Goal: Task Accomplishment & Management: Manage account settings

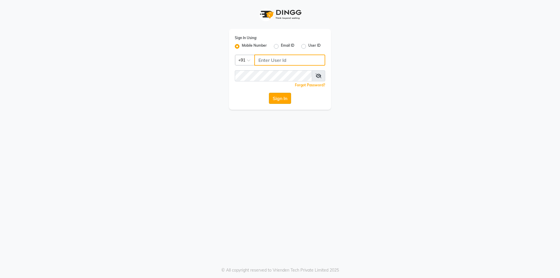
type input "7203090146"
click at [283, 100] on button "Sign In" at bounding box center [280, 98] width 22 height 11
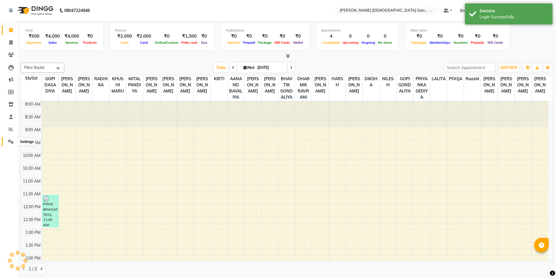
click at [10, 141] on icon at bounding box center [11, 141] width 6 height 4
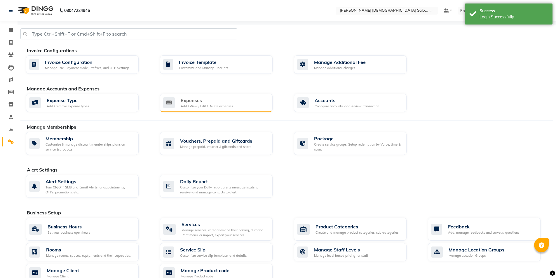
click at [193, 98] on div "Expenses" at bounding box center [207, 100] width 52 height 7
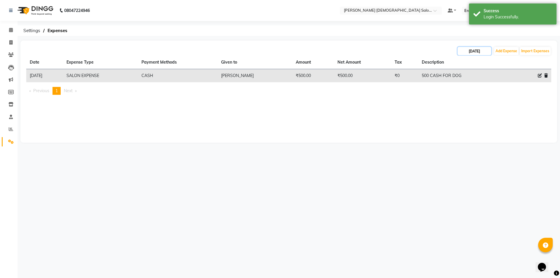
click at [489, 48] on input "[DATE]" at bounding box center [475, 51] width 34 height 8
select select "9"
select select "2025"
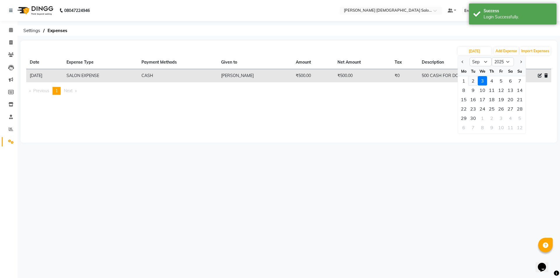
click at [475, 82] on div "2" at bounding box center [473, 80] width 9 height 9
type input "02-09-2025"
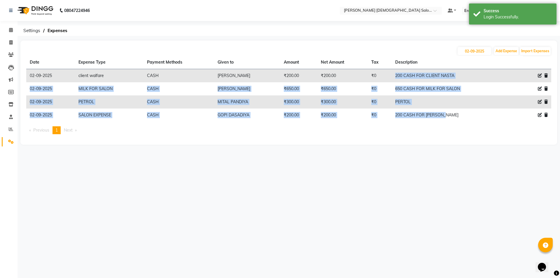
drag, startPoint x: 458, startPoint y: 116, endPoint x: 395, endPoint y: 76, distance: 74.2
click at [395, 76] on tbody "02-09-2025 client walfare CASH INDRAJEET KESHARIYA ₹200.00 ₹200.00 ₹0 200 CASH …" at bounding box center [288, 95] width 525 height 53
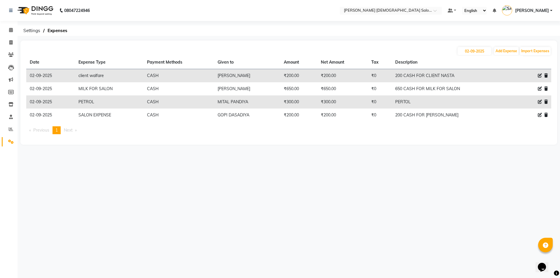
click at [455, 137] on div "Date Expense Type Payment Methods Given to Amount Net Amount Tax Description 02…" at bounding box center [288, 97] width 525 height 83
drag, startPoint x: 409, startPoint y: 87, endPoint x: 396, endPoint y: 87, distance: 13.1
click at [396, 87] on tr "02-09-2025 MILK FOR SALON CASH INDRAJEET KESHARIYA ₹650.00 ₹650.00 ₹0 650 CASH …" at bounding box center [288, 88] width 525 height 13
click at [317, 80] on td "₹200.00" at bounding box center [298, 75] width 37 height 13
click at [8, 40] on span at bounding box center [11, 42] width 10 height 7
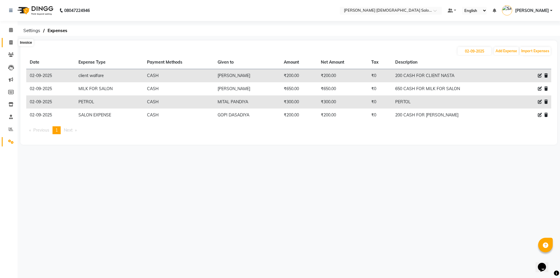
select select "service"
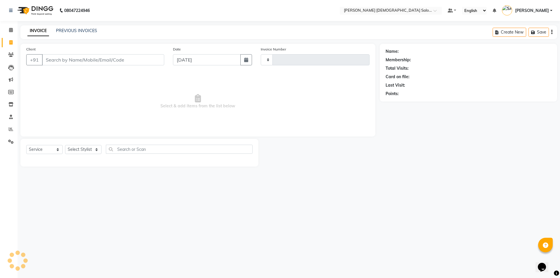
type input "4344"
select select "7542"
click at [6, 30] on span at bounding box center [11, 30] width 10 height 7
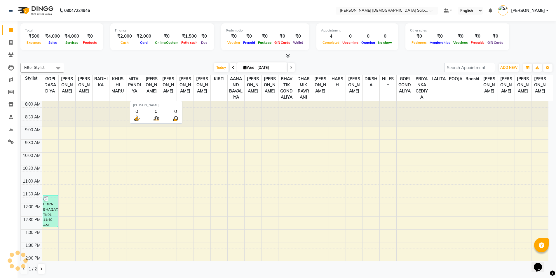
click at [197, 59] on div "Total ₹500 Expenses ₹4,000 Sales ₹4,000 Services ₹0 Products Finance ₹2,000 Cas…" at bounding box center [287, 149] width 538 height 257
drag, startPoint x: 13, startPoint y: 40, endPoint x: 32, endPoint y: 45, distance: 20.0
click at [13, 40] on span at bounding box center [11, 42] width 10 height 7
select select "service"
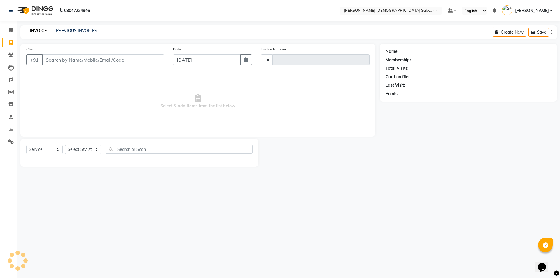
type input "4344"
select select "7542"
click at [104, 60] on input "Client" at bounding box center [103, 59] width 122 height 11
type input "6359591888"
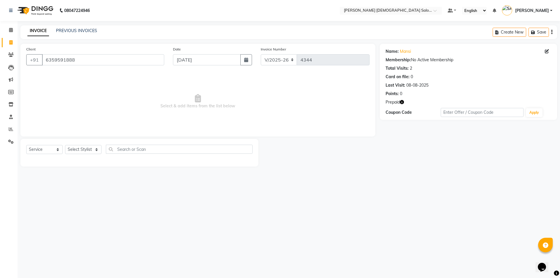
click at [404, 101] on icon "button" at bounding box center [402, 102] width 4 height 4
click at [405, 50] on link "Mansi" at bounding box center [405, 51] width 11 height 6
click at [6, 29] on link "Calendar" at bounding box center [9, 30] width 14 height 10
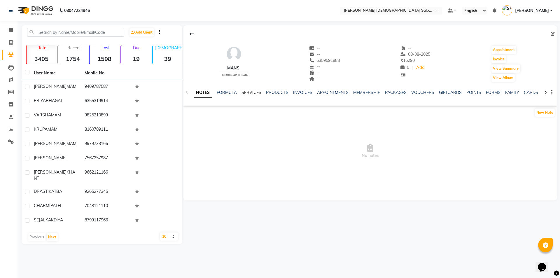
click at [249, 94] on link "SERVICES" at bounding box center [252, 92] width 20 height 5
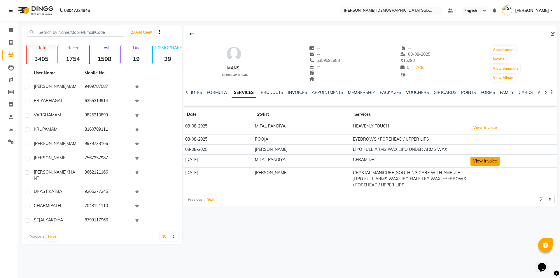
click at [491, 159] on button "View Invoice" at bounding box center [485, 161] width 29 height 9
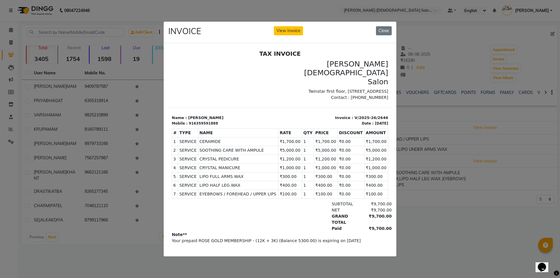
drag, startPoint x: 207, startPoint y: 138, endPoint x: 375, endPoint y: 137, distance: 167.8
click at [375, 146] on tr "2 SERVICE SERVICE SOOTHING CARE WITH AMPULE ₹5,000.00 1" at bounding box center [280, 150] width 216 height 9
click at [381, 26] on button "Close" at bounding box center [384, 30] width 16 height 9
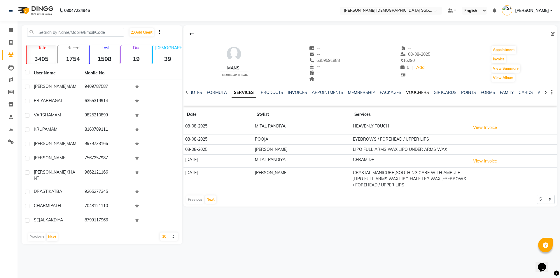
click at [416, 90] on link "VOUCHERS" at bounding box center [417, 92] width 23 height 5
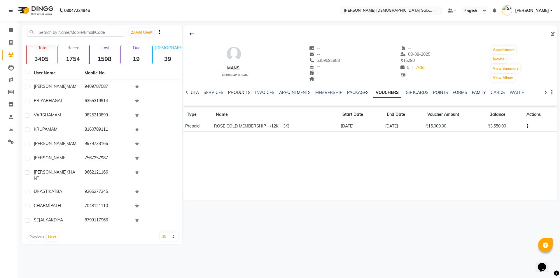
click at [232, 91] on link "PRODUCTS" at bounding box center [239, 92] width 22 height 5
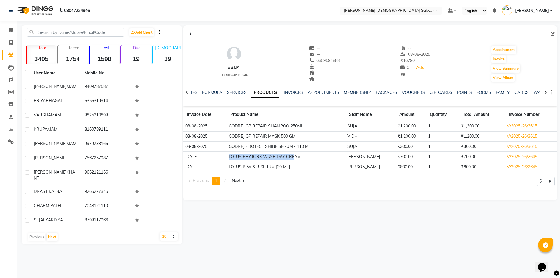
drag, startPoint x: 291, startPoint y: 158, endPoint x: 225, endPoint y: 157, distance: 65.7
click at [227, 157] on td "LOTUS PHYTORX W & B DAY CREAM" at bounding box center [286, 157] width 119 height 10
click at [12, 142] on icon at bounding box center [11, 141] width 6 height 4
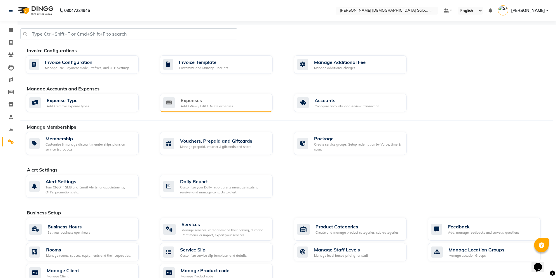
click at [233, 107] on div "Expenses Add / View / Edit / Delete expenses" at bounding box center [215, 103] width 105 height 12
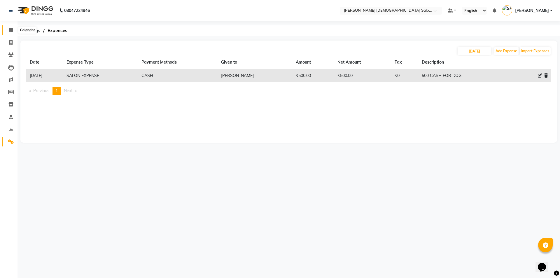
click at [10, 29] on icon at bounding box center [11, 30] width 4 height 4
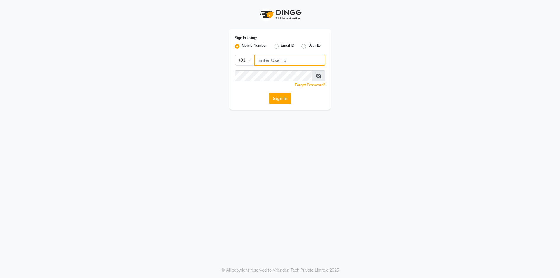
type input "7203090146"
click at [284, 99] on button "Sign In" at bounding box center [280, 98] width 22 height 11
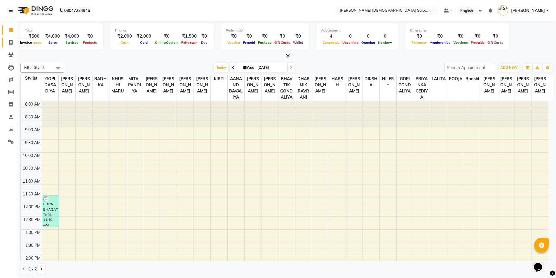
click at [11, 42] on icon at bounding box center [10, 42] width 3 height 4
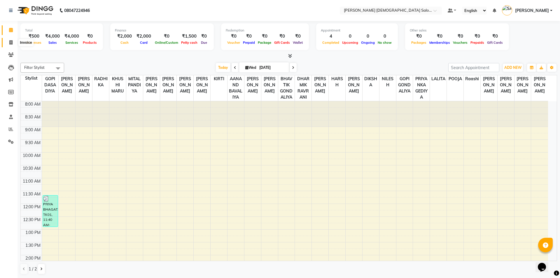
select select "7542"
select select "service"
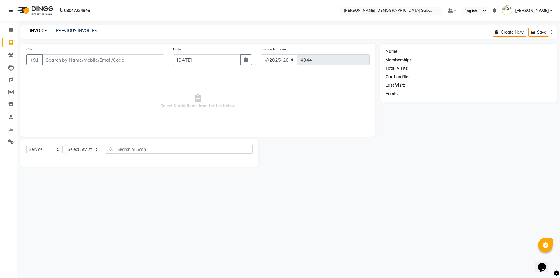
click at [83, 27] on div "INVOICE PREVIOUS INVOICES Create New Save" at bounding box center [288, 32] width 537 height 14
click at [84, 28] on link "PREVIOUS INVOICES" at bounding box center [76, 30] width 41 height 5
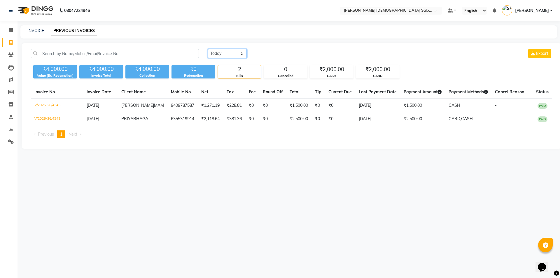
click at [244, 53] on select "Today Yesterday Custom Range" at bounding box center [227, 53] width 39 height 9
click at [208, 49] on select "Today Yesterday Custom Range" at bounding box center [227, 53] width 39 height 9
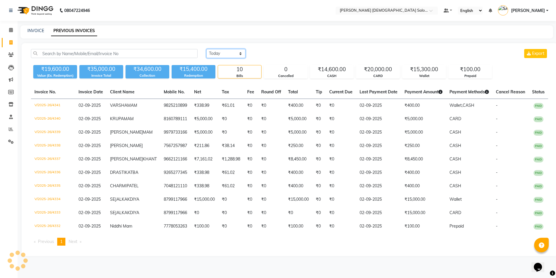
click at [241, 54] on select "Today Yesterday Custom Range" at bounding box center [225, 53] width 39 height 9
select select "today"
click at [206, 49] on select "Today Yesterday Custom Range" at bounding box center [225, 53] width 39 height 9
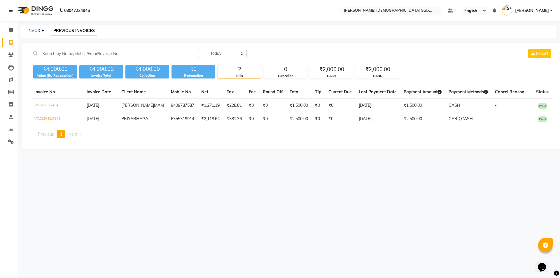
click at [308, 189] on div "08047224946 Select Location × Elaine Ladies Salon, Nr Balaji Hall Default Panel…" at bounding box center [280, 139] width 560 height 278
drag, startPoint x: 308, startPoint y: 189, endPoint x: 528, endPoint y: 268, distance: 233.4
click at [553, 278] on div "08047224946 Select Location × Elaine Ladies Salon, Nr Balaji Hall Default Panel…" at bounding box center [280, 139] width 560 height 278
click at [27, 30] on div "INVOICE PREVIOUS INVOICES" at bounding box center [285, 31] width 530 height 6
click at [35, 29] on link "INVOICE" at bounding box center [35, 30] width 17 height 5
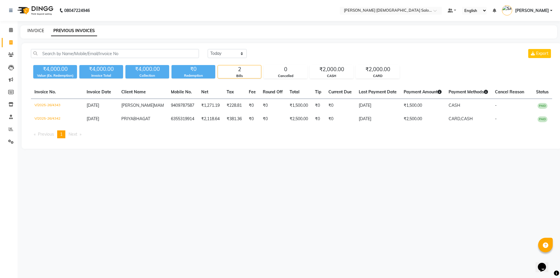
select select "service"
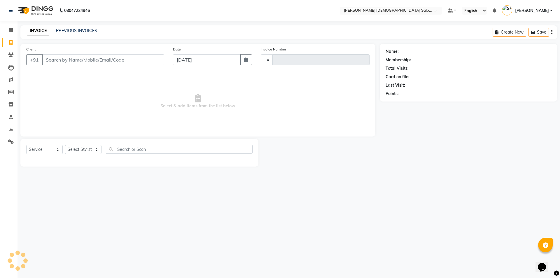
type input "4344"
select select "7542"
click at [82, 60] on input "Client" at bounding box center [103, 59] width 122 height 11
drag, startPoint x: 10, startPoint y: 131, endPoint x: 14, endPoint y: 128, distance: 4.8
click at [11, 131] on icon at bounding box center [11, 129] width 4 height 4
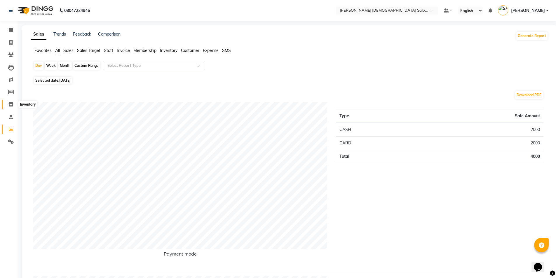
click at [9, 107] on span at bounding box center [11, 104] width 10 height 7
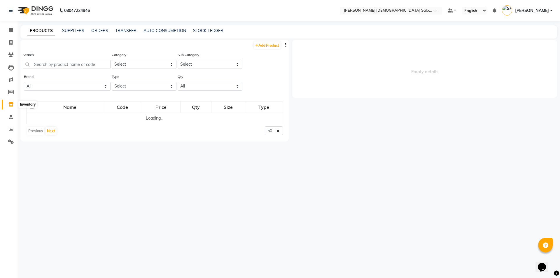
select select
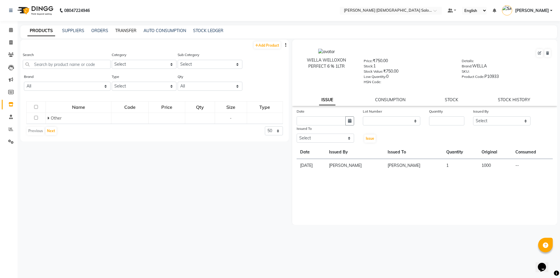
click at [124, 30] on link "TRANSFER" at bounding box center [125, 30] width 21 height 5
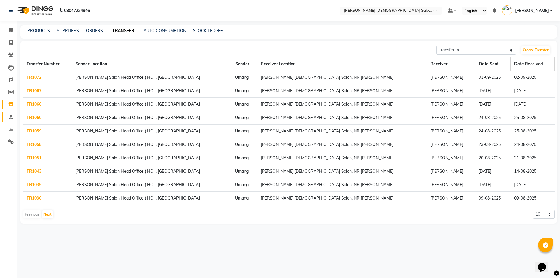
click at [11, 112] on link "Staff" at bounding box center [9, 117] width 14 height 10
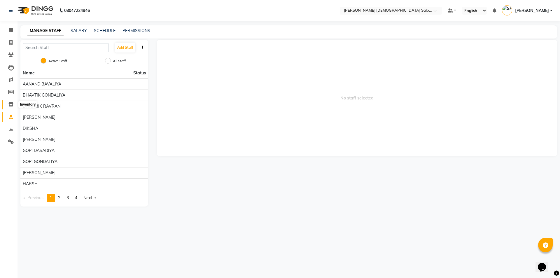
click at [13, 102] on span at bounding box center [11, 104] width 10 height 7
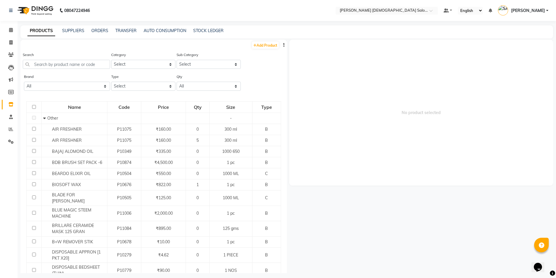
click at [82, 54] on div "Search" at bounding box center [66, 60] width 87 height 17
click at [80, 62] on input "text" at bounding box center [66, 64] width 87 height 9
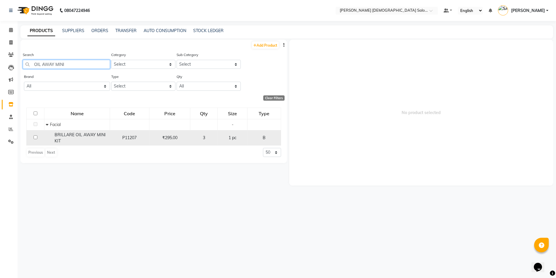
type input "OIL AWAY MINI"
click at [79, 130] on td "BRILLARE OIL AWAY MINI KIT" at bounding box center [77, 137] width 66 height 15
click at [68, 138] on div "BRILLARE OIL AWAY MINI KIT" at bounding box center [77, 138] width 62 height 12
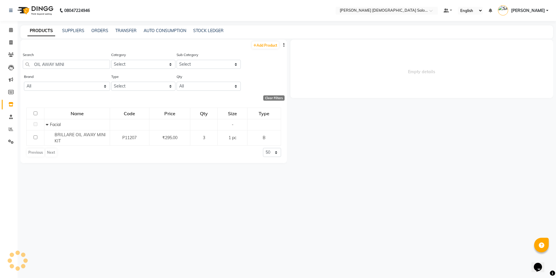
select select
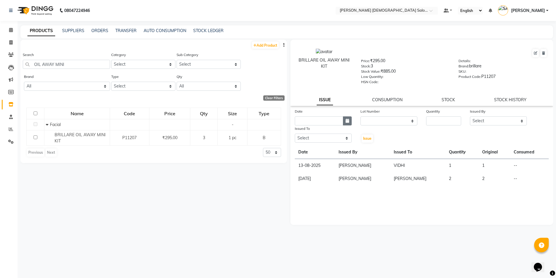
click at [350, 123] on button "button" at bounding box center [347, 120] width 9 height 9
select select "9"
select select "2025"
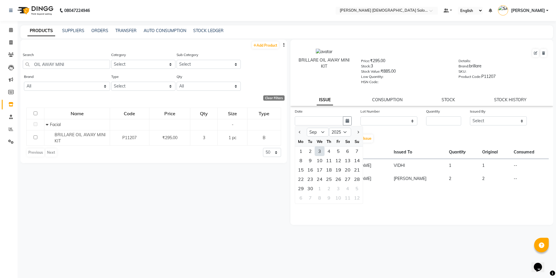
type input "[DATE]"
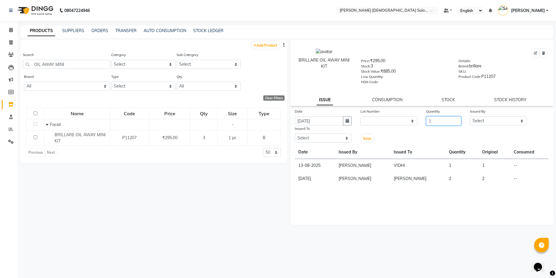
drag, startPoint x: 448, startPoint y: 124, endPoint x: 441, endPoint y: 158, distance: 35.0
click at [441, 128] on div "Date 03-09-2025 Lot Number None Quantity 1 Issued By Select AANAND BAVALIYA BHA…" at bounding box center [421, 125] width 263 height 35
type input "1"
click at [521, 118] on select "Select AANAND BAVALIYA BHAVTIK GONDALIYA DHARMIK RAVRANI DHRUV BHATTI DIKSHA DI…" at bounding box center [498, 120] width 57 height 9
select select "67036"
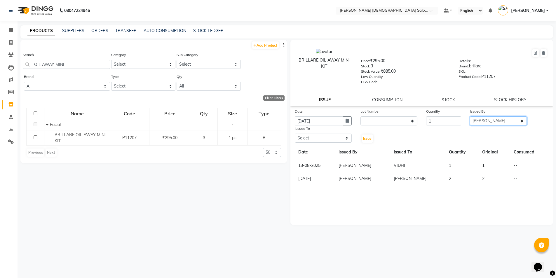
click at [470, 116] on select "Select AANAND BAVALIYA BHAVTIK GONDALIYA DHARMIK RAVRANI DHRUV BHATTI DIKSHA DI…" at bounding box center [498, 120] width 57 height 9
click at [309, 141] on select "Select AANAND BAVALIYA BHAVTIK GONDALIYA DHARMIK RAVRANI DHRUV BHATTI DIKSHA DI…" at bounding box center [323, 138] width 57 height 9
click at [295, 134] on select "Select AANAND BAVALIYA BHAVTIK GONDALIYA DHARMIK RAVRANI DHRUV BHATTI DIKSHA DI…" at bounding box center [323, 138] width 57 height 9
click at [309, 141] on select "Select AANAND BAVALIYA BHAVTIK GONDALIYA DHARMIK RAVRANI DHRUV BHATTI DIKSHA DI…" at bounding box center [323, 138] width 57 height 9
select select "67028"
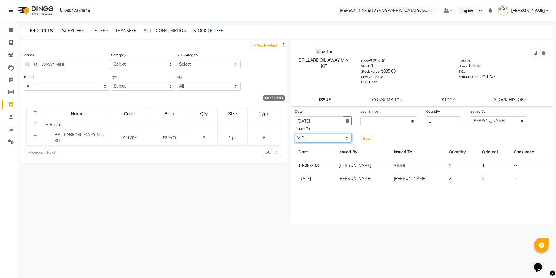
click at [295, 134] on select "Select AANAND BAVALIYA BHAVTIK GONDALIYA DHARMIK RAVRANI DHRUV BHATTI DIKSHA DI…" at bounding box center [323, 138] width 57 height 9
click at [369, 141] on button "Issue" at bounding box center [367, 139] width 11 height 8
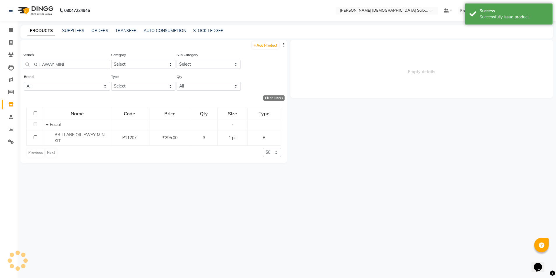
select select
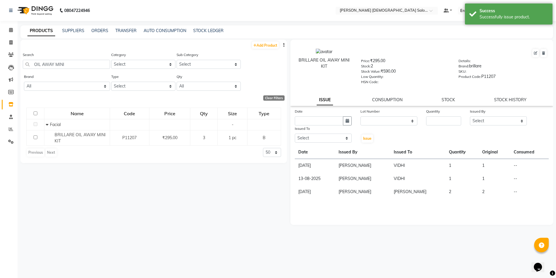
click at [174, 184] on div "Add Product Search OIL AWAY MINI Category Select Hair Skin Waxing Disposable Th…" at bounding box center [153, 156] width 266 height 233
click at [11, 44] on icon at bounding box center [10, 42] width 3 height 4
select select "7542"
select select "service"
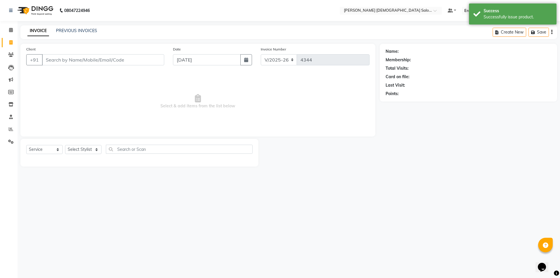
click at [96, 59] on input "Client" at bounding box center [103, 59] width 122 height 11
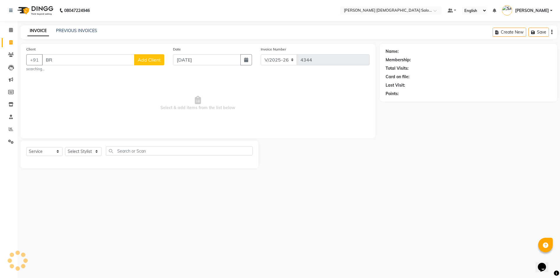
type input "B"
click at [14, 127] on span at bounding box center [11, 129] width 10 height 7
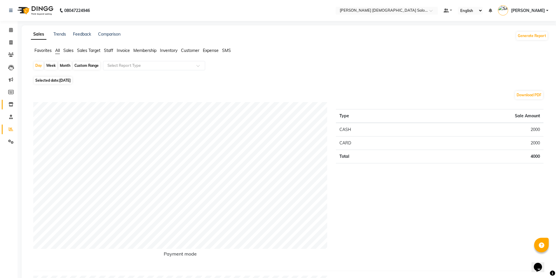
click at [15, 102] on span at bounding box center [11, 104] width 10 height 7
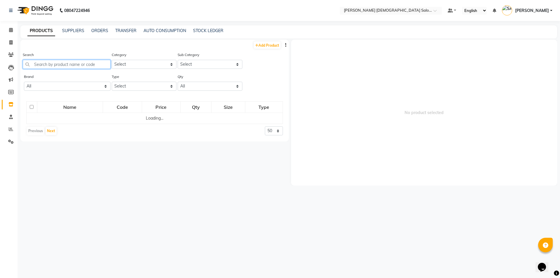
click at [53, 65] on input "text" at bounding box center [67, 64] width 88 height 9
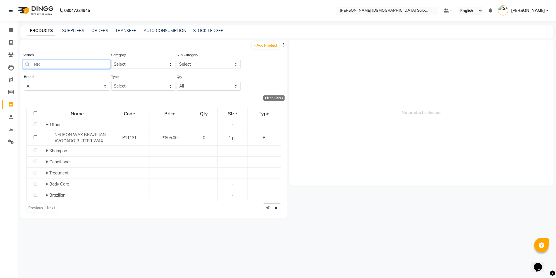
type input "B"
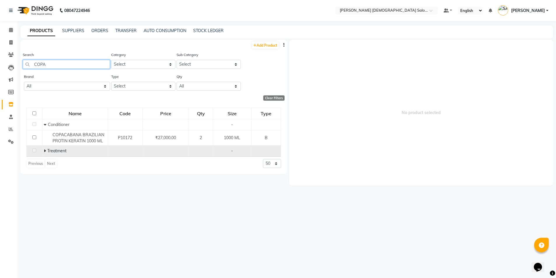
type input "COPA"
click at [46, 151] on span at bounding box center [46, 150] width 4 height 5
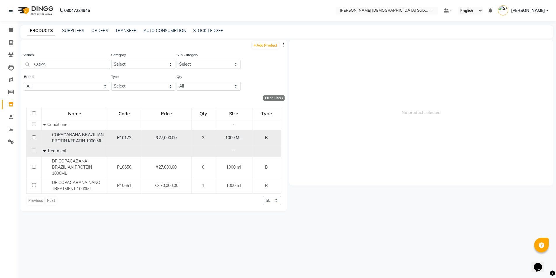
click at [33, 139] on input "checkbox" at bounding box center [34, 137] width 4 height 4
checkbox input "true"
select select
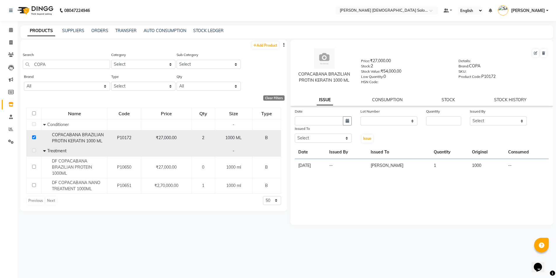
click at [92, 137] on span "COPACABANA BRAZILIAN PROTIN KERATIN 1000 ML" at bounding box center [78, 137] width 52 height 11
click at [347, 119] on icon "button" at bounding box center [347, 121] width 4 height 4
select select "9"
select select "2025"
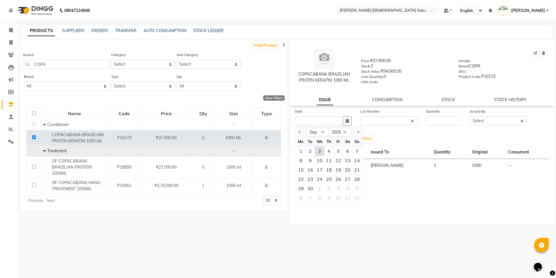
type input "[DATE]"
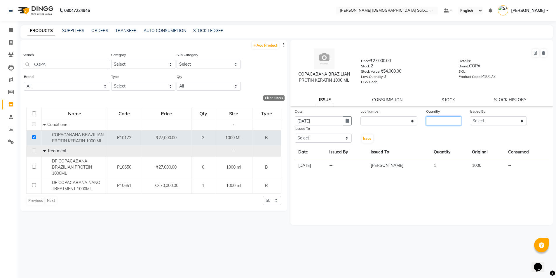
click at [429, 120] on input "number" at bounding box center [443, 120] width 35 height 9
type input "1"
click at [484, 120] on select "Select AANAND BAVALIYA BHAVTIK GONDALIYA DHARMIK RAVRANI DHRUV BHATTI DIKSHA DI…" at bounding box center [498, 120] width 57 height 9
select select "67036"
click at [470, 116] on select "Select AANAND BAVALIYA BHAVTIK GONDALIYA DHARMIK RAVRANI DHRUV BHATTI DIKSHA DI…" at bounding box center [498, 120] width 57 height 9
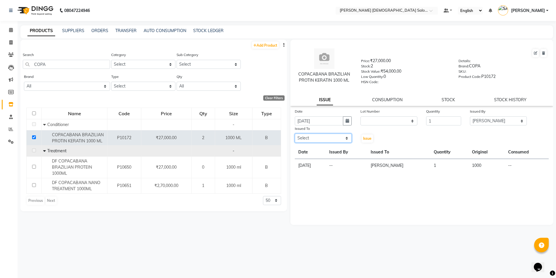
click at [323, 139] on select "Select AANAND BAVALIYA BHAVTIK GONDALIYA DHARMIK RAVRANI DHRUV BHATTI DIKSHA DI…" at bounding box center [323, 138] width 57 height 9
select select "67036"
click at [295, 134] on select "Select AANAND BAVALIYA BHAVTIK GONDALIYA DHARMIK RAVRANI DHRUV BHATTI DIKSHA DI…" at bounding box center [323, 138] width 57 height 9
drag, startPoint x: 434, startPoint y: 123, endPoint x: 409, endPoint y: 127, distance: 25.8
click at [409, 127] on div "Date 03-09-2025 Lot Number None Quantity 1 Issued By Select AANAND BAVALIYA BHA…" at bounding box center [421, 125] width 263 height 35
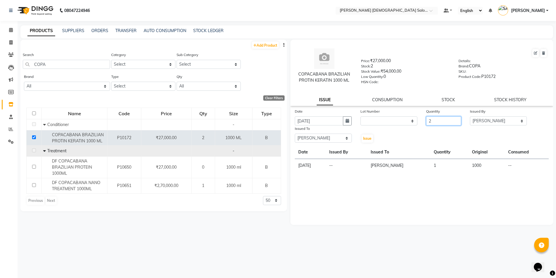
type input "2"
click at [436, 132] on div "Date 03-09-2025 Lot Number None Quantity 2 Issued By Select AANAND BAVALIYA BHA…" at bounding box center [421, 125] width 263 height 35
click at [358, 137] on div "Issue" at bounding box center [367, 134] width 22 height 18
click at [366, 137] on span "Issue" at bounding box center [367, 138] width 8 height 4
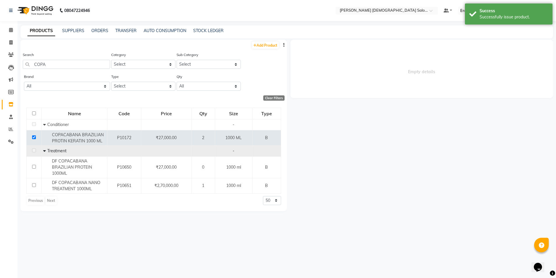
select select
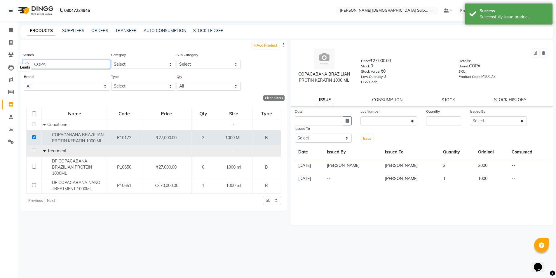
drag, startPoint x: 55, startPoint y: 65, endPoint x: 0, endPoint y: 77, distance: 56.1
click at [5, 71] on app-home "08047224946 Select Location × Elaine Ladies Salon, Nr Balaji Hall Default Panel…" at bounding box center [278, 141] width 556 height 282
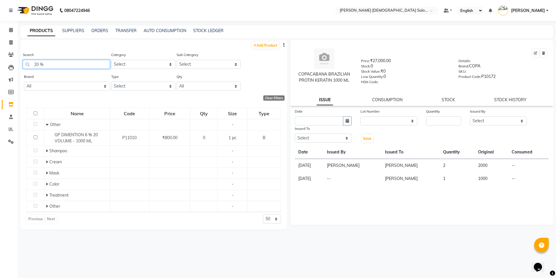
click at [41, 66] on input "20 %" at bounding box center [66, 64] width 87 height 9
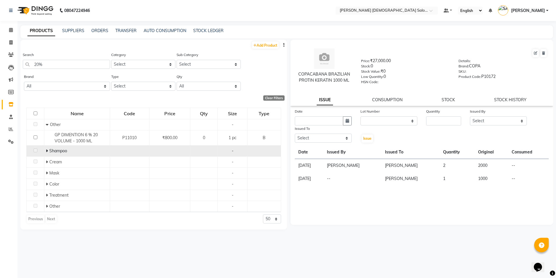
click at [45, 149] on td "Shampoo" at bounding box center [77, 151] width 66 height 11
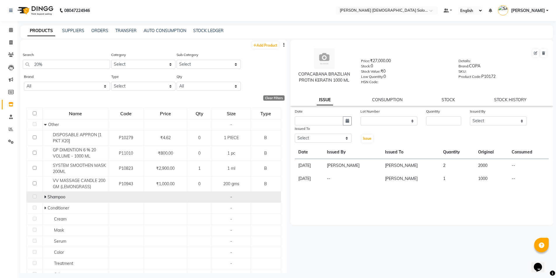
click at [44, 197] on icon at bounding box center [45, 197] width 2 height 4
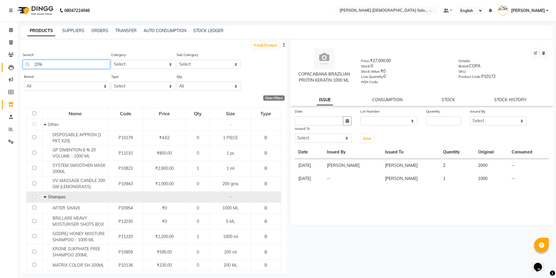
drag, startPoint x: 49, startPoint y: 66, endPoint x: 14, endPoint y: 71, distance: 35.5
click at [14, 71] on app-home "08047224946 Select Location × Elaine Ladies Salon, Nr Balaji Hall Default Panel…" at bounding box center [278, 141] width 556 height 282
type input "COLOR PLAY"
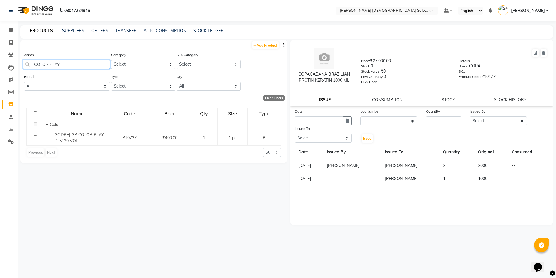
drag, startPoint x: 32, startPoint y: 74, endPoint x: 0, endPoint y: 90, distance: 35.4
click at [0, 91] on app-home "08047224946 Select Location × Elaine Ladies Salon, Nr Balaji Hall Default Panel…" at bounding box center [278, 141] width 556 height 282
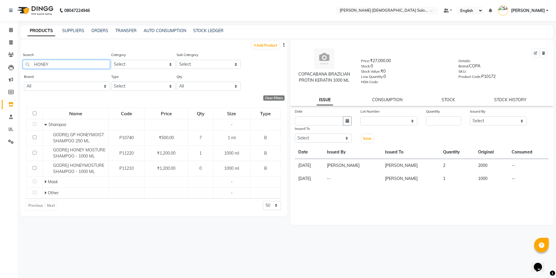
drag, startPoint x: 70, startPoint y: 65, endPoint x: 0, endPoint y: 80, distance: 71.8
click at [0, 80] on app-home "08047224946 Select Location × Elaine Ladies Salon, Nr Balaji Hall Default Panel…" at bounding box center [278, 141] width 556 height 282
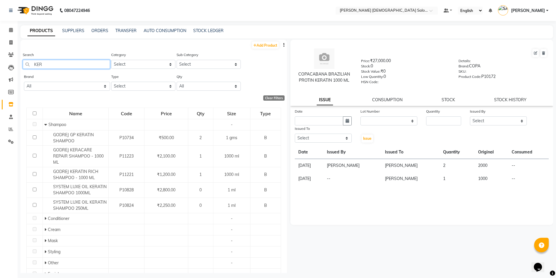
drag, startPoint x: 53, startPoint y: 62, endPoint x: 0, endPoint y: 68, distance: 53.7
click at [0, 68] on app-home "08047224946 Select Location × Elaine Ladies Salon, Nr Balaji Hall Default Panel…" at bounding box center [278, 141] width 556 height 282
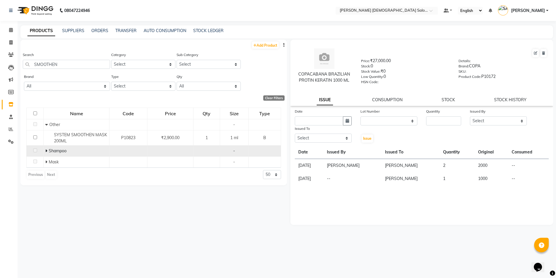
click at [46, 151] on icon at bounding box center [46, 151] width 2 height 4
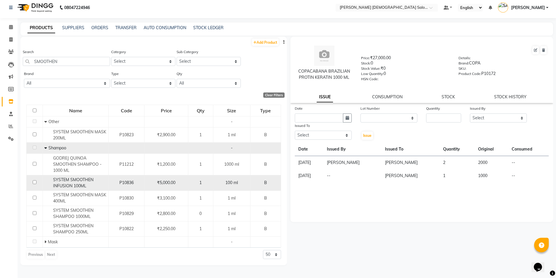
scroll to position [4, 0]
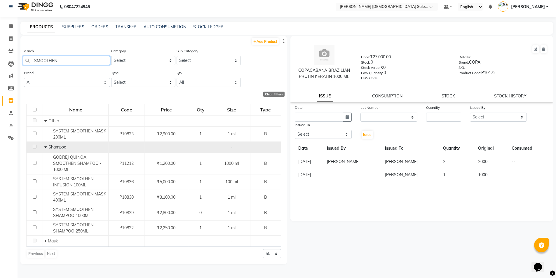
drag, startPoint x: 50, startPoint y: 64, endPoint x: 0, endPoint y: 70, distance: 50.3
click at [0, 70] on app-home "08047224946 Select Location × Elaine Ladies Salon, Nr Balaji Hall Default Panel…" at bounding box center [278, 137] width 556 height 282
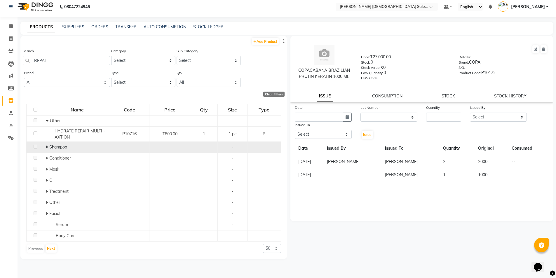
click at [47, 144] on span at bounding box center [47, 146] width 2 height 5
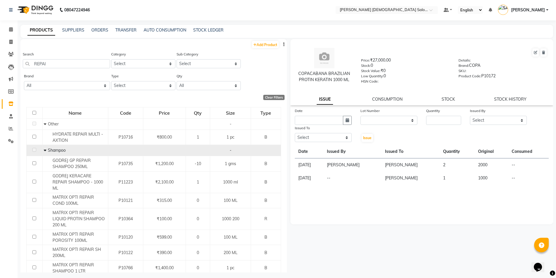
scroll to position [0, 0]
drag, startPoint x: 50, startPoint y: 62, endPoint x: 0, endPoint y: 71, distance: 51.4
click at [0, 71] on app-home "08047224946 Select Location × Elaine Ladies Salon, Nr Balaji Hall Default Panel…" at bounding box center [278, 141] width 556 height 282
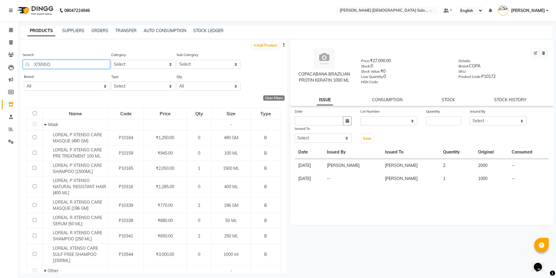
drag, startPoint x: 56, startPoint y: 63, endPoint x: 0, endPoint y: 83, distance: 59.4
click at [0, 78] on app-home "08047224946 Select Location × Elaine Ladies Salon, Nr Balaji Hall Default Panel…" at bounding box center [278, 141] width 556 height 282
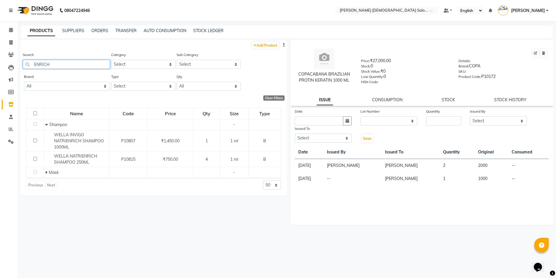
drag, startPoint x: 49, startPoint y: 66, endPoint x: 16, endPoint y: 59, distance: 34.2
click at [16, 59] on app-home "08047224946 Select Location × Elaine Ladies Salon, Nr Balaji Hall Default Panel…" at bounding box center [278, 141] width 556 height 282
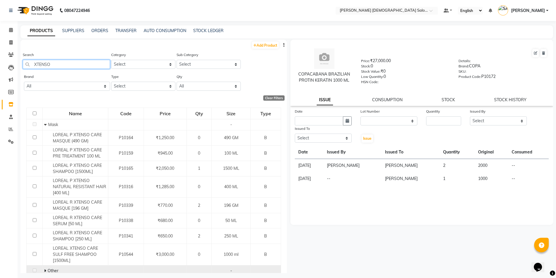
type input "XTENSO"
click at [44, 269] on icon at bounding box center [45, 271] width 2 height 4
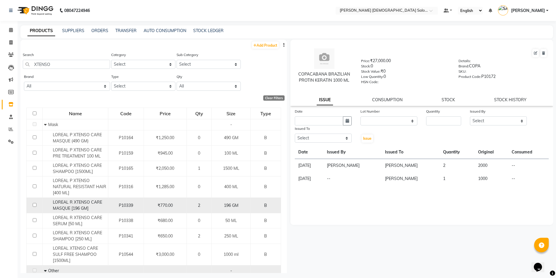
click at [94, 207] on div "LOREAL R XTENSO CARE MASQUE [196 GM]" at bounding box center [75, 205] width 62 height 12
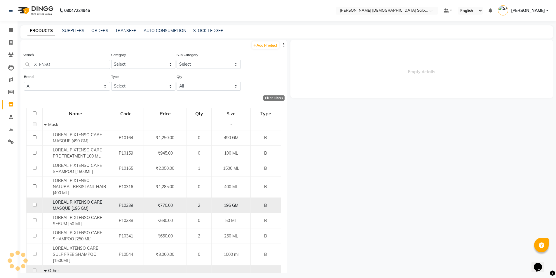
select select
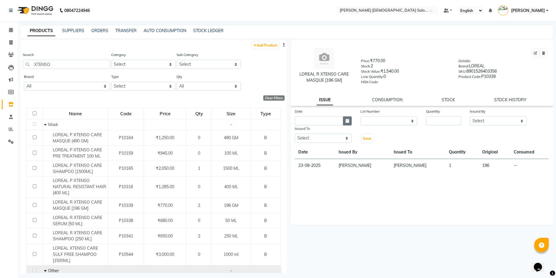
click at [347, 124] on button "button" at bounding box center [347, 120] width 9 height 9
select select "9"
select select "2025"
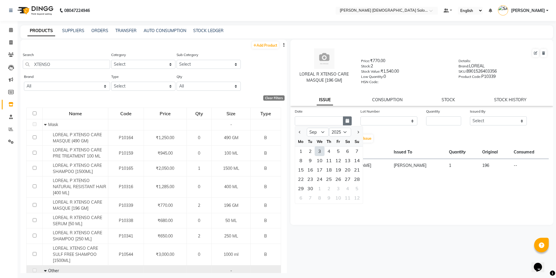
type input "[DATE]"
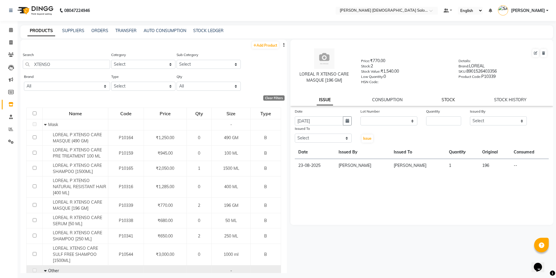
click at [447, 98] on link "STOCK" at bounding box center [447, 99] width 13 height 5
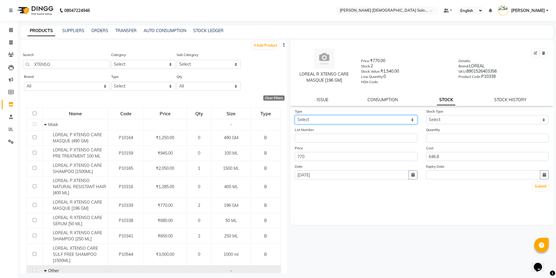
click at [330, 122] on select "Select In Out" at bounding box center [356, 119] width 123 height 9
click at [295, 115] on select "Select In Out" at bounding box center [356, 119] width 123 height 9
drag, startPoint x: 346, startPoint y: 120, endPoint x: 343, endPoint y: 124, distance: 4.8
click at [346, 120] on select "Select In Out" at bounding box center [356, 119] width 123 height 9
select select "out"
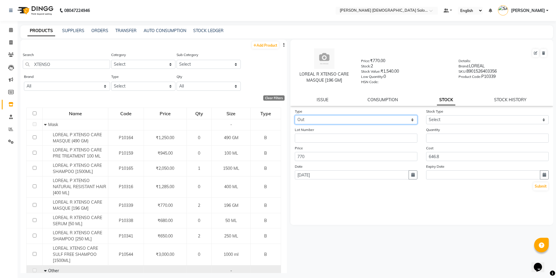
click at [295, 115] on select "Select In Out" at bounding box center [356, 119] width 123 height 9
select select
click at [385, 95] on div "LOREAL R XTENSO CARE MASQUE [196 GM] Price: ₹770.00 Stock: 2 Stock Value: ₹1,54…" at bounding box center [421, 73] width 263 height 66
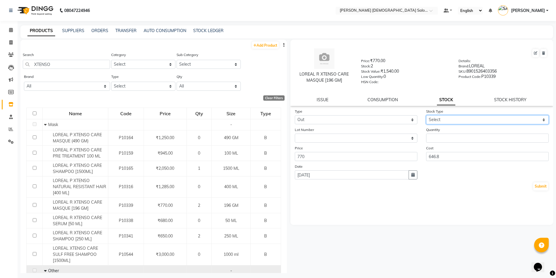
click at [462, 123] on select "Select Internal Use Damaged Expired Adjustment Return Other" at bounding box center [487, 119] width 123 height 9
select select "return"
click at [426, 115] on select "Select Internal Use Damaged Expired Adjustment Return Other" at bounding box center [487, 119] width 123 height 9
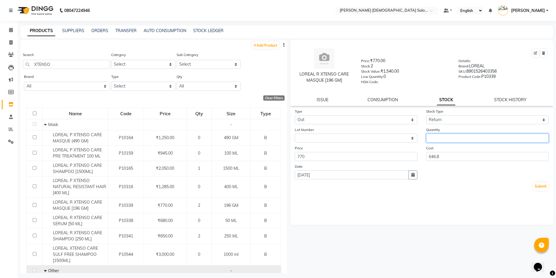
click at [448, 140] on input "number" at bounding box center [487, 138] width 123 height 9
type input "1"
click at [540, 187] on button "Submit" at bounding box center [540, 186] width 15 height 8
select select
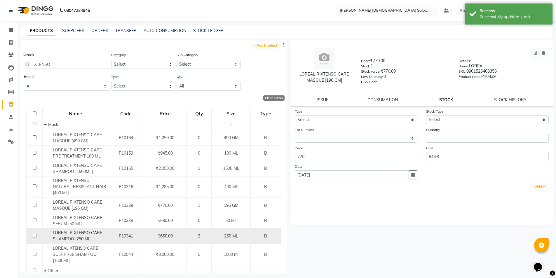
click at [175, 234] on div "₹650.00" at bounding box center [165, 236] width 38 height 6
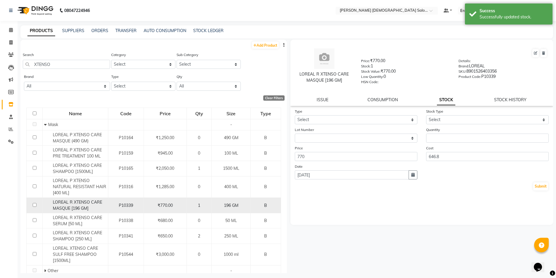
select select
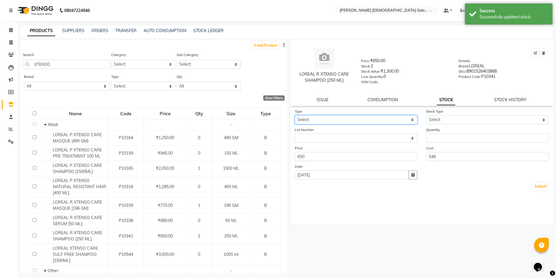
drag, startPoint x: 376, startPoint y: 115, endPoint x: 339, endPoint y: 103, distance: 39.5
click at [376, 115] on select "Select In Out" at bounding box center [356, 119] width 123 height 9
select select "out"
click at [295, 115] on select "Select In Out" at bounding box center [356, 119] width 123 height 9
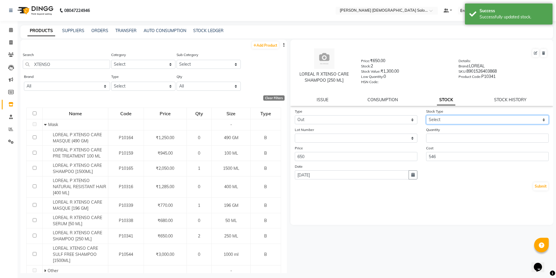
drag, startPoint x: 452, startPoint y: 118, endPoint x: 451, endPoint y: 124, distance: 6.2
click at [452, 118] on select "Select Internal Use Damaged Expired Adjustment Return Other" at bounding box center [487, 119] width 123 height 9
select select "return"
click at [426, 115] on select "Select Internal Use Damaged Expired Adjustment Return Other" at bounding box center [487, 119] width 123 height 9
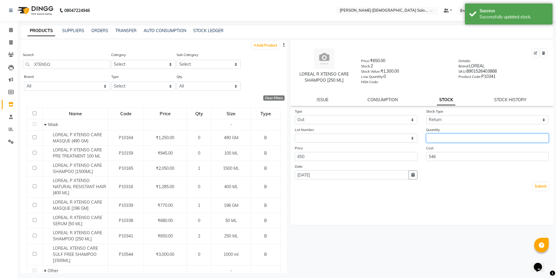
click at [451, 138] on input "number" at bounding box center [487, 138] width 123 height 9
type input "1"
click at [540, 187] on button "Submit" at bounding box center [540, 186] width 15 height 8
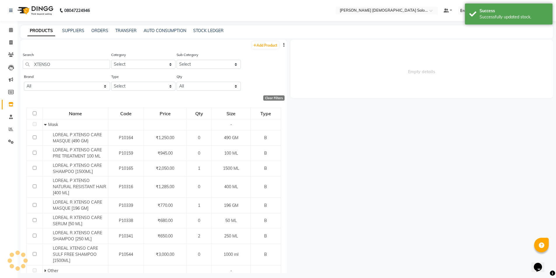
select select
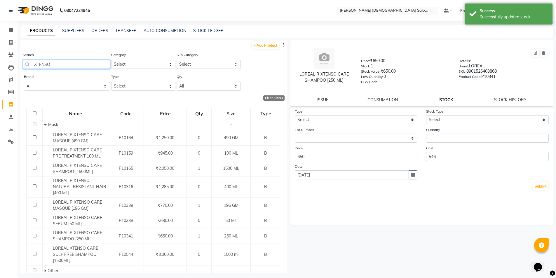
drag, startPoint x: 71, startPoint y: 64, endPoint x: 0, endPoint y: 75, distance: 71.8
click at [0, 75] on app-home "08047224946 Select Location × Elaine Ladies Salon, Nr Balaji Hall Default Panel…" at bounding box center [278, 141] width 556 height 282
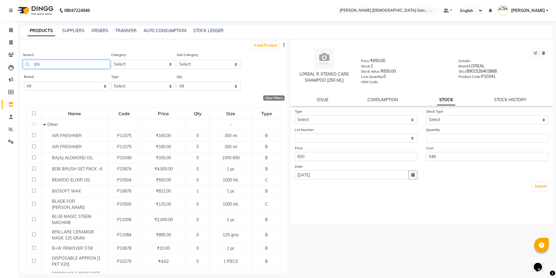
type input "E"
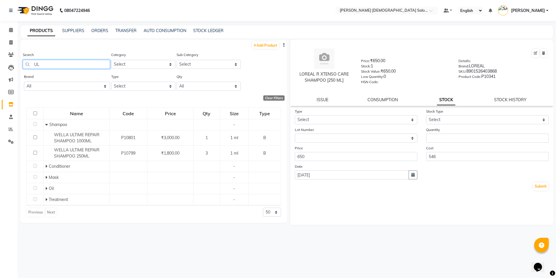
type input "U"
click at [62, 66] on input "WELLA PER" at bounding box center [66, 64] width 87 height 9
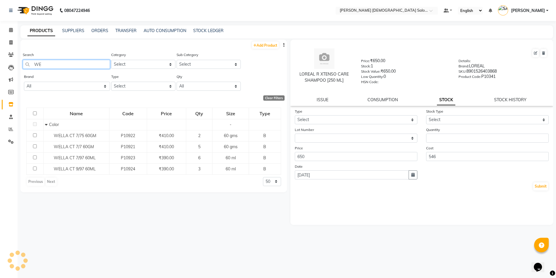
type input "W"
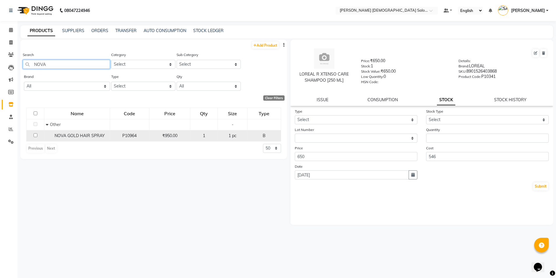
type input "NOVA"
click at [89, 133] on div "NOVA GOLD HAIR SPRAY" at bounding box center [77, 136] width 62 height 6
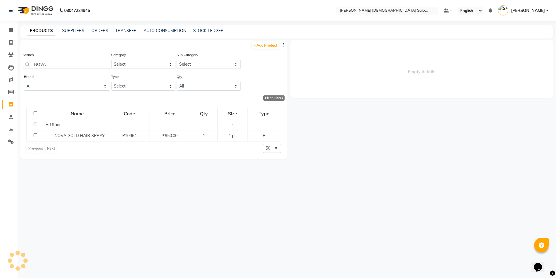
select select
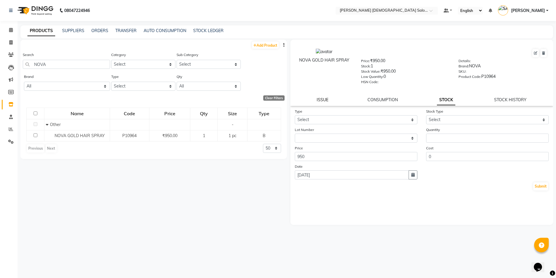
click at [327, 99] on link "ISSUE" at bounding box center [323, 99] width 12 height 5
select select
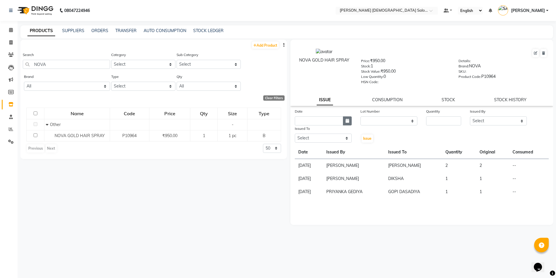
click at [347, 120] on icon "button" at bounding box center [347, 121] width 4 height 4
type input "[DATE]"
click at [439, 122] on input "number" at bounding box center [443, 120] width 35 height 9
type input "1"
click at [492, 113] on div "Issued By" at bounding box center [498, 112] width 57 height 8
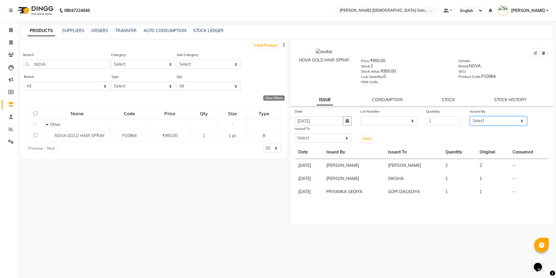
click at [493, 118] on select "Select AANAND BAVALIYA BHAVTIK GONDALIYA DHARMIK RAVRANI DHRUV BHATTI DIKSHA DI…" at bounding box center [498, 120] width 57 height 9
select select "67036"
click at [470, 116] on select "Select AANAND BAVALIYA BHAVTIK GONDALIYA DHARMIK RAVRANI DHRUV BHATTI DIKSHA DI…" at bounding box center [498, 120] width 57 height 9
click at [321, 138] on select "Select AANAND BAVALIYA BHAVTIK GONDALIYA DHARMIK RAVRANI DHRUV BHATTI DIKSHA DI…" at bounding box center [323, 138] width 57 height 9
select select "68533"
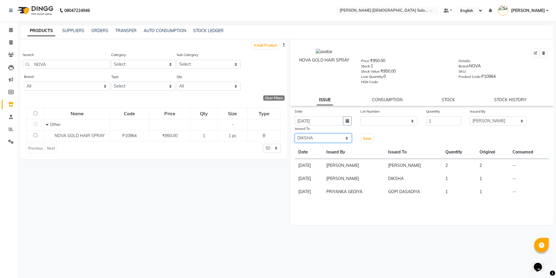
click at [295, 134] on select "Select AANAND BAVALIYA BHAVTIK GONDALIYA DHARMIK RAVRANI DHRUV BHATTI DIKSHA DI…" at bounding box center [323, 138] width 57 height 9
click at [365, 137] on span "Issue" at bounding box center [367, 138] width 8 height 4
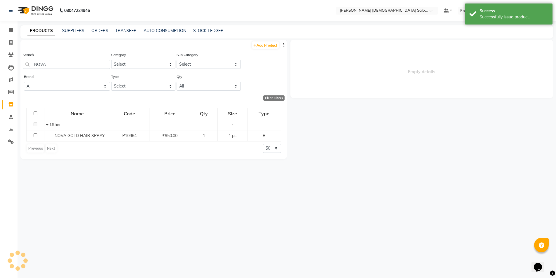
select select
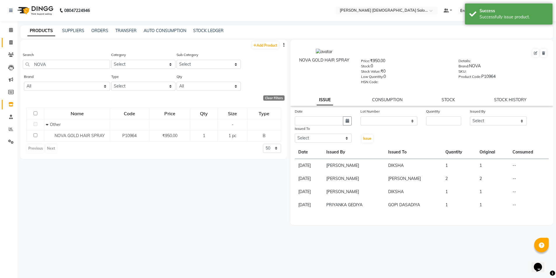
click at [9, 43] on icon at bounding box center [10, 42] width 3 height 4
select select "service"
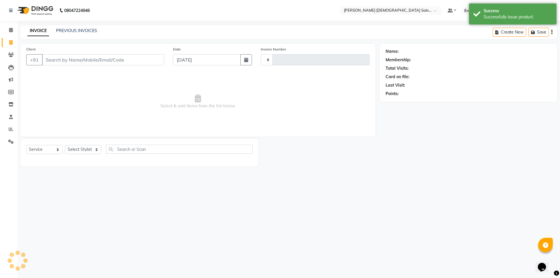
type input "4344"
select select "7542"
click at [93, 58] on input "Client" at bounding box center [103, 59] width 122 height 11
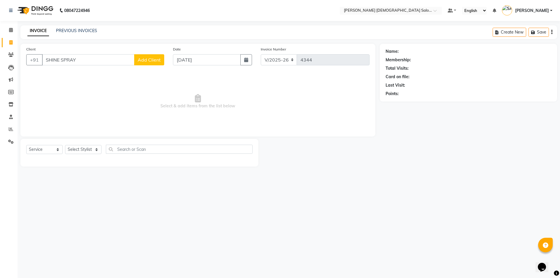
drag, startPoint x: 94, startPoint y: 58, endPoint x: 0, endPoint y: 66, distance: 94.0
click at [0, 66] on app-home "08047224946 Select Location × Elaine Ladies Salon, Nr Balaji Hall Default Panel…" at bounding box center [280, 87] width 560 height 175
type input "SHINE SPRAY"
click at [11, 102] on span at bounding box center [11, 104] width 10 height 7
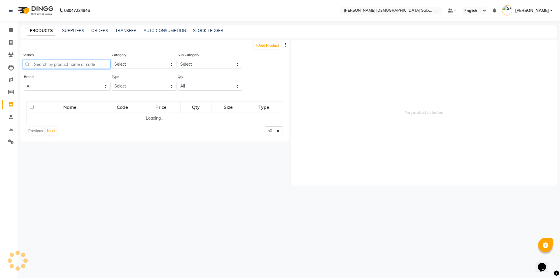
click at [76, 67] on input "text" at bounding box center [67, 64] width 88 height 9
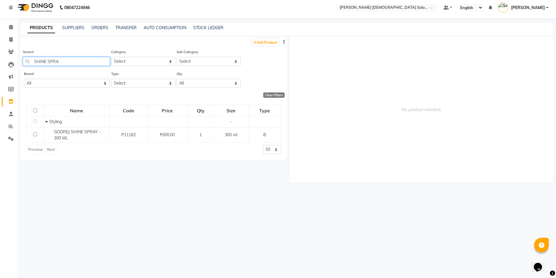
scroll to position [4, 0]
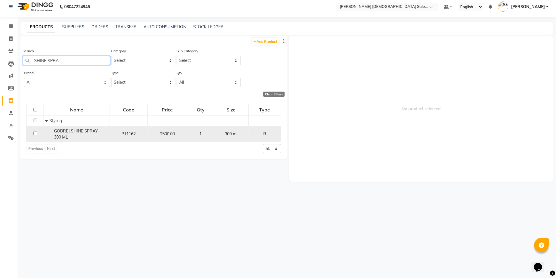
type input "SHINE SPRA"
drag, startPoint x: 67, startPoint y: 132, endPoint x: 59, endPoint y: 132, distance: 7.6
click at [67, 132] on span "GODREJ SHINE SPRAY - 300 ML" at bounding box center [77, 133] width 47 height 11
select select
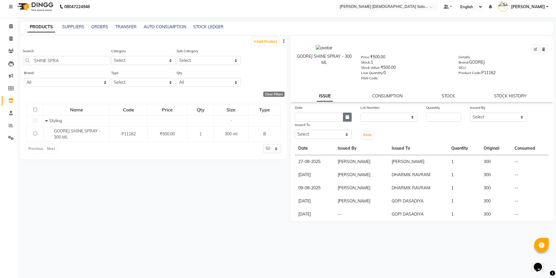
click at [347, 114] on button "button" at bounding box center [347, 117] width 9 height 9
type input "[DATE]"
click at [446, 117] on input "number" at bounding box center [443, 117] width 35 height 9
type input "1"
click at [488, 121] on select "Select AANAND BAVALIYA BHAVTIK GONDALIYA DHARMIK RAVRANI DHRUV BHATTI DIKSHA DI…" at bounding box center [498, 117] width 57 height 9
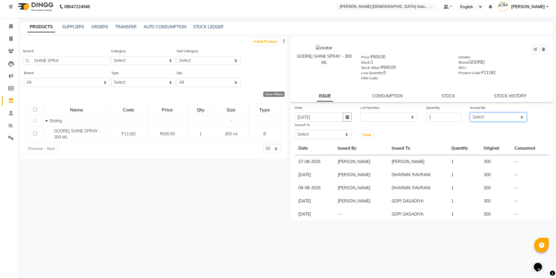
select select "67036"
click at [470, 113] on select "Select AANAND BAVALIYA BHAVTIK GONDALIYA DHARMIK RAVRANI DHRUV BHATTI DIKSHA DI…" at bounding box center [498, 117] width 57 height 9
click at [307, 136] on select "Select AANAND BAVALIYA BHAVTIK GONDALIYA DHARMIK RAVRANI DHRUV BHATTI DIKSHA DI…" at bounding box center [323, 134] width 57 height 9
click at [295, 130] on select "Select AANAND BAVALIYA BHAVTIK GONDALIYA DHARMIK RAVRANI DHRUV BHATTI DIKSHA DI…" at bounding box center [323, 134] width 57 height 9
select select "74177"
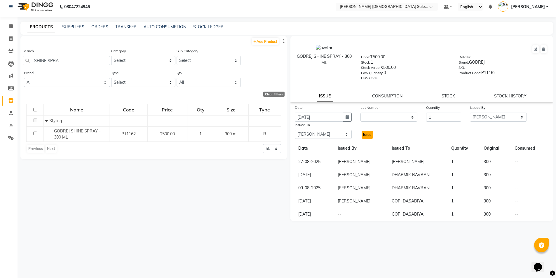
click at [370, 137] on button "Issue" at bounding box center [367, 135] width 11 height 8
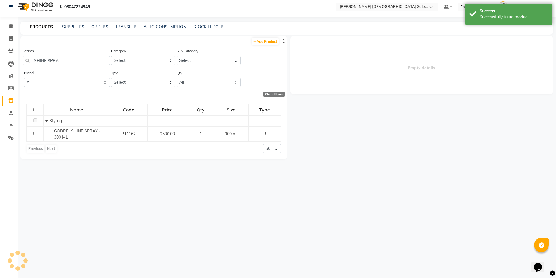
select select
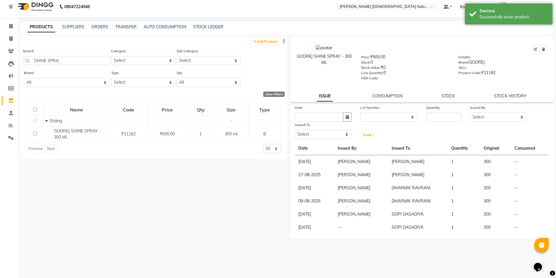
click at [67, 171] on div "Add Product Search SHINE SPRA Category Select Hair Skin Waxing Disposable Threa…" at bounding box center [153, 152] width 266 height 233
drag, startPoint x: 68, startPoint y: 171, endPoint x: 222, endPoint y: 172, distance: 154.1
click at [219, 172] on div "Add Product Search SHINE SPRA Category Select Hair Skin Waxing Disposable Threa…" at bounding box center [153, 152] width 266 height 233
drag, startPoint x: 80, startPoint y: 62, endPoint x: 17, endPoint y: 64, distance: 63.3
click at [18, 63] on main "PRODUCTS SUPPLIERS ORDERS TRANSFER AUTO CONSUMPTION STOCK LEDGER Add Product Se…" at bounding box center [287, 150] width 538 height 256
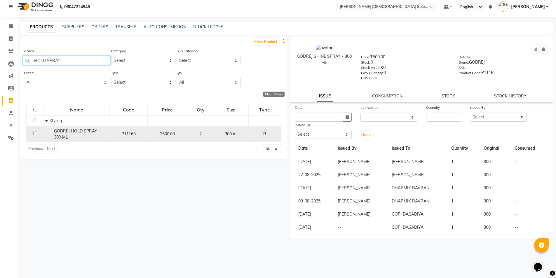
type input "HOLD SPRAY"
click at [61, 134] on span "GODREJ HOLD SPRAY - 300 ML" at bounding box center [77, 133] width 46 height 11
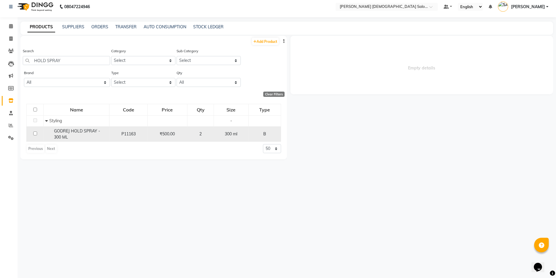
select select
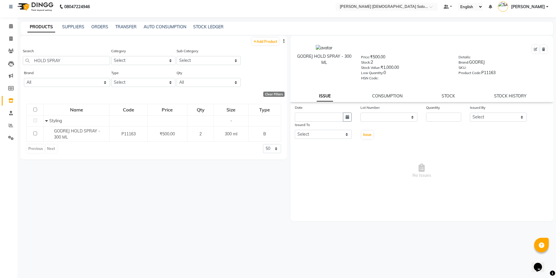
click at [369, 128] on div "Issue" at bounding box center [367, 131] width 22 height 18
drag, startPoint x: 75, startPoint y: 61, endPoint x: 0, endPoint y: 62, distance: 74.7
click at [0, 62] on app-home "08047224946 Select Location × Elaine Ladies Salon, Nr Balaji Hall Default Panel…" at bounding box center [278, 137] width 556 height 282
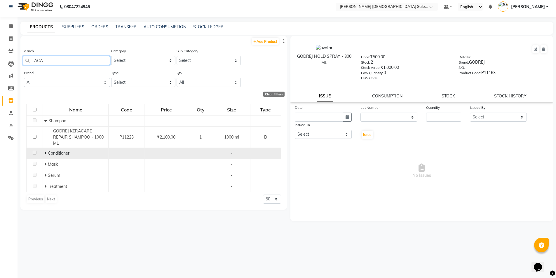
type input "ACA"
click at [46, 154] on icon at bounding box center [45, 153] width 2 height 4
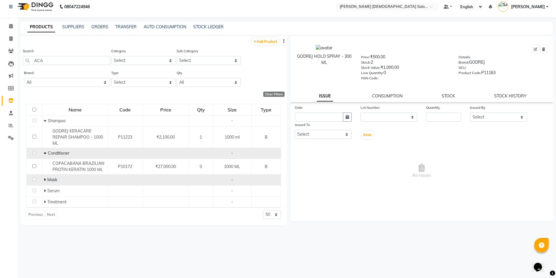
click at [46, 178] on span at bounding box center [46, 179] width 4 height 5
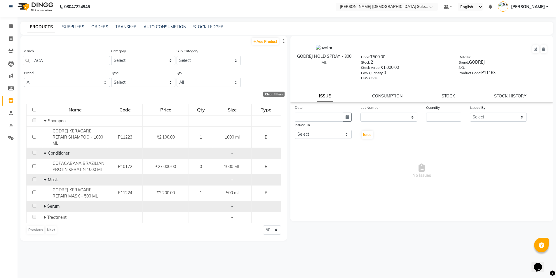
click at [46, 203] on td "Serum" at bounding box center [75, 206] width 66 height 11
click at [45, 205] on icon at bounding box center [45, 206] width 2 height 4
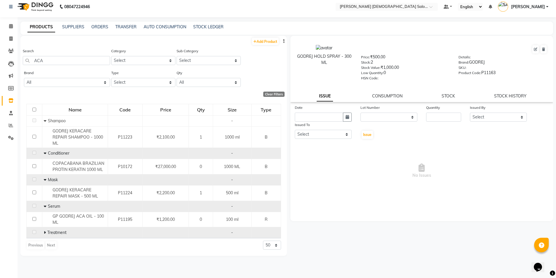
click at [44, 232] on icon at bounding box center [45, 233] width 2 height 4
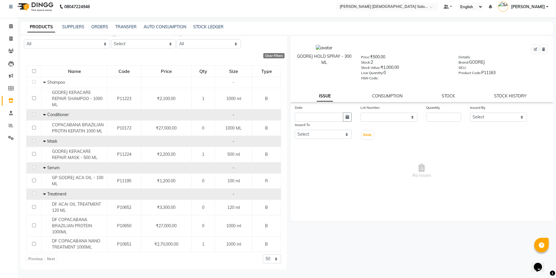
scroll to position [39, 0]
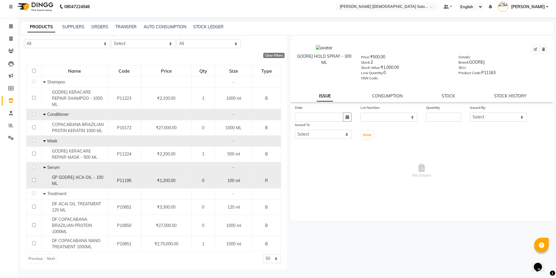
click at [78, 183] on div "GP GODREJ ACA OIL - 100 ML" at bounding box center [74, 180] width 62 height 12
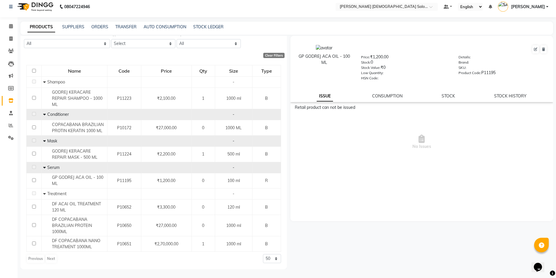
drag, startPoint x: 431, startPoint y: 106, endPoint x: 213, endPoint y: 109, distance: 218.0
click at [214, 109] on div "Add Product Search ACA Category Select Hair Skin Waxing Disposable Threading Ha…" at bounding box center [286, 152] width 532 height 233
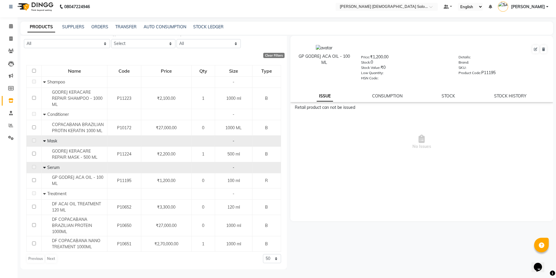
click at [438, 115] on span "No Issues" at bounding box center [422, 142] width 254 height 58
click at [450, 99] on div "GP GODREJ ACA OIL - 100 ML Price: ₹1,200.00 Stock: 0 Stock Value: ₹0 Low Quanti…" at bounding box center [421, 69] width 263 height 66
click at [451, 97] on link "STOCK" at bounding box center [447, 95] width 13 height 5
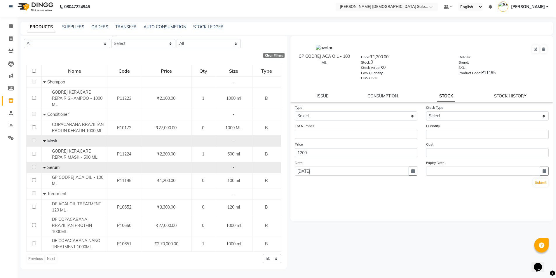
click at [510, 94] on link "STOCK HISTORY" at bounding box center [510, 95] width 32 height 5
select select "all"
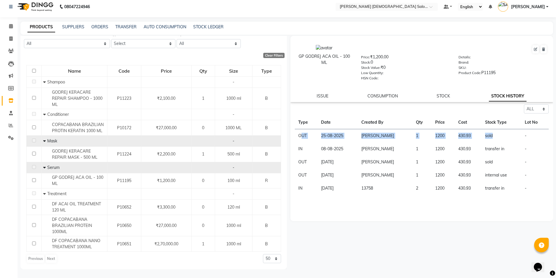
drag, startPoint x: 300, startPoint y: 136, endPoint x: 512, endPoint y: 131, distance: 212.2
click at [512, 131] on tr "OUT 25-08-2025 SAJJAN KAGADIYA 1 1200 430.93 sold -" at bounding box center [422, 135] width 254 height 13
click at [442, 97] on link "STOCK" at bounding box center [442, 95] width 13 height 5
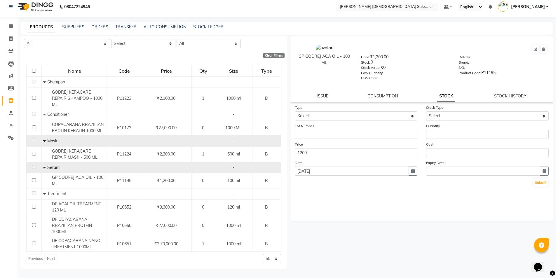
drag, startPoint x: 382, startPoint y: 122, endPoint x: 377, endPoint y: 108, distance: 15.0
click at [381, 121] on form "Type Select In Out Stock Type Select Lot Number Quantity Price 1200 Cost Date 0…" at bounding box center [422, 145] width 254 height 83
click at [362, 118] on select "Select In Out" at bounding box center [356, 115] width 123 height 9
select select "in"
click at [295, 111] on select "Select In Out" at bounding box center [356, 115] width 123 height 9
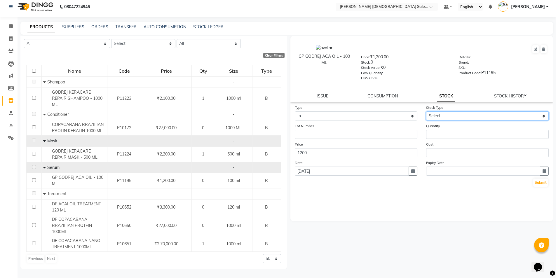
click at [451, 118] on select "Select New Stock Adjustment Return Other" at bounding box center [487, 115] width 123 height 9
click at [426, 111] on select "Select New Stock Adjustment Return Other" at bounding box center [487, 115] width 123 height 9
click at [446, 116] on select "Select New Stock Adjustment Return Other" at bounding box center [487, 115] width 123 height 9
select select "new stock"
click at [426, 111] on select "Select New Stock Adjustment Return Other" at bounding box center [487, 115] width 123 height 9
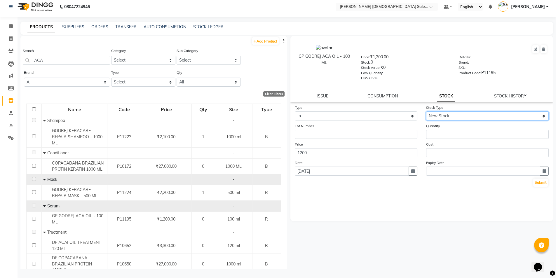
scroll to position [0, 0]
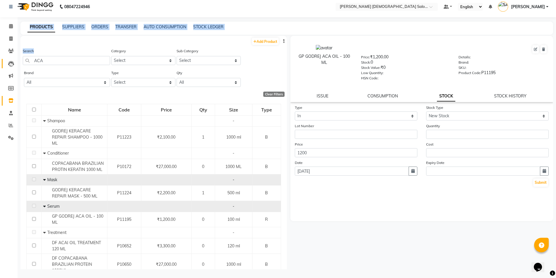
drag, startPoint x: 60, startPoint y: 65, endPoint x: 12, endPoint y: 64, distance: 48.2
click at [12, 64] on app-home "08047224946 Select Location × Elaine Ladies Salon, Nr Balaji Hall Default Panel…" at bounding box center [278, 137] width 556 height 282
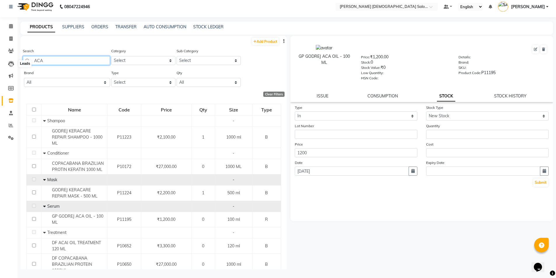
click at [39, 59] on input "ACA" at bounding box center [66, 60] width 87 height 9
type input "ARGAN"
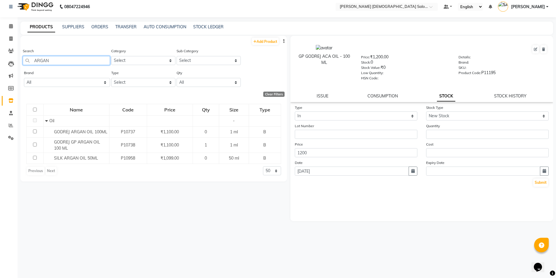
drag, startPoint x: 42, startPoint y: 62, endPoint x: 0, endPoint y: 69, distance: 42.3
click at [0, 69] on app-home "08047224946 Select Location × Elaine Ladies Salon, Nr Balaji Hall Default Panel…" at bounding box center [278, 137] width 556 height 282
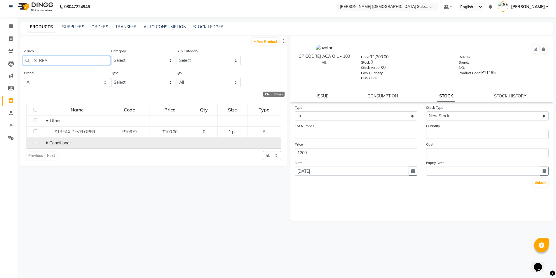
type input "STREA"
click at [48, 141] on span at bounding box center [48, 142] width 4 height 5
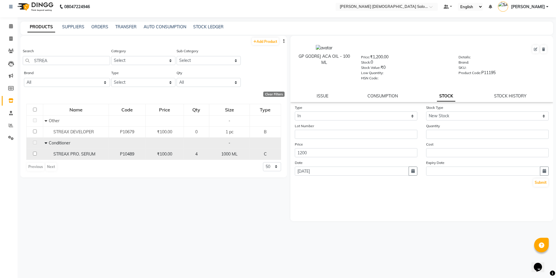
click at [91, 155] on span "STREAX PRO. SERUM" at bounding box center [74, 153] width 42 height 5
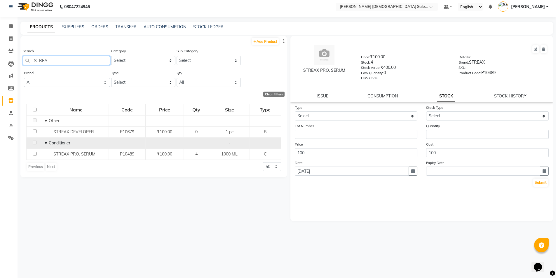
drag, startPoint x: 91, startPoint y: 60, endPoint x: 5, endPoint y: 69, distance: 86.9
click at [19, 63] on main "PRODUCTS SUPPLIERS ORDERS TRANSFER AUTO CONSUMPTION STOCK LEDGER Add Product Se…" at bounding box center [287, 150] width 538 height 256
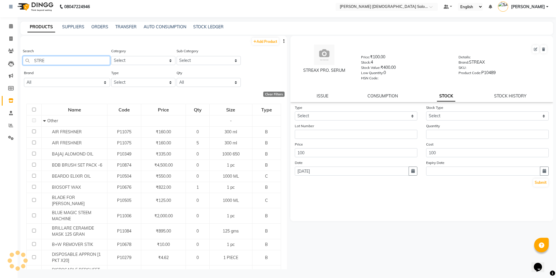
type input "STREA"
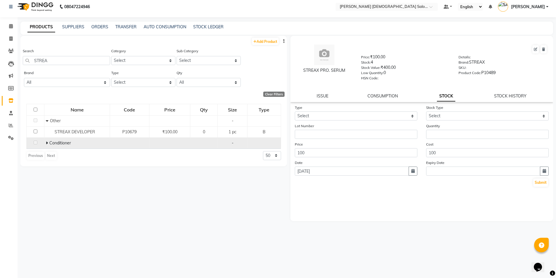
click at [46, 143] on icon at bounding box center [47, 143] width 2 height 4
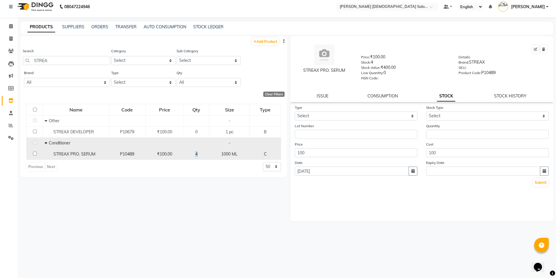
drag, startPoint x: 208, startPoint y: 151, endPoint x: 193, endPoint y: 151, distance: 15.5
click at [193, 151] on td "4" at bounding box center [196, 154] width 25 height 11
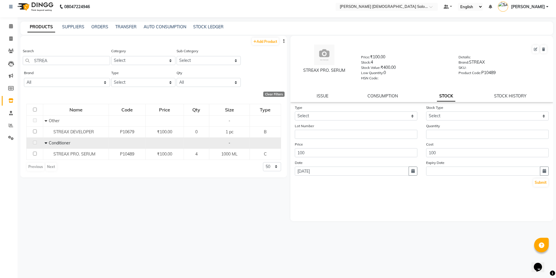
click at [196, 172] on div "Name Code Price Qty Size Type Other - STREAX DEVELOPER P10679 ₹100.00 0 1 pc B …" at bounding box center [153, 137] width 266 height 79
drag, startPoint x: 69, startPoint y: 56, endPoint x: 52, endPoint y: 62, distance: 17.6
click at [50, 61] on div "Search STREA" at bounding box center [66, 56] width 87 height 17
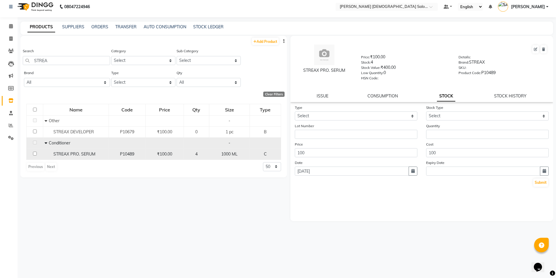
click at [167, 150] on td "₹100.00" at bounding box center [164, 154] width 38 height 11
click at [111, 154] on div "P10489" at bounding box center [127, 154] width 32 height 6
click at [83, 156] on span "STREAX PRO. SERUM" at bounding box center [74, 153] width 42 height 5
click at [129, 155] on span "P10489" at bounding box center [127, 153] width 14 height 5
click at [111, 158] on td "P10489" at bounding box center [127, 154] width 36 height 11
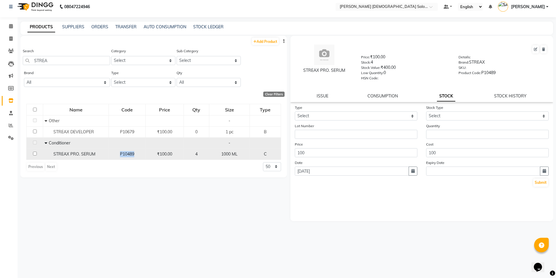
drag, startPoint x: 111, startPoint y: 158, endPoint x: 273, endPoint y: 118, distance: 166.2
click at [112, 158] on td "P10489" at bounding box center [127, 154] width 36 height 11
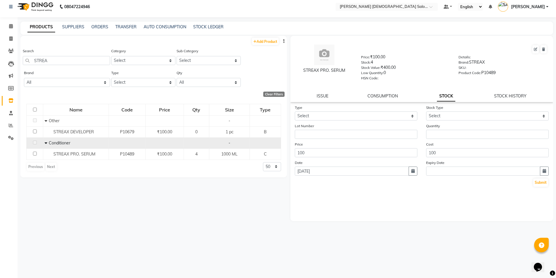
click at [329, 97] on div "ISSUE CONSUMPTION STOCK STOCK HISTORY" at bounding box center [421, 96] width 249 height 6
click at [323, 92] on div "STREAX PRO. SERUM Price: ₹100.00 Stock: 4 Stock Value: ₹400.00 Low Quantity: 0 …" at bounding box center [421, 69] width 263 height 66
click at [325, 97] on link "ISSUE" at bounding box center [323, 95] width 12 height 5
select select
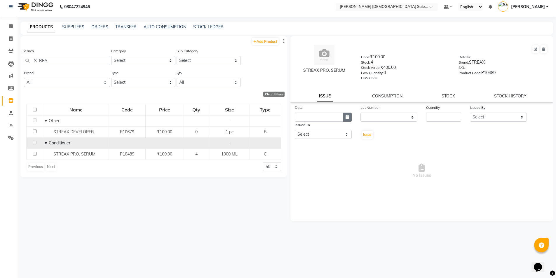
click at [349, 118] on button "button" at bounding box center [347, 117] width 9 height 9
select select "9"
select select "2025"
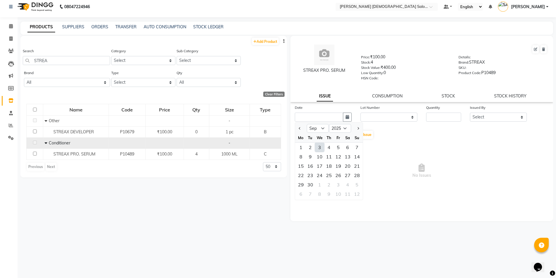
type input "[DATE]"
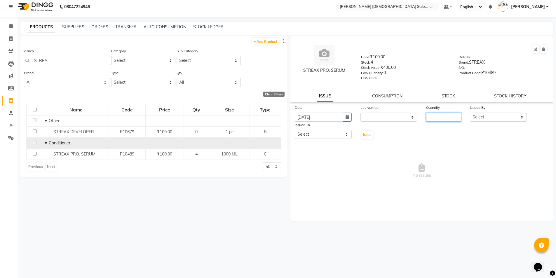
click at [439, 120] on input "number" at bounding box center [443, 117] width 35 height 9
type input "2"
click at [483, 115] on select "Select AANAND BAVALIYA BHAVTIK GONDALIYA DHARMIK RAVRANI DHRUV BHATTI DIKSHA DI…" at bounding box center [498, 117] width 57 height 9
click at [470, 113] on select "Select AANAND BAVALIYA BHAVTIK GONDALIYA DHARMIK RAVRANI DHRUV BHATTI DIKSHA DI…" at bounding box center [498, 117] width 57 height 9
click at [474, 120] on select "Select AANAND BAVALIYA BHAVTIK GONDALIYA DHARMIK RAVRANI DHRUV BHATTI DIKSHA DI…" at bounding box center [498, 117] width 57 height 9
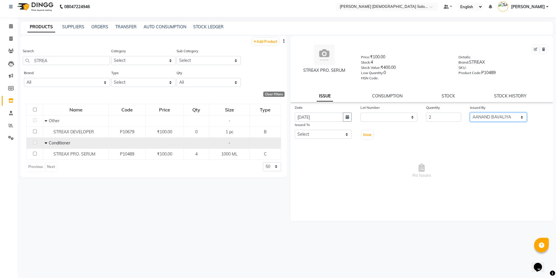
select select "67036"
click at [325, 140] on div "Date 03-09-2025 Lot Number None Quantity 2 Issued By Select AANAND BAVALIYA BHA…" at bounding box center [421, 152] width 263 height 96
click at [325, 139] on select "Select AANAND BAVALIYA BHAVTIK GONDALIYA DHARMIK RAVRANI DHRUV BHATTI DIKSHA DI…" at bounding box center [323, 134] width 57 height 9
click at [314, 137] on select "Select AANAND BAVALIYA BHAVTIK GONDALIYA DHARMIK RAVRANI DHRUV BHATTI DIKSHA DI…" at bounding box center [323, 134] width 57 height 9
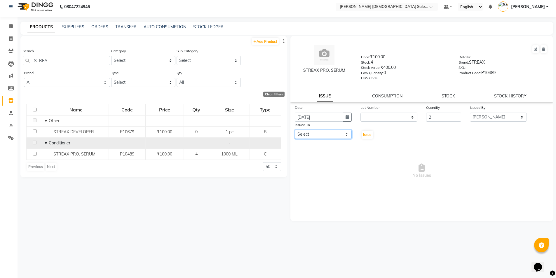
select select "67036"
click at [295, 130] on select "Select AANAND BAVALIYA BHAVTIK GONDALIYA DHARMIK RAVRANI DHRUV BHATTI DIKSHA DI…" at bounding box center [323, 134] width 57 height 9
click at [363, 133] on span "Issue" at bounding box center [367, 134] width 8 height 4
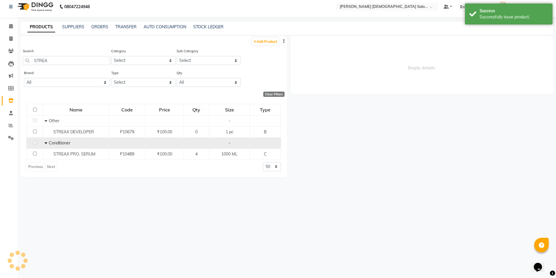
select select
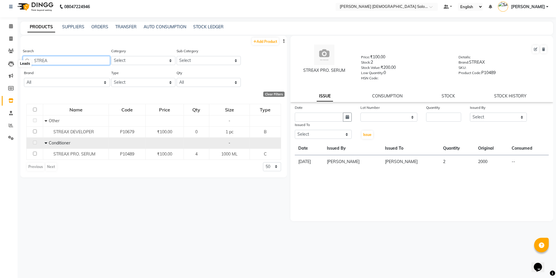
drag, startPoint x: 54, startPoint y: 60, endPoint x: 0, endPoint y: 66, distance: 54.3
click at [0, 66] on app-home "08047224946 Select Location × Elaine Ladies Salon, Nr Balaji Hall Default Panel…" at bounding box center [278, 137] width 556 height 282
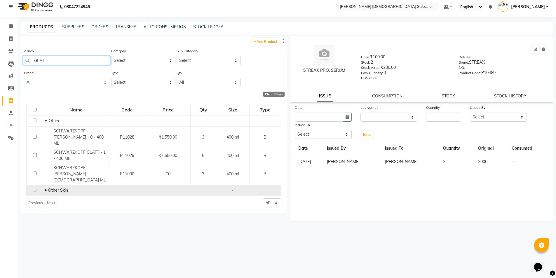
type input "GLAT"
click at [45, 188] on icon at bounding box center [46, 190] width 2 height 4
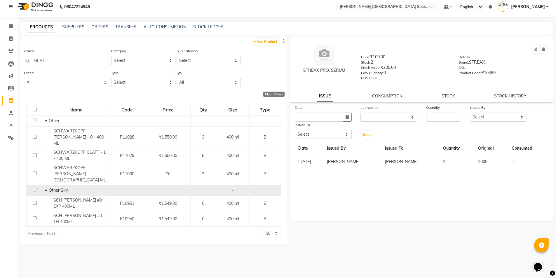
click at [46, 188] on icon at bounding box center [46, 190] width 3 height 4
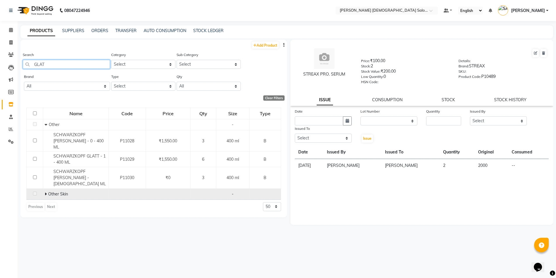
drag, startPoint x: 55, startPoint y: 63, endPoint x: 0, endPoint y: 76, distance: 56.7
click at [0, 76] on app-home "08047224946 Select Location × Elaine Ladies Salon, Nr Balaji Hall Default Panel…" at bounding box center [278, 141] width 556 height 282
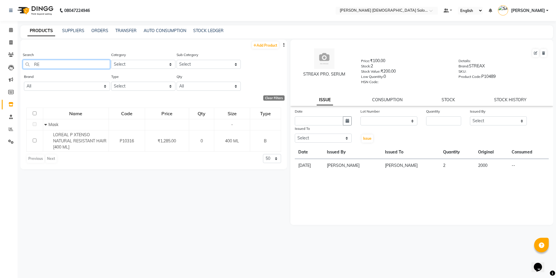
type input "R"
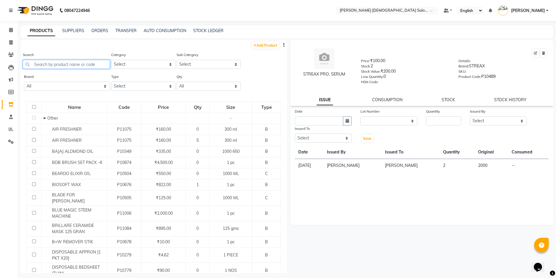
type input "L"
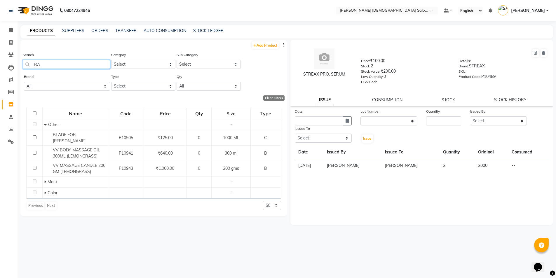
type input "R"
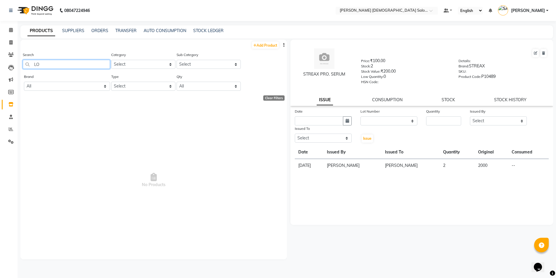
type input "L"
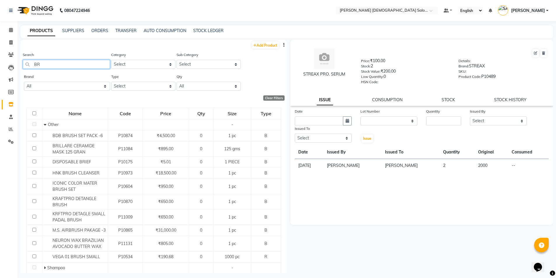
type input "B"
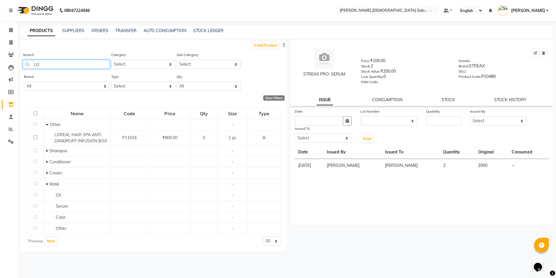
type input "L"
type input "R"
type input "L"
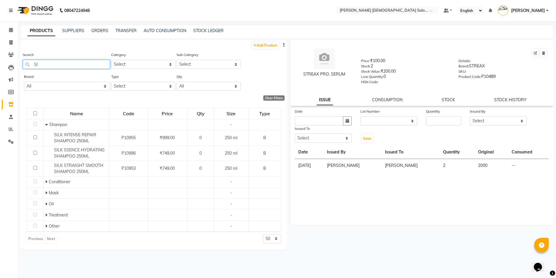
type input "S"
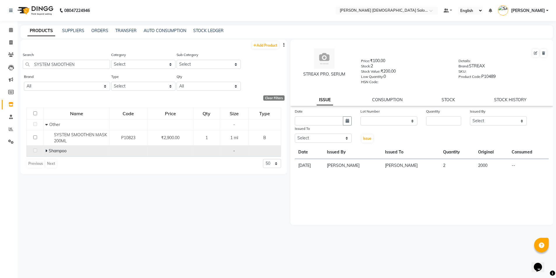
click at [47, 149] on icon at bounding box center [46, 151] width 2 height 4
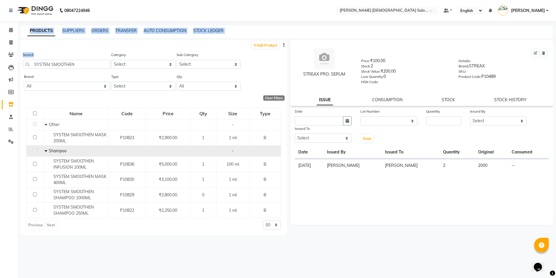
drag, startPoint x: 93, startPoint y: 59, endPoint x: 0, endPoint y: 60, distance: 92.8
click at [0, 60] on app-home "08047224946 Select Location × Elaine Ladies Salon, Nr Balaji Hall Default Panel…" at bounding box center [278, 141] width 556 height 282
click at [34, 57] on div "Search SYSTEM SMOOTHEN" at bounding box center [66, 60] width 87 height 17
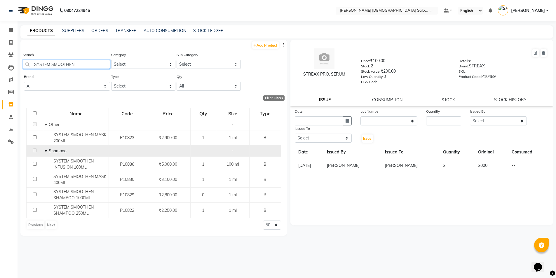
click at [46, 66] on input "SYSTEM SMOOTHEN" at bounding box center [66, 64] width 87 height 9
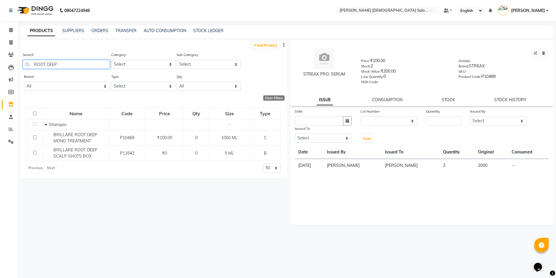
drag, startPoint x: 67, startPoint y: 67, endPoint x: 0, endPoint y: 68, distance: 66.5
click at [0, 67] on app-home "08047224946 Select Location × Elaine Ladies Salon, Nr Balaji Hall Default Panel…" at bounding box center [278, 141] width 556 height 282
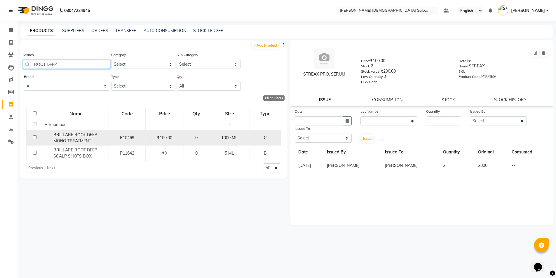
type input "ROOT DEEP"
click at [63, 142] on span "BRILLARE ROOT DEEP MONO TREATMENT" at bounding box center [75, 137] width 44 height 11
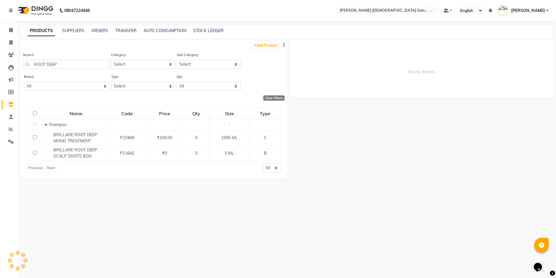
select select
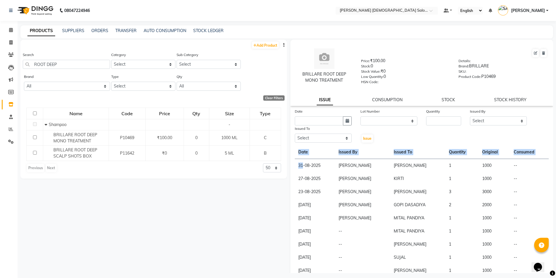
click at [303, 168] on div "Date Lot Number None Quantity Issued By Select AANAND BAVALIYA BHAVTIK GONDALIY…" at bounding box center [421, 205] width 263 height 195
click at [311, 168] on td "31-08-2025" at bounding box center [315, 165] width 41 height 13
drag, startPoint x: 469, startPoint y: 167, endPoint x: 343, endPoint y: 164, distance: 127.0
click at [367, 158] on table "Date Issued By Issued To Quantity Original Consumed 31-08-2025 SAJJAN KAGADIYA …" at bounding box center [422, 218] width 254 height 145
click at [233, 180] on div "Add Product Search ROOT DEEP Category Select Hair Skin Waxing Disposable Thread…" at bounding box center [153, 156] width 266 height 233
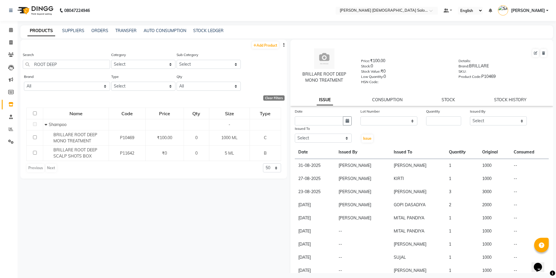
drag, startPoint x: 233, startPoint y: 180, endPoint x: 153, endPoint y: 178, distance: 80.0
click at [153, 178] on div "Name Code Price Qty Size Type Shampoo - BRILLARE ROOT DEEP MONO TREATMENT P1046…" at bounding box center [153, 140] width 266 height 77
drag, startPoint x: 75, startPoint y: 66, endPoint x: 5, endPoint y: 68, distance: 69.8
click at [6, 67] on app-home "08047224946 Select Location × Elaine Ladies Salon, Nr Balaji Hall Default Panel…" at bounding box center [278, 141] width 556 height 282
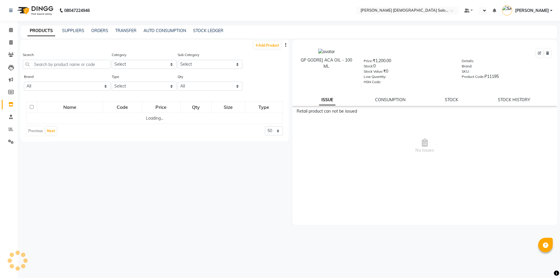
select select "en"
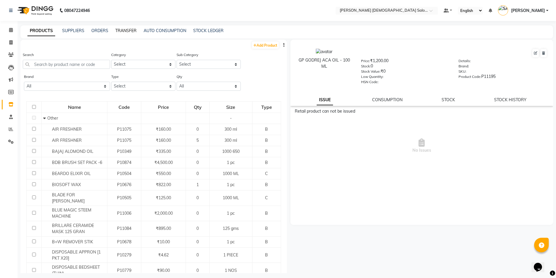
click at [115, 30] on link "TRANSFER" at bounding box center [125, 30] width 21 height 5
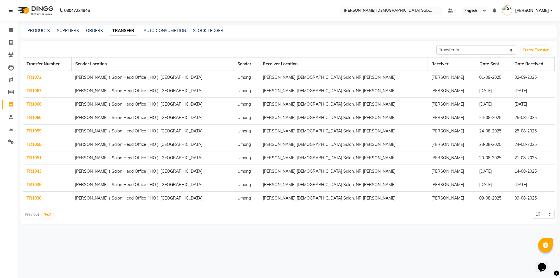
click at [39, 77] on link "TR1072" at bounding box center [34, 77] width 15 height 5
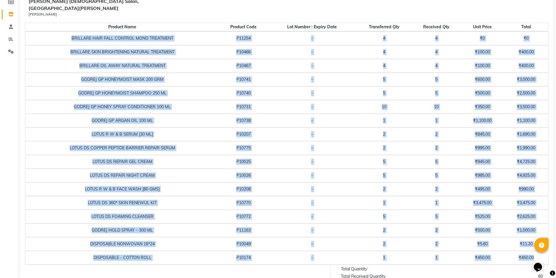
scroll to position [120, 0]
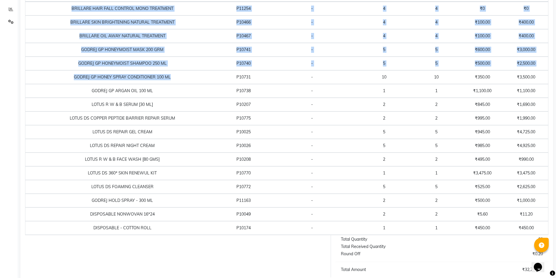
drag, startPoint x: 69, startPoint y: 84, endPoint x: 188, endPoint y: 65, distance: 120.3
click at [188, 65] on tbody "BRILLARE HAIR FALL CONTROL MONO TREATMENT P11254 - 4 4 ₹0 ₹0 BRILLARE SKIN BRIG…" at bounding box center [286, 118] width 523 height 233
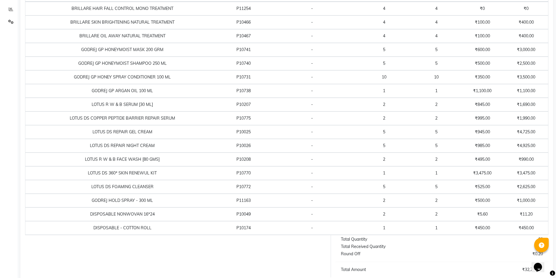
click at [193, 84] on td "GODREJ GP ARGAN OIL 100 ML" at bounding box center [122, 91] width 194 height 14
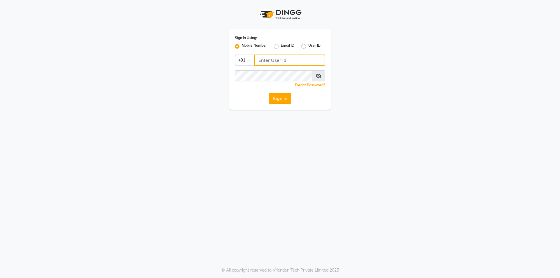
type input "7203090146"
click at [282, 97] on button "Sign In" at bounding box center [280, 98] width 22 height 11
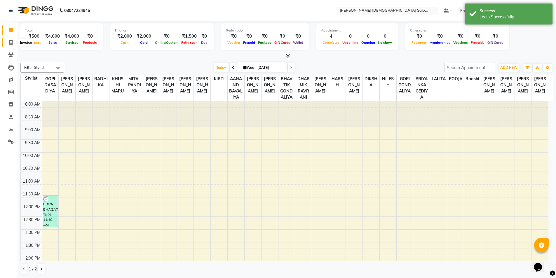
click at [9, 44] on icon at bounding box center [10, 42] width 3 height 4
select select "7542"
select select "service"
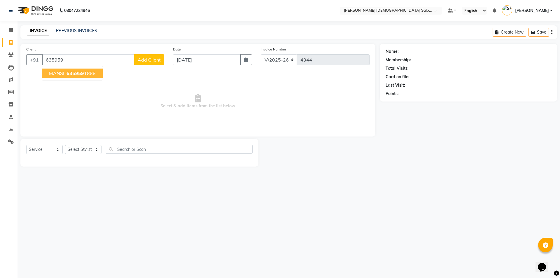
drag, startPoint x: 85, startPoint y: 70, endPoint x: 83, endPoint y: 77, distance: 7.2
click at [83, 77] on button "MANSI 635959 1888" at bounding box center [72, 73] width 61 height 9
type input "6359591888"
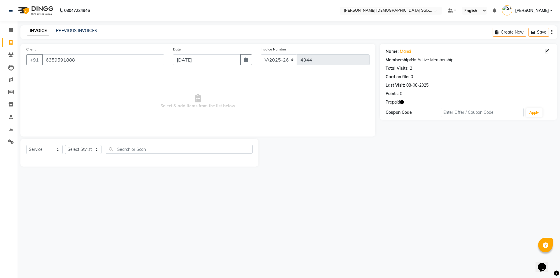
click at [401, 101] on icon "button" at bounding box center [402, 102] width 4 height 4
click at [206, 96] on span "Select & add items from the list below" at bounding box center [197, 101] width 343 height 58
click at [75, 29] on link "PREVIOUS INVOICES" at bounding box center [76, 30] width 41 height 5
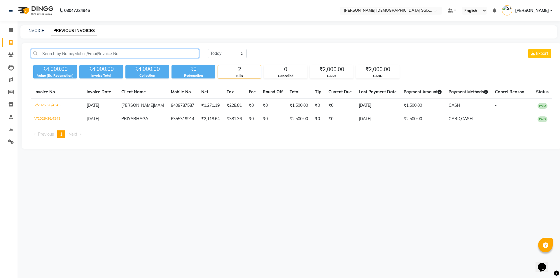
click at [172, 50] on input "text" at bounding box center [115, 53] width 168 height 9
click at [11, 51] on link "Clients" at bounding box center [9, 55] width 14 height 10
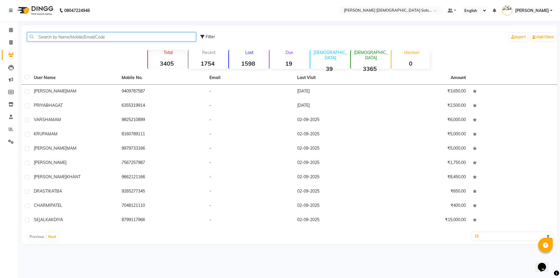
drag, startPoint x: 70, startPoint y: 33, endPoint x: 70, endPoint y: 37, distance: 3.8
click at [70, 37] on input "text" at bounding box center [111, 36] width 169 height 9
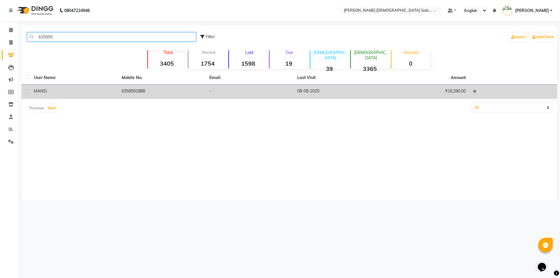
type input "635959"
click at [113, 90] on div "MANSI" at bounding box center [74, 91] width 81 height 6
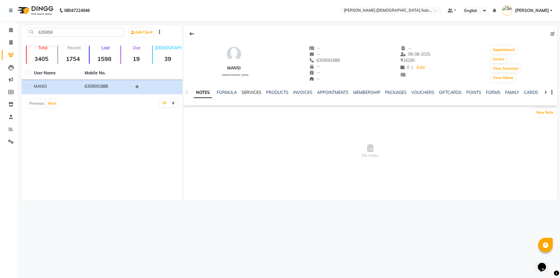
click at [255, 92] on link "SERVICES" at bounding box center [252, 92] width 20 height 5
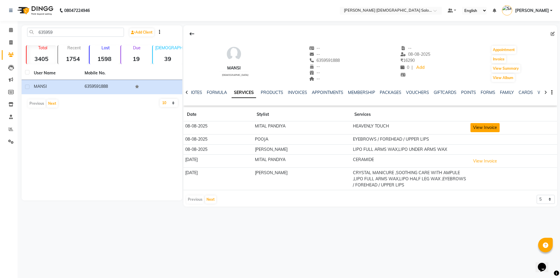
click at [500, 128] on button "View Invoice" at bounding box center [485, 127] width 29 height 9
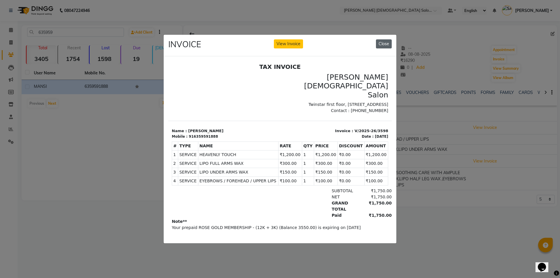
click at [385, 39] on button "Close" at bounding box center [384, 43] width 16 height 9
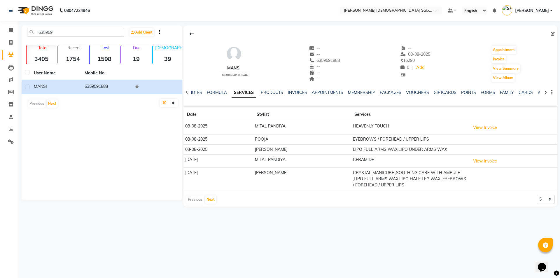
click at [270, 154] on td "[PERSON_NAME]" at bounding box center [302, 149] width 98 height 10
click at [493, 163] on button "View Invoice" at bounding box center [485, 161] width 29 height 9
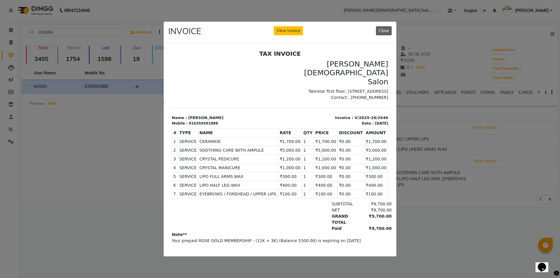
click at [389, 27] on button "Close" at bounding box center [384, 30] width 16 height 9
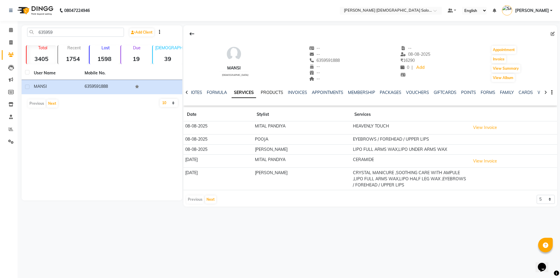
click at [264, 92] on link "PRODUCTS" at bounding box center [272, 92] width 22 height 5
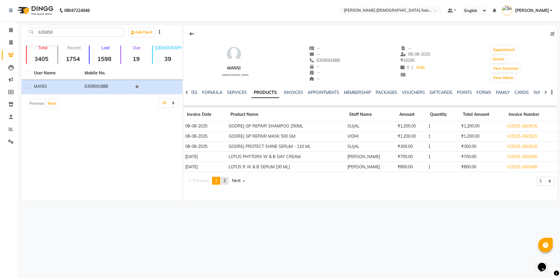
click at [224, 181] on link "page 2" at bounding box center [225, 181] width 8 height 8
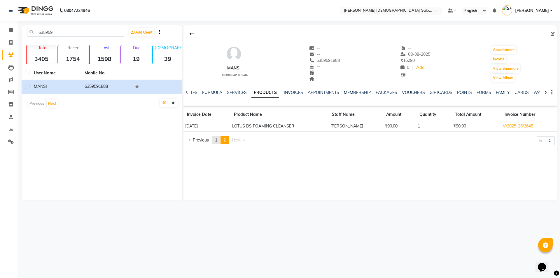
click at [217, 140] on span "1" at bounding box center [216, 139] width 2 height 5
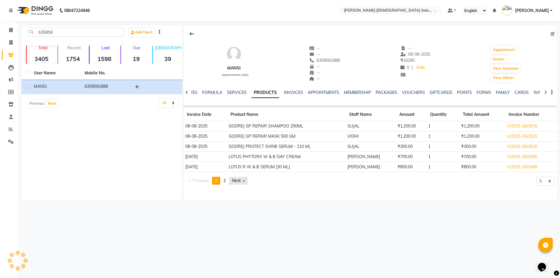
click at [240, 182] on link "Next page" at bounding box center [238, 181] width 19 height 8
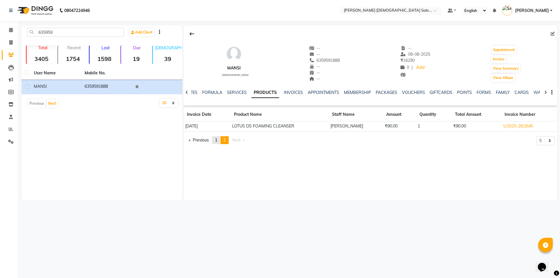
click at [216, 141] on link "page 1" at bounding box center [216, 140] width 8 height 8
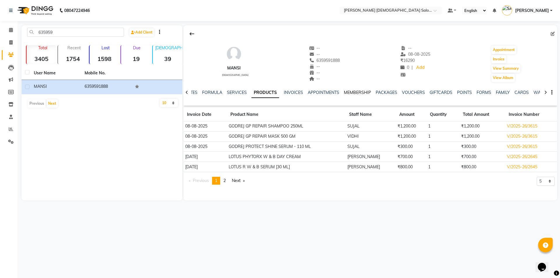
click at [349, 94] on link "MEMBERSHIP" at bounding box center [357, 92] width 27 height 5
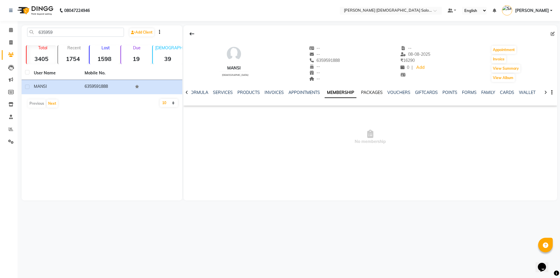
click at [368, 94] on link "PACKAGES" at bounding box center [372, 92] width 22 height 5
click at [389, 92] on link "VOUCHERS" at bounding box center [394, 92] width 23 height 5
click at [414, 93] on link "GIFTCARDS" at bounding box center [417, 92] width 23 height 5
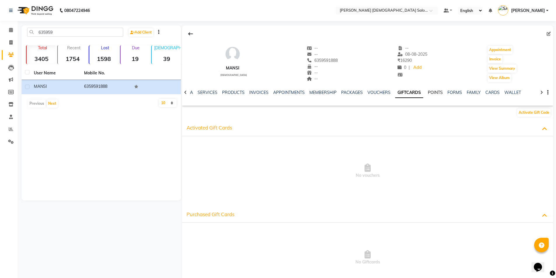
click at [432, 93] on link "POINTS" at bounding box center [435, 92] width 15 height 5
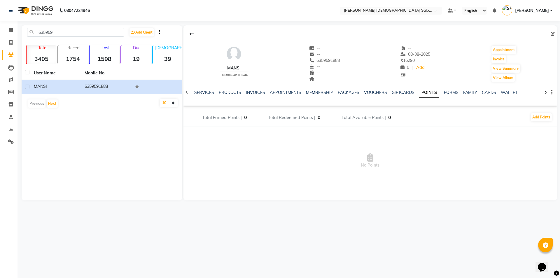
click at [440, 97] on div "NOTES FORMULA SERVICES PRODUCTS INVOICES APPOINTMENTS MEMBERSHIP PACKAGES VOUCH…" at bounding box center [363, 95] width 339 height 11
click at [325, 59] on span "6359591888" at bounding box center [324, 60] width 31 height 5
click at [11, 44] on icon at bounding box center [10, 42] width 3 height 4
select select "7542"
select select "service"
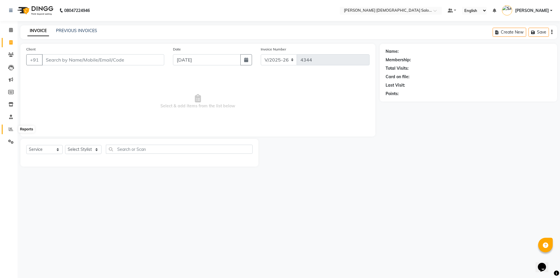
click at [6, 132] on span at bounding box center [11, 129] width 10 height 7
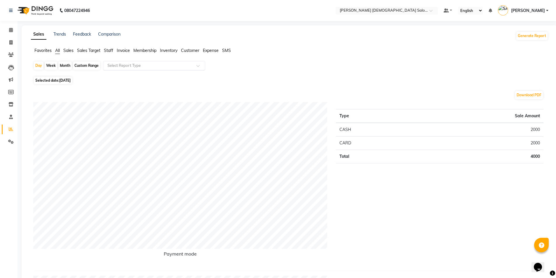
click at [137, 69] on div "Select Report Type" at bounding box center [154, 65] width 102 height 9
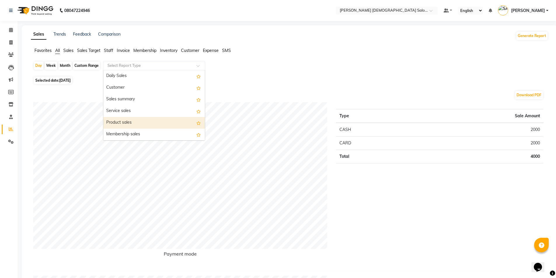
click at [136, 119] on div "Product sales" at bounding box center [154, 123] width 102 height 12
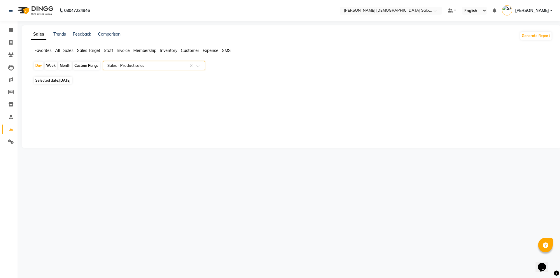
click at [54, 80] on span "Selected date: 03-09-2025" at bounding box center [53, 80] width 38 height 7
select select "9"
select select "2025"
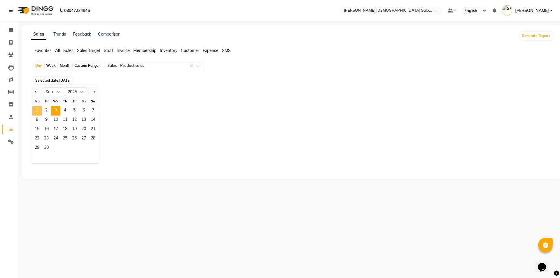
click at [39, 108] on span "1" at bounding box center [36, 110] width 9 height 9
select select "full_report"
select select "csv"
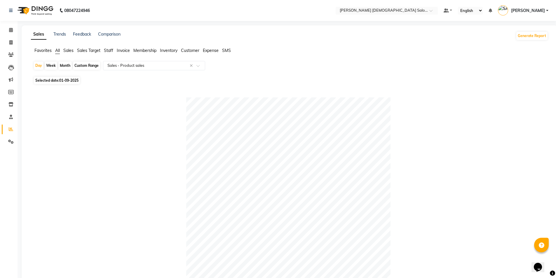
click at [108, 50] on span "Staff" at bounding box center [108, 50] width 9 height 5
click at [130, 76] on div "Selected date: 01-09-2025" at bounding box center [292, 77] width 519 height 6
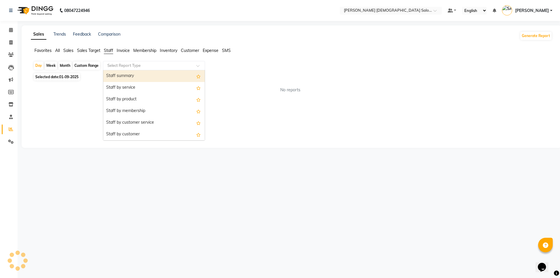
click at [133, 68] on input "text" at bounding box center [148, 66] width 84 height 6
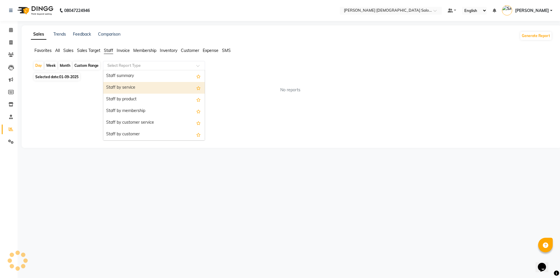
click at [142, 87] on div "Staff by service" at bounding box center [154, 88] width 102 height 12
select select "full_report"
select select "csv"
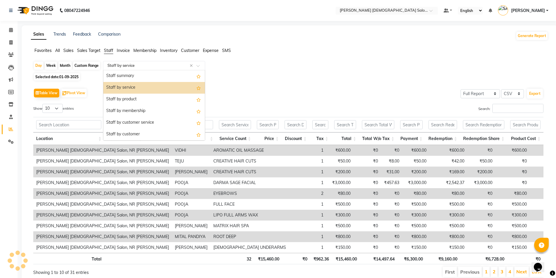
click at [132, 62] on div "Select Report Type × Staff by service ×" at bounding box center [154, 65] width 102 height 9
click at [136, 102] on div "Staff by product" at bounding box center [154, 100] width 102 height 12
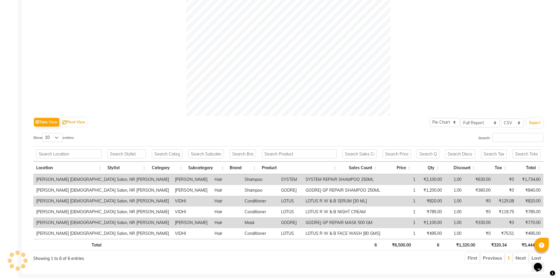
scroll to position [191, 0]
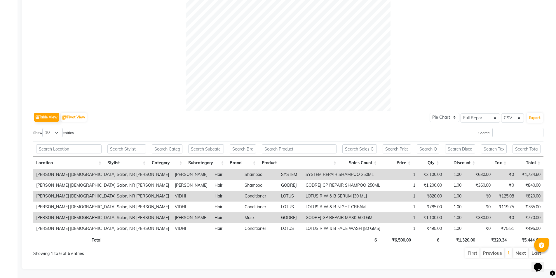
click at [125, 150] on th at bounding box center [126, 148] width 44 height 15
click at [128, 141] on th at bounding box center [126, 148] width 44 height 15
click at [129, 141] on th at bounding box center [126, 148] width 44 height 15
click at [125, 144] on input "text" at bounding box center [126, 148] width 39 height 9
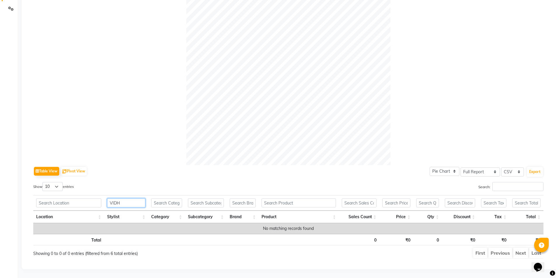
scroll to position [159, 0]
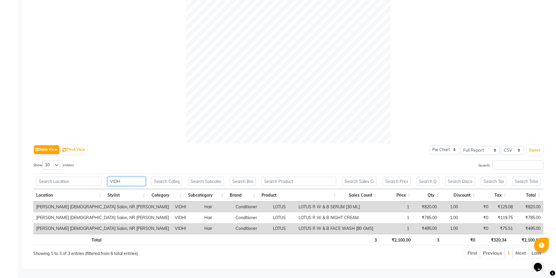
type input "VID"
drag, startPoint x: 87, startPoint y: 179, endPoint x: 37, endPoint y: 194, distance: 52.7
click at [78, 181] on tr "VID" at bounding box center [288, 181] width 510 height 15
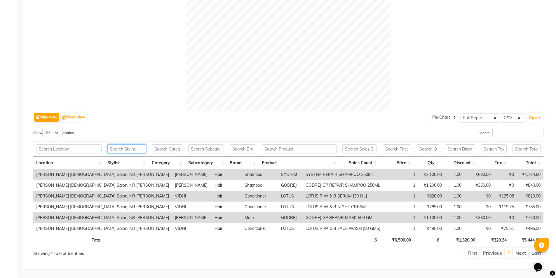
type input "."
click at [114, 74] on div at bounding box center [288, 9] width 510 height 204
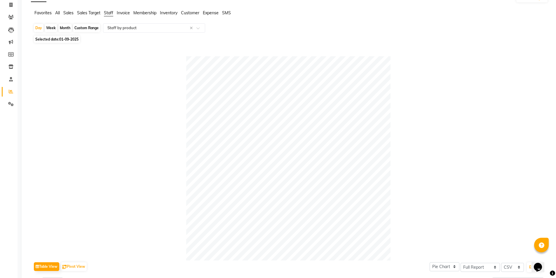
scroll to position [0, 0]
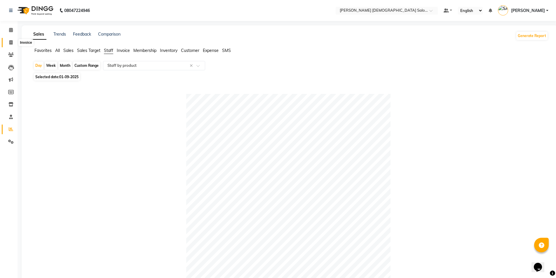
click at [11, 45] on span at bounding box center [11, 42] width 10 height 7
select select "service"
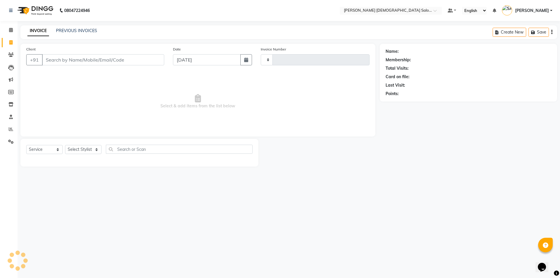
type input "4344"
select select "7542"
click at [15, 143] on span at bounding box center [11, 142] width 10 height 7
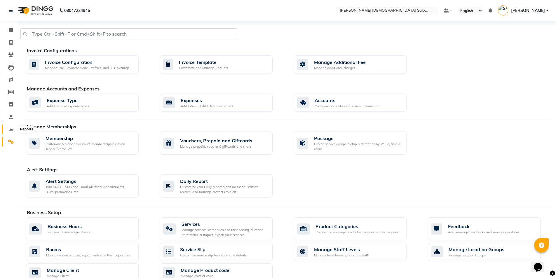
click at [12, 127] on span at bounding box center [11, 129] width 10 height 7
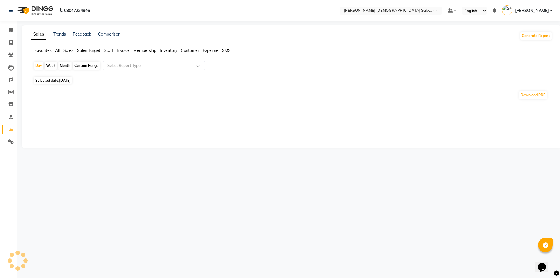
click at [113, 51] on span "Staff" at bounding box center [108, 50] width 9 height 5
click at [123, 59] on app-reports "Favorites All Sales Sales Target Staff Invoice Membership Inventory Customer Ex…" at bounding box center [291, 73] width 528 height 50
click at [129, 68] on input "text" at bounding box center [148, 66] width 84 height 6
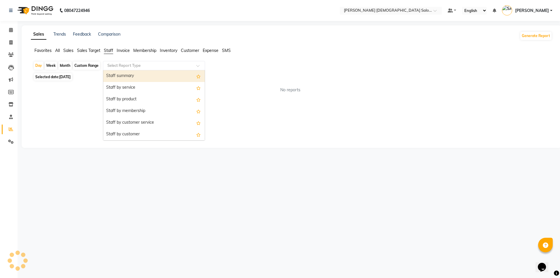
click at [58, 52] on span "All" at bounding box center [57, 50] width 5 height 5
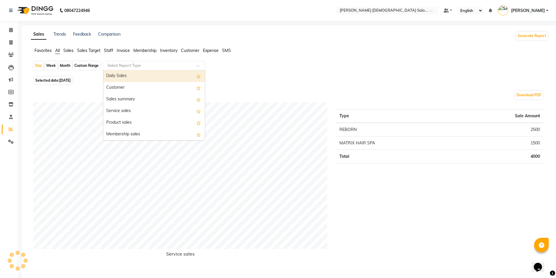
click at [145, 69] on div "Select Report Type" at bounding box center [154, 65] width 102 height 9
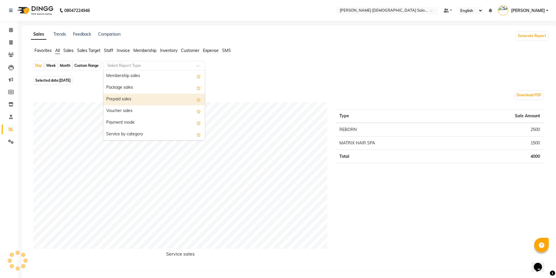
click at [141, 96] on div "Prepaid sales" at bounding box center [154, 100] width 102 height 12
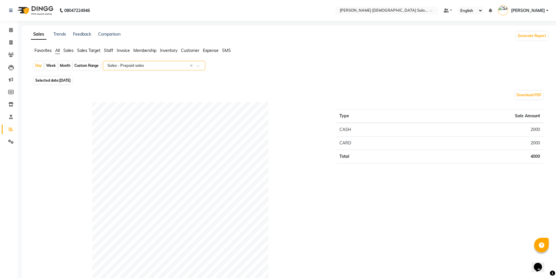
click at [69, 83] on span "Selected date: 03-09-2025" at bounding box center [53, 80] width 38 height 7
select select "9"
select select "2025"
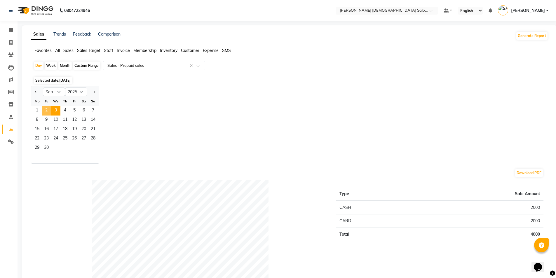
click at [47, 110] on span "2" at bounding box center [46, 110] width 9 height 9
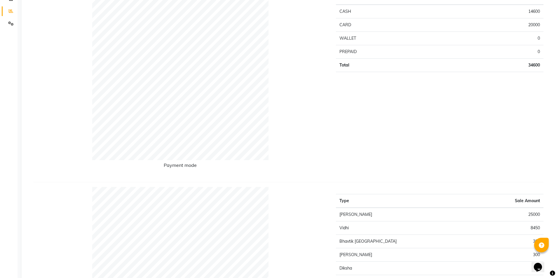
scroll to position [29, 0]
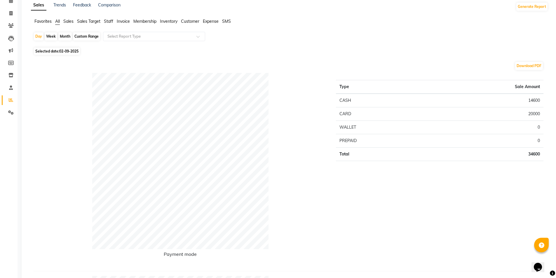
click at [55, 54] on span "Selected date: 02-09-2025" at bounding box center [57, 51] width 46 height 7
select select "9"
select select "2025"
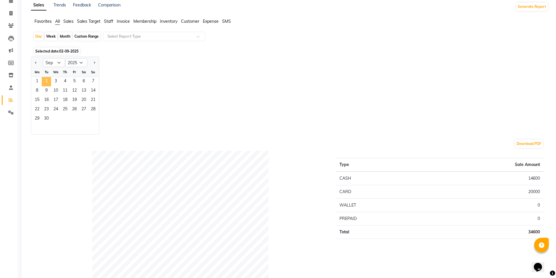
click at [48, 78] on span "2" at bounding box center [46, 81] width 9 height 9
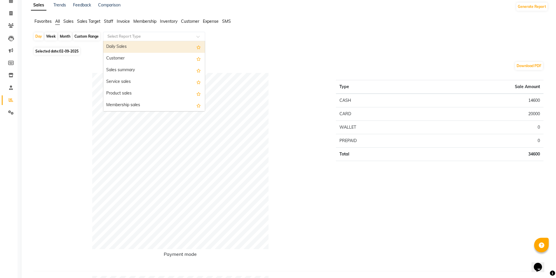
click at [130, 36] on input "text" at bounding box center [148, 37] width 84 height 6
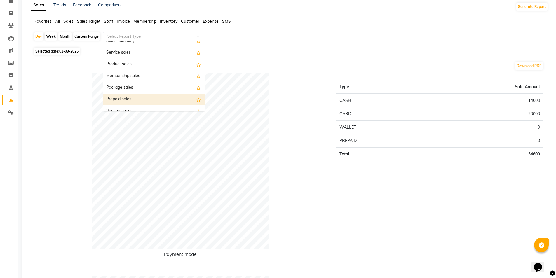
click at [130, 98] on div "Prepaid sales" at bounding box center [154, 100] width 102 height 12
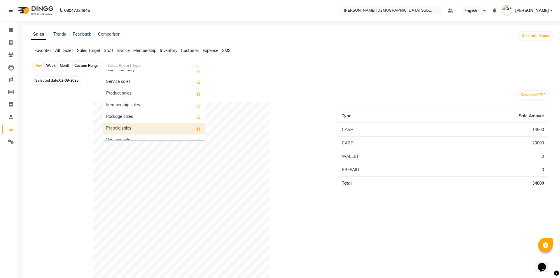
select select "full_report"
select select "csv"
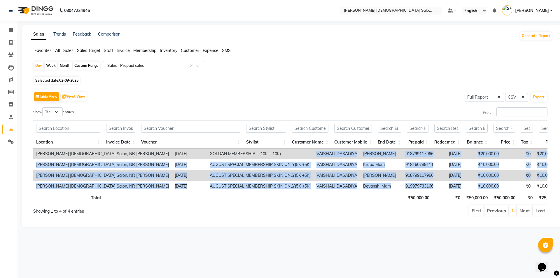
drag, startPoint x: 242, startPoint y: 153, endPoint x: 451, endPoint y: 197, distance: 213.7
click at [453, 191] on tbody "Elaine Ladies Salon, NR Balaji Hall 2025-09-02 GOLDAN MEMBERSHIP - (10K + 10K) …" at bounding box center [333, 170] width 600 height 43
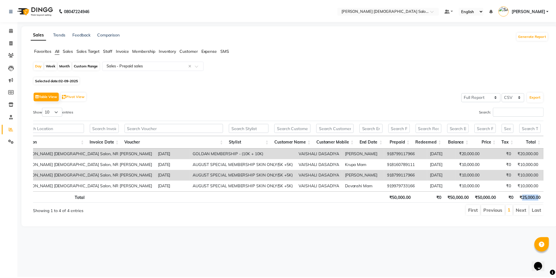
scroll to position [0, 4]
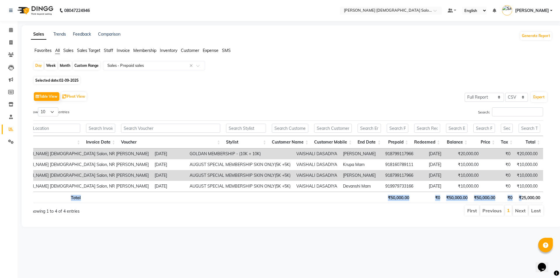
drag, startPoint x: 525, startPoint y: 202, endPoint x: 546, endPoint y: 199, distance: 21.8
click at [546, 199] on div "Location Invoice Date Voucher Stylist Customer Name Customer Mobile End Date Pr…" at bounding box center [286, 162] width 523 height 86
click at [463, 83] on div "Selected date: 02-09-2025" at bounding box center [292, 80] width 519 height 6
click at [14, 43] on span at bounding box center [11, 42] width 10 height 7
select select "service"
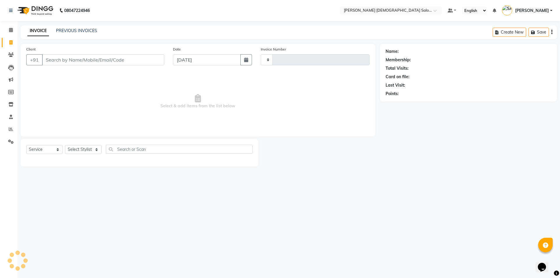
type input "4344"
select select "7542"
click at [11, 130] on icon at bounding box center [11, 129] width 4 height 4
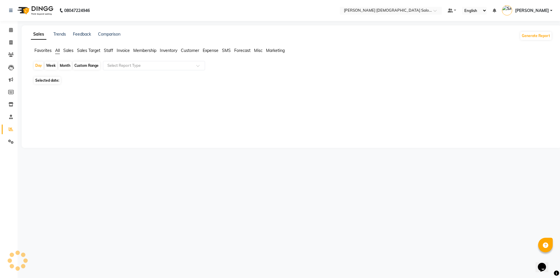
click at [111, 49] on span "Staff" at bounding box center [108, 50] width 9 height 5
click at [130, 70] on ng-select "Select Report Type" at bounding box center [154, 65] width 102 height 9
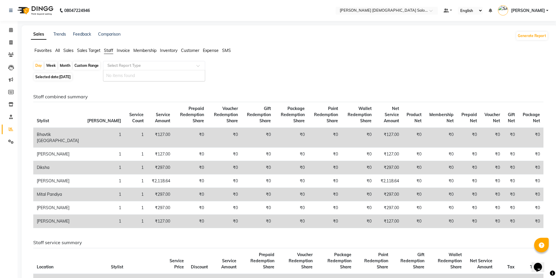
click at [92, 88] on div "Staff combined summary Stylist Bill Count Service Count Service Amount Prepaid …" at bounding box center [288, 276] width 519 height 388
click at [62, 72] on div "Day Week Month Custom Range Select Report Type Selected date: 03-09-2025 Staff …" at bounding box center [289, 272] width 517 height 423
click at [62, 75] on span "[DATE]" at bounding box center [64, 77] width 11 height 4
select select "9"
select select "2025"
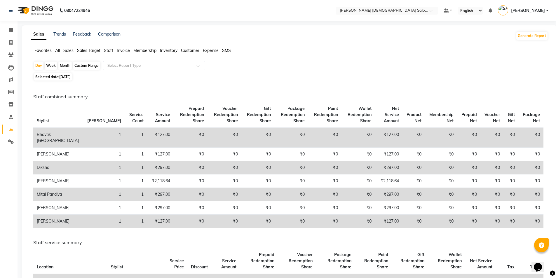
click at [39, 105] on th "Stylist" at bounding box center [58, 115] width 50 height 26
click at [71, 75] on span "[DATE]" at bounding box center [64, 77] width 11 height 4
select select "9"
select select "2025"
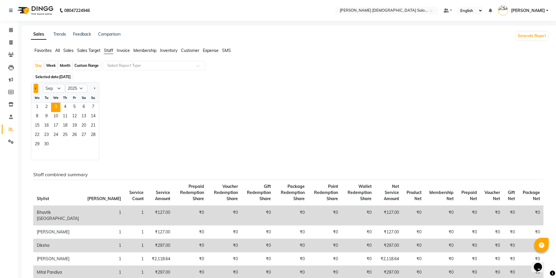
click at [34, 91] on button "Previous month" at bounding box center [36, 88] width 5 height 9
select select "8"
click at [124, 93] on div "Jan Feb Mar Apr May Jun Jul Aug Sep Oct Nov Dec 2015 2016 2017 2018 2019 2020 2…" at bounding box center [289, 121] width 517 height 78
click at [94, 146] on span "31" at bounding box center [92, 144] width 9 height 9
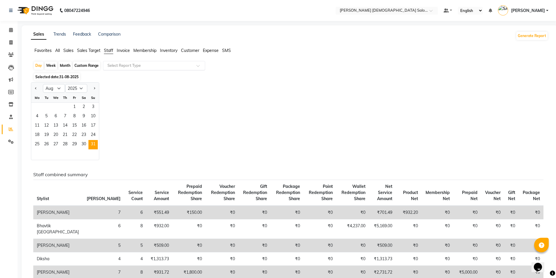
click at [157, 67] on input "text" at bounding box center [148, 66] width 84 height 6
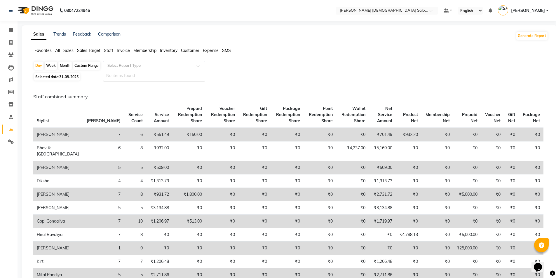
click at [280, 67] on div "Day Week Month Custom Range Select Report Type No items found" at bounding box center [289, 66] width 512 height 11
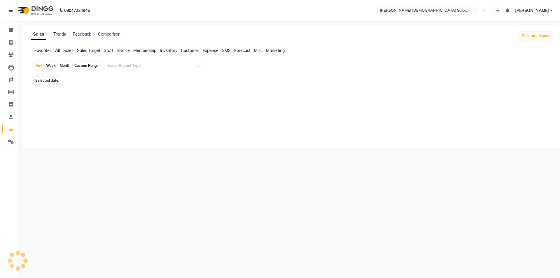
select select "en"
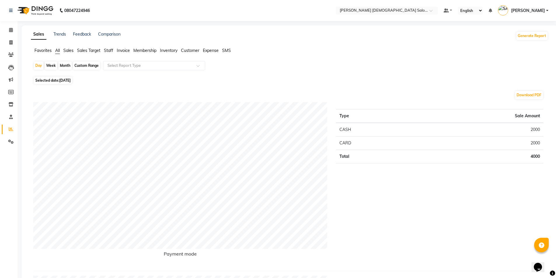
click at [54, 80] on span "Selected date: [DATE]" at bounding box center [53, 80] width 38 height 7
select select "9"
select select "2025"
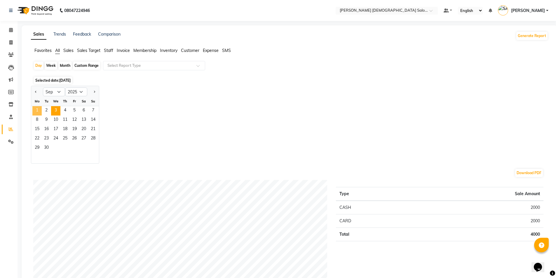
click at [39, 109] on span "1" at bounding box center [36, 110] width 9 height 9
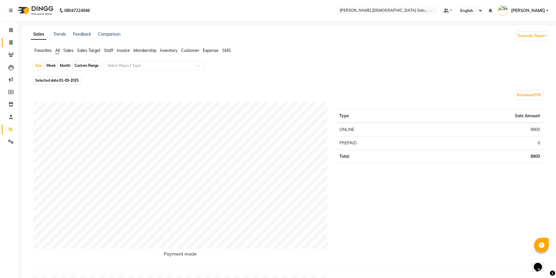
click at [12, 45] on span at bounding box center [11, 42] width 10 height 7
select select "service"
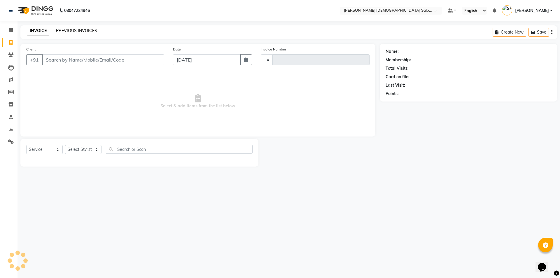
click at [79, 32] on link "PREVIOUS INVOICES" at bounding box center [76, 30] width 41 height 5
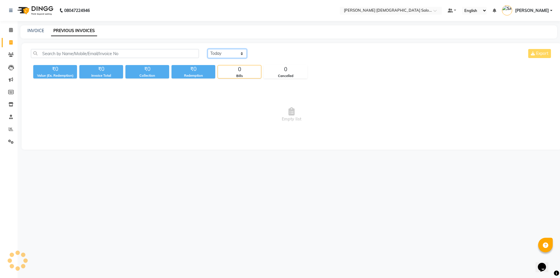
click at [216, 50] on select "Today Yesterday Custom Range" at bounding box center [227, 53] width 39 height 9
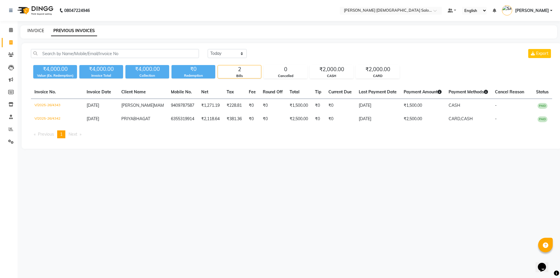
click at [32, 28] on link "INVOICE" at bounding box center [35, 30] width 17 height 5
select select "service"
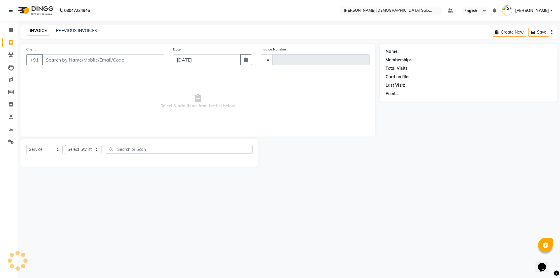
type input "4344"
select select "7542"
click at [90, 69] on div "Client +91" at bounding box center [95, 58] width 147 height 24
click at [91, 60] on input "Client" at bounding box center [103, 59] width 122 height 11
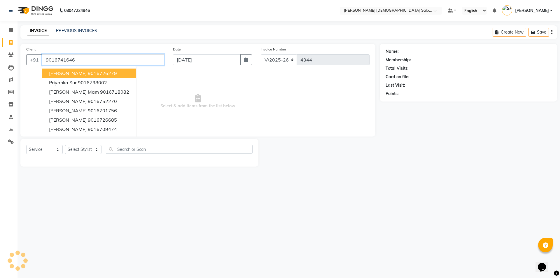
type input "9016741646"
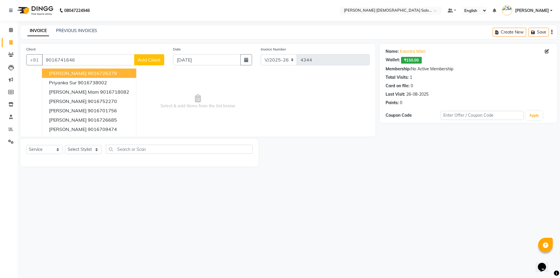
click at [153, 74] on span "Select & add items from the list below" at bounding box center [197, 101] width 343 height 58
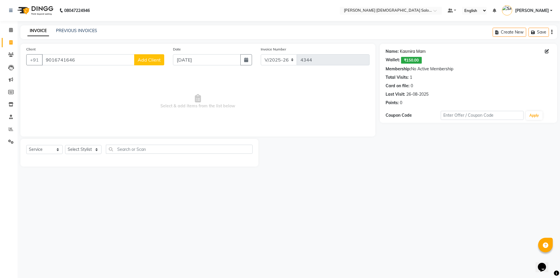
click at [408, 51] on link "Kasmira Mam" at bounding box center [413, 51] width 26 height 6
click at [414, 52] on link "Kasmira Mam" at bounding box center [413, 51] width 26 height 6
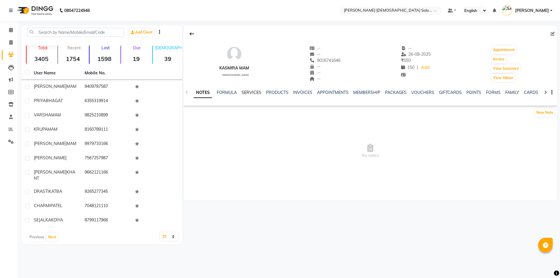
click at [242, 92] on link "SERVICES" at bounding box center [252, 92] width 20 height 5
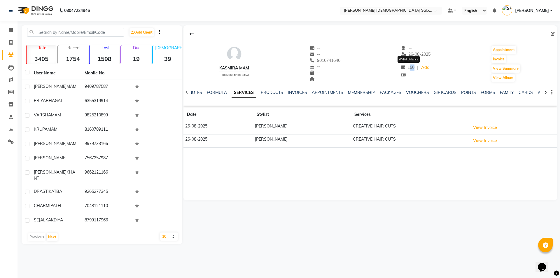
drag, startPoint x: 415, startPoint y: 68, endPoint x: 409, endPoint y: 67, distance: 6.1
click at [409, 67] on div "150 Wallet Balance | Add" at bounding box center [416, 68] width 30 height 8
click at [422, 142] on td "CREATIVE HAIR CUTS" at bounding box center [410, 140] width 118 height 13
drag, startPoint x: 414, startPoint y: 67, endPoint x: 404, endPoint y: 65, distance: 10.7
click at [404, 65] on span "150" at bounding box center [407, 67] width 13 height 5
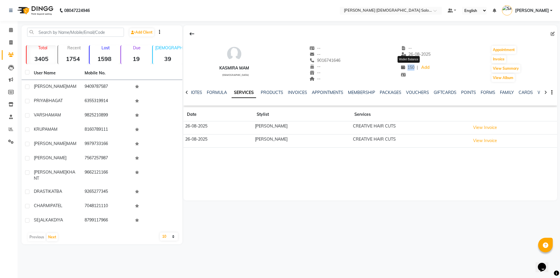
drag, startPoint x: 415, startPoint y: 68, endPoint x: 408, endPoint y: 68, distance: 7.0
click at [408, 68] on div "150 Wallet Balance | Add" at bounding box center [416, 68] width 30 height 8
drag, startPoint x: 217, startPoint y: 125, endPoint x: 198, endPoint y: 126, distance: 19.3
click at [198, 126] on td "26-08-2025" at bounding box center [219, 127] width 70 height 13
click at [498, 60] on button "Invoice" at bounding box center [499, 59] width 15 height 8
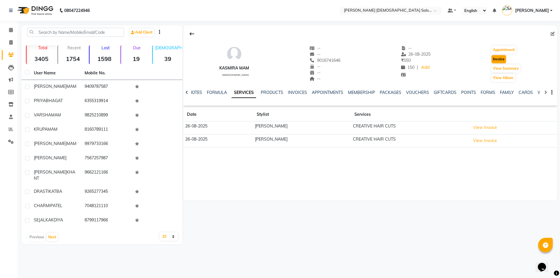
select select "service"
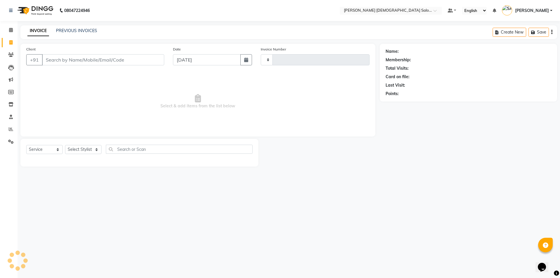
type input "4344"
select select "7542"
type input "9016741646"
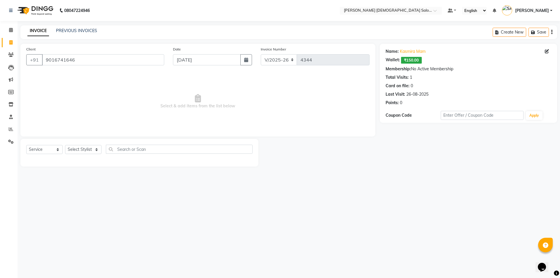
click at [339, 93] on span "Select & add items from the list below" at bounding box center [197, 101] width 343 height 58
drag, startPoint x: 424, startPoint y: 57, endPoint x: 402, endPoint y: 58, distance: 21.9
click at [402, 58] on div "Wallet: ₹150.00" at bounding box center [469, 60] width 166 height 7
click at [409, 59] on span "₹150.00" at bounding box center [411, 60] width 21 height 7
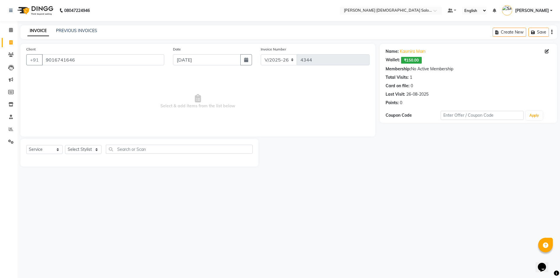
click at [356, 83] on span "Select & add items from the list below" at bounding box center [197, 101] width 343 height 58
drag, startPoint x: 405, startPoint y: 60, endPoint x: 419, endPoint y: 62, distance: 14.5
click at [418, 62] on span "₹150.00" at bounding box center [411, 60] width 21 height 7
click at [430, 59] on div "Wallet: ₹150.00" at bounding box center [469, 60] width 166 height 7
click at [315, 93] on span "Select & add items from the list below" at bounding box center [197, 101] width 343 height 58
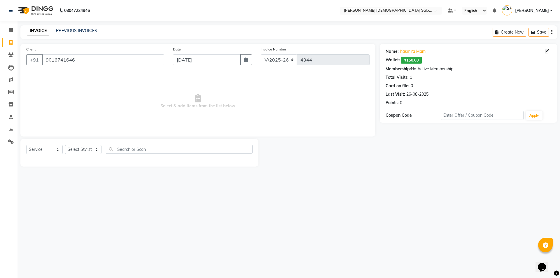
drag, startPoint x: 315, startPoint y: 93, endPoint x: 291, endPoint y: 102, distance: 26.1
click at [291, 102] on span "Select & add items from the list below" at bounding box center [197, 101] width 343 height 58
click at [523, 73] on div "Name: Kasmira Mam Wallet: ₹150.00 Membership: No Active Membership Total Visits…" at bounding box center [469, 76] width 166 height 60
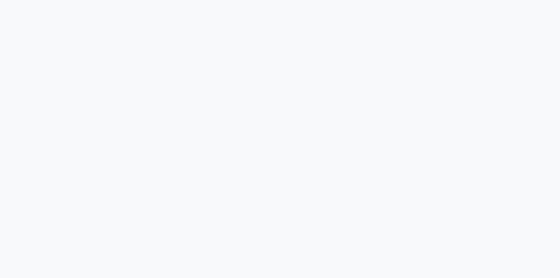
select select "service"
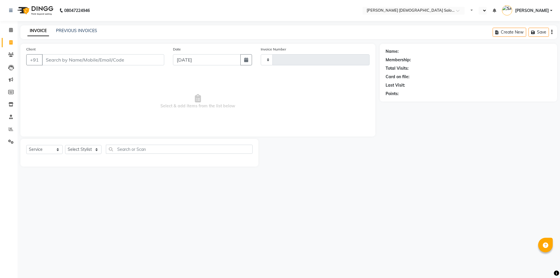
select select "en"
select select "7542"
type input "4344"
type input "9016741646"
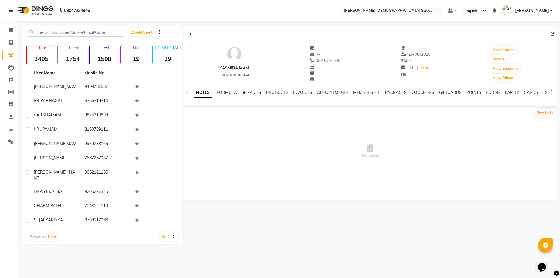
click at [252, 93] on link "SERVICES" at bounding box center [252, 92] width 20 height 5
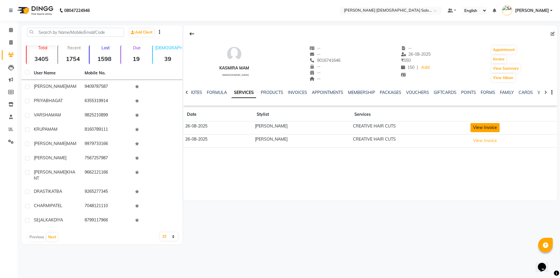
click at [473, 132] on button "View Invoice" at bounding box center [485, 127] width 29 height 9
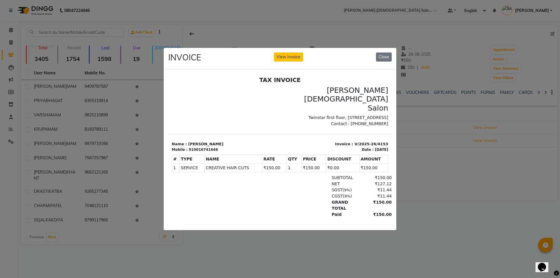
click at [387, 60] on div "INVOICE View Invoice Close" at bounding box center [280, 59] width 233 height 22
click at [383, 55] on button "Close" at bounding box center [384, 57] width 16 height 9
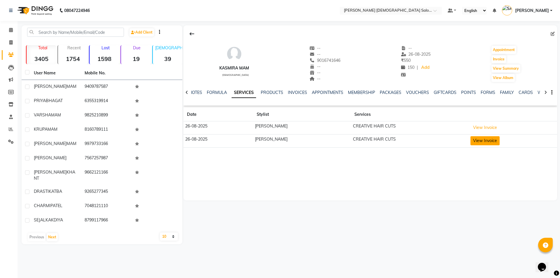
click at [471, 141] on button "View Invoice" at bounding box center [485, 140] width 29 height 9
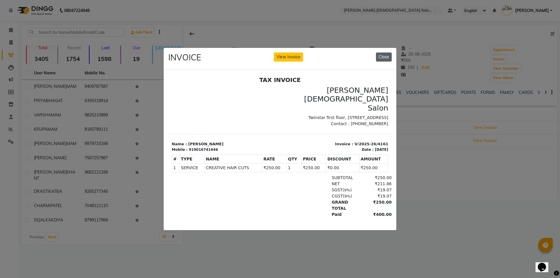
click at [382, 53] on button "Close" at bounding box center [384, 57] width 16 height 9
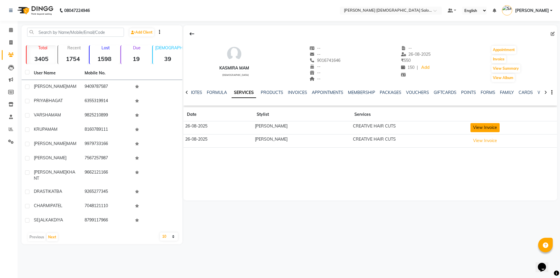
click at [472, 125] on button "View Invoice" at bounding box center [485, 127] width 29 height 9
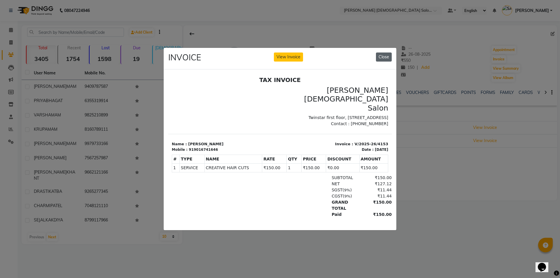
click at [380, 57] on button "Close" at bounding box center [384, 57] width 16 height 9
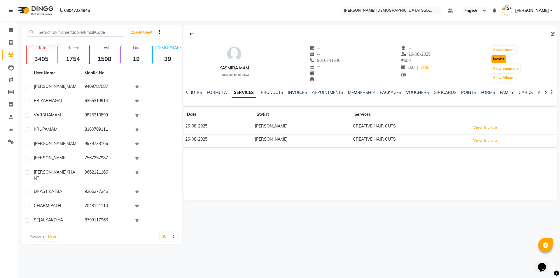
click at [506, 58] on button "Invoice" at bounding box center [499, 59] width 15 height 8
select select "7542"
select select "service"
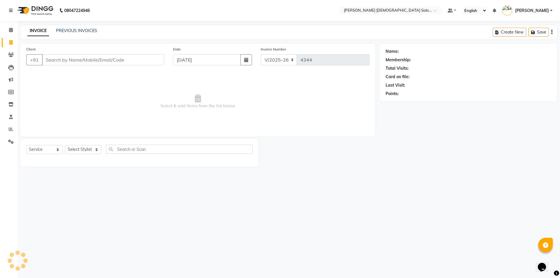
type input "9016741646"
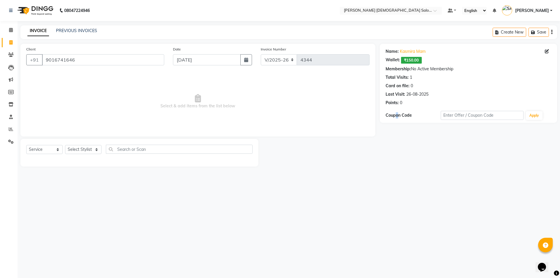
drag, startPoint x: 396, startPoint y: 166, endPoint x: 402, endPoint y: 168, distance: 6.4
click at [399, 168] on main "INVOICE PREVIOUS INVOICES Create New Save Client [PHONE_NUMBER] Date [DATE] Inv…" at bounding box center [289, 100] width 543 height 150
click at [312, 101] on span "Select & add items from the list below" at bounding box center [197, 101] width 343 height 58
click at [13, 141] on icon at bounding box center [11, 141] width 6 height 4
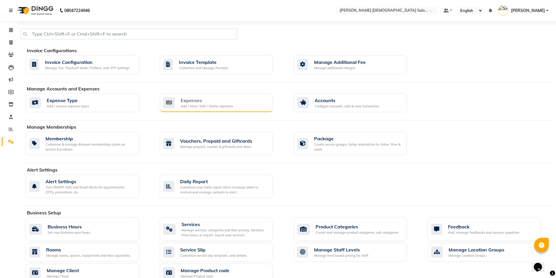
click at [211, 106] on div "Add / View / Edit / Delete expenses" at bounding box center [207, 106] width 52 height 5
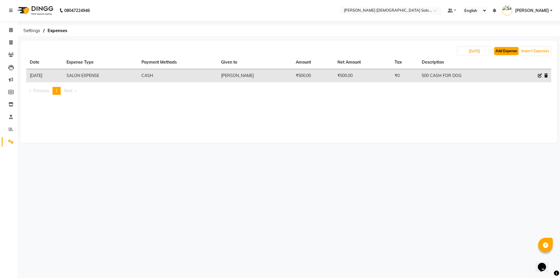
click at [510, 49] on button "Add Expense" at bounding box center [506, 51] width 25 height 8
select select "1"
select select "6665"
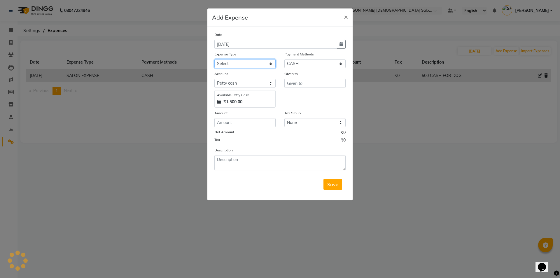
click at [233, 63] on select "Select ADVANCE RUPEES FOR STAFF CLEANING GROSSERY CLENING ITEM HOUSEKEEPIN clie…" at bounding box center [244, 63] width 61 height 9
select select "19507"
click at [214, 59] on select "Select ADVANCE RUPEES FOR STAFF CLEANING GROSSERY CLENING ITEM HOUSEKEEPIN clie…" at bounding box center [244, 63] width 61 height 9
click at [309, 84] on input "text" at bounding box center [314, 83] width 61 height 9
type input "[PERSON_NAME]"
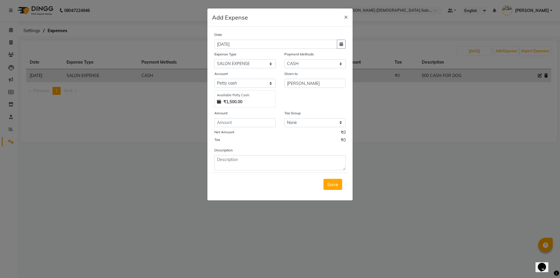
click at [227, 118] on div "Amount" at bounding box center [244, 114] width 61 height 8
click at [230, 121] on input "number" at bounding box center [244, 122] width 61 height 9
type input "250"
click at [236, 159] on textarea at bounding box center [279, 162] width 131 height 15
type textarea "250 CLIENT REFUND"
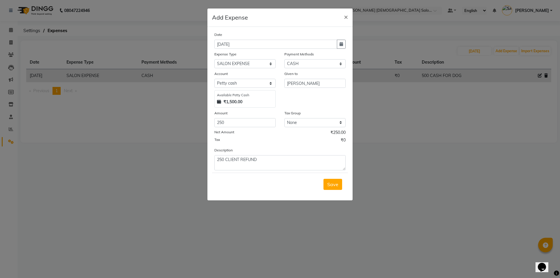
click at [327, 184] on button "Save" at bounding box center [333, 184] width 19 height 11
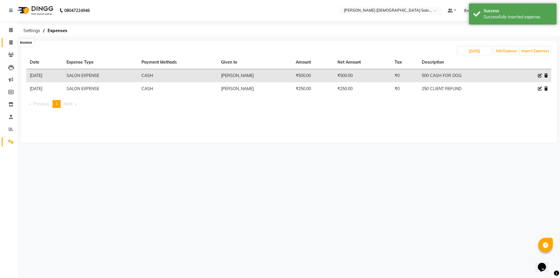
click at [9, 40] on span at bounding box center [11, 42] width 10 height 7
select select "service"
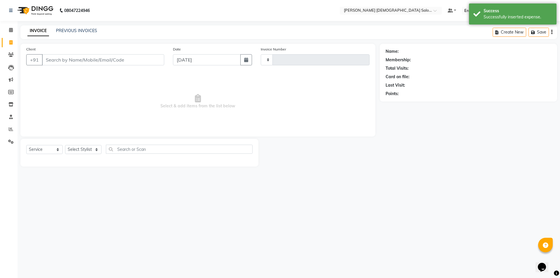
type input "4344"
select select "7542"
click at [10, 29] on icon at bounding box center [11, 30] width 4 height 4
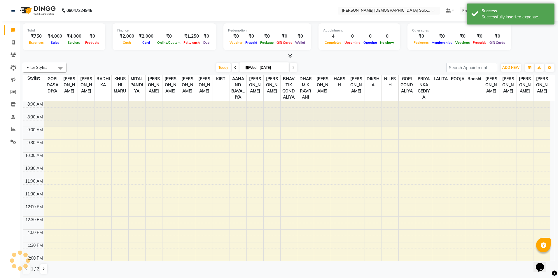
scroll to position [163, 0]
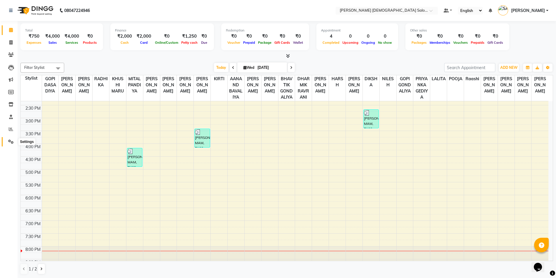
click at [9, 140] on icon at bounding box center [11, 141] width 6 height 4
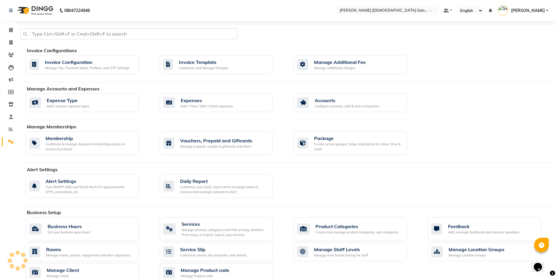
click at [258, 112] on div "Expense Type Add / remove expense types Expenses Add / View / Edit / Delete exp…" at bounding box center [290, 104] width 536 height 21
click at [262, 107] on div "Expenses Add / View / Edit / Delete expenses" at bounding box center [215, 103] width 105 height 12
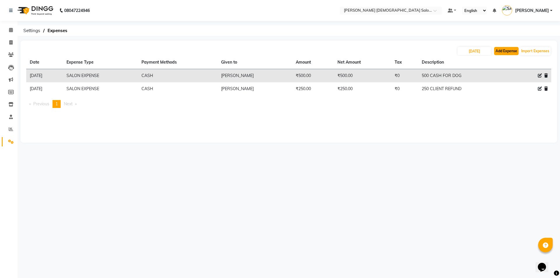
click at [507, 48] on button "Add Expense" at bounding box center [506, 51] width 25 height 8
select select "1"
select select "6665"
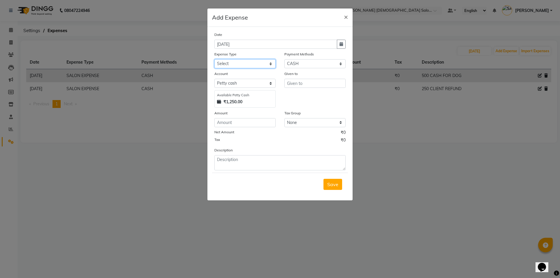
click at [247, 63] on select "Select ADVANCE RUPEES FOR STAFF CLEANING GROSSERY CLENING ITEM HOUSEKEEPIN clie…" at bounding box center [244, 63] width 61 height 9
select select "19200"
click at [214, 59] on select "Select ADVANCE RUPEES FOR STAFF CLEANING GROSSERY CLENING ITEM HOUSEKEEPIN clie…" at bounding box center [244, 63] width 61 height 9
click at [303, 83] on input "text" at bounding box center [314, 83] width 61 height 9
type input "VAISHALI DASADIYA"
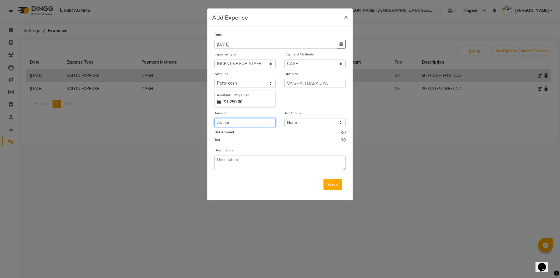
click at [252, 121] on input "number" at bounding box center [244, 122] width 61 height 9
type input "350"
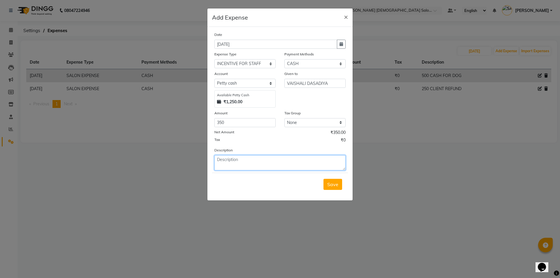
click at [245, 165] on textarea at bounding box center [279, 162] width 131 height 15
type textarea "350 CASH FOR MEMBERSHIP INSENTIVE"
click at [338, 184] on span "Save" at bounding box center [332, 184] width 11 height 6
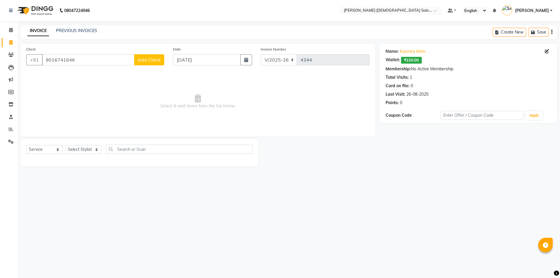
select select "7542"
select select "service"
click at [8, 143] on icon at bounding box center [11, 141] width 6 height 4
drag, startPoint x: 99, startPoint y: 65, endPoint x: 25, endPoint y: 67, distance: 74.7
click at [25, 67] on div "Client +91 9016741646 Add Client" at bounding box center [95, 58] width 147 height 24
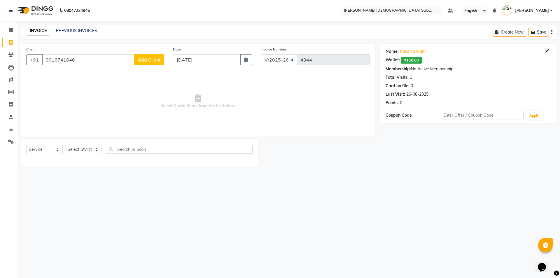
click at [252, 107] on span "Select & add items from the list below" at bounding box center [197, 101] width 343 height 58
click at [74, 146] on select "Select Stylist [PERSON_NAME] BHAVTIK [PERSON_NAME] [PERSON_NAME] [PERSON_NAME] …" at bounding box center [83, 149] width 36 height 9
select select "83691"
click at [65, 145] on select "Select Stylist [PERSON_NAME] BHAVTIK [PERSON_NAME] [PERSON_NAME] [PERSON_NAME] …" at bounding box center [83, 149] width 36 height 9
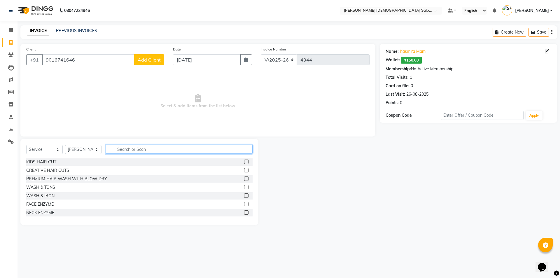
click at [118, 149] on input "text" at bounding box center [179, 149] width 147 height 9
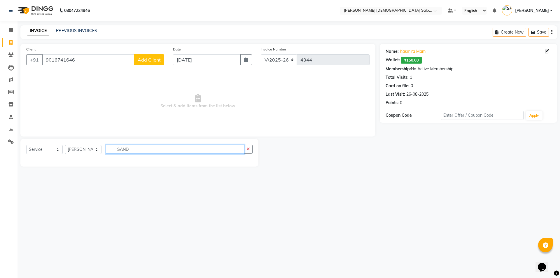
type input "SANDI"
click at [116, 147] on input "SANDI" at bounding box center [175, 149] width 139 height 9
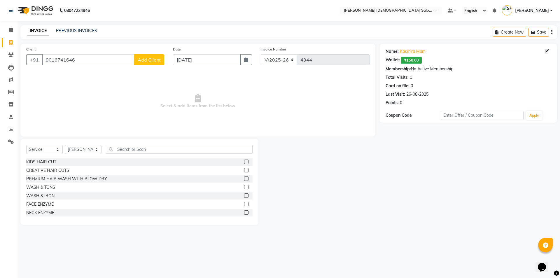
click at [186, 78] on span "Select & add items from the list below" at bounding box center [197, 101] width 343 height 58
click at [151, 150] on input "text" at bounding box center [179, 149] width 147 height 9
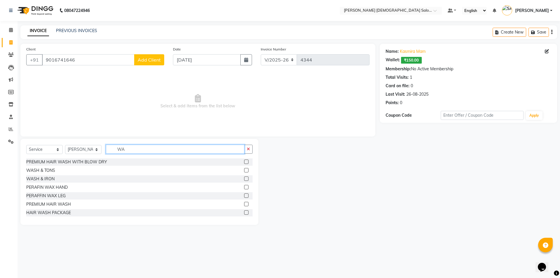
type input "W"
type input "HALF"
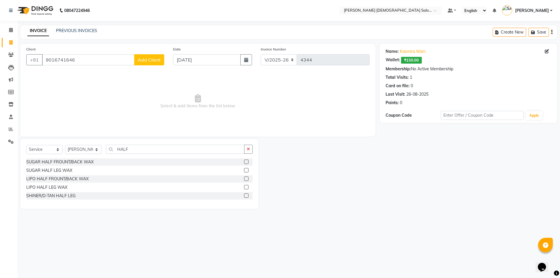
drag, startPoint x: 56, startPoint y: 170, endPoint x: 69, endPoint y: 154, distance: 20.9
click at [56, 169] on div "SUGAR HALF LEG WAX" at bounding box center [49, 170] width 46 height 6
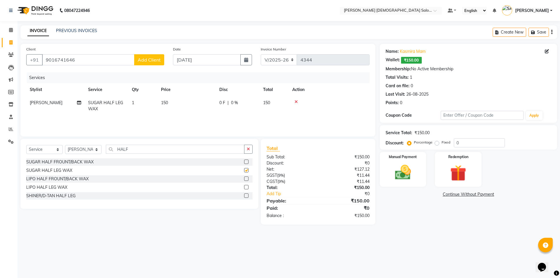
checkbox input "false"
click at [417, 166] on div "Manual Payment" at bounding box center [403, 169] width 48 height 36
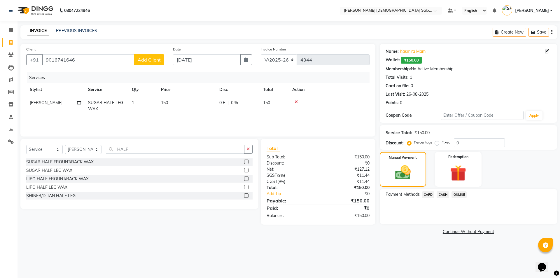
drag, startPoint x: 440, startPoint y: 192, endPoint x: 447, endPoint y: 201, distance: 11.6
click at [440, 193] on span "CASH" at bounding box center [443, 194] width 13 height 7
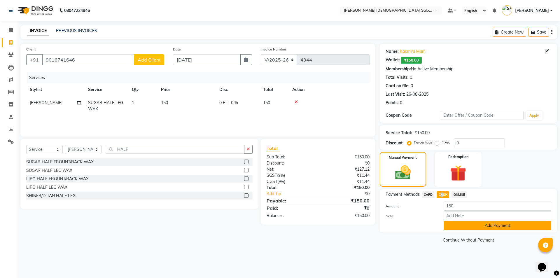
click at [455, 221] on button "Add Payment" at bounding box center [498, 225] width 108 height 9
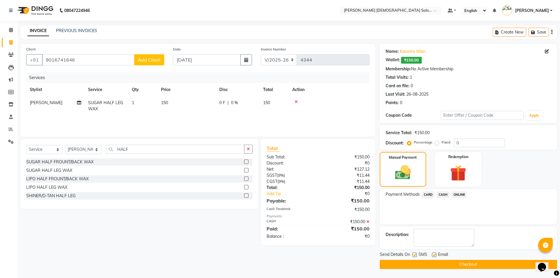
click at [370, 222] on div "₹150.00" at bounding box center [346, 222] width 56 height 6
click at [368, 221] on icon at bounding box center [367, 222] width 3 height 4
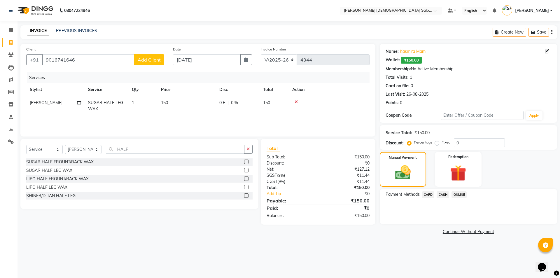
click at [458, 193] on span "ONLINE" at bounding box center [459, 194] width 15 height 7
click at [449, 170] on img at bounding box center [458, 173] width 27 height 21
click at [431, 193] on span "Wallet" at bounding box center [429, 195] width 14 height 7
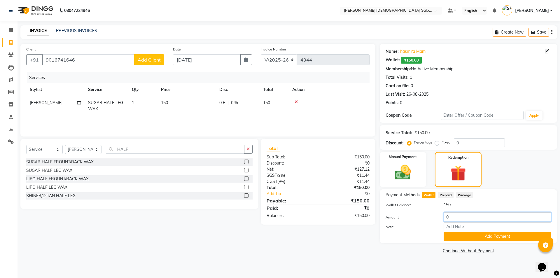
drag, startPoint x: 452, startPoint y: 217, endPoint x: 442, endPoint y: 216, distance: 10.2
click at [443, 216] on div "0" at bounding box center [497, 216] width 116 height 9
type input "150"
click at [457, 236] on button "Add Payment" at bounding box center [498, 236] width 108 height 9
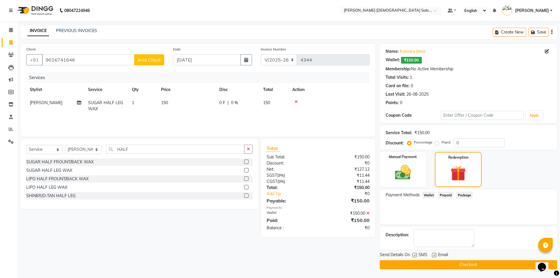
drag, startPoint x: 434, startPoint y: 255, endPoint x: 427, endPoint y: 255, distance: 6.4
click at [434, 255] on label at bounding box center [434, 255] width 4 height 4
click at [434, 255] on input "checkbox" at bounding box center [434, 256] width 4 height 4
checkbox input "false"
click at [414, 256] on label at bounding box center [415, 255] width 4 height 4
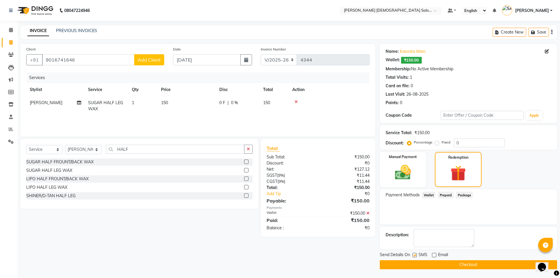
click at [414, 256] on input "checkbox" at bounding box center [415, 256] width 4 height 4
checkbox input "false"
click at [424, 268] on button "Checkout" at bounding box center [468, 264] width 177 height 9
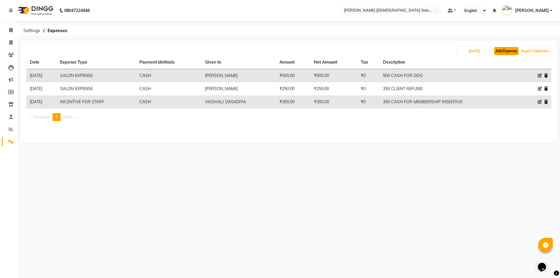
click at [502, 50] on button "Add Expense" at bounding box center [506, 51] width 25 height 8
select select "1"
select select "6665"
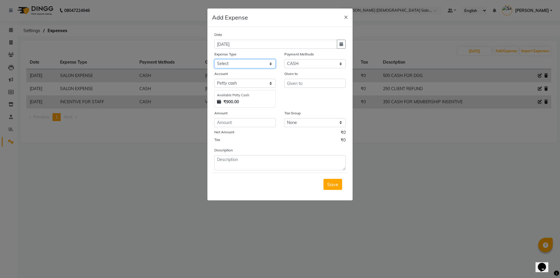
click at [231, 60] on select "Select ADVANCE RUPEES FOR STAFF CLEANING GROSSERY CLENING ITEM HOUSEKEEPIN clie…" at bounding box center [244, 63] width 61 height 9
select select "19200"
click at [214, 59] on select "Select ADVANCE RUPEES FOR STAFF CLEANING GROSSERY CLENING ITEM HOUSEKEEPIN clie…" at bounding box center [244, 63] width 61 height 9
click at [304, 86] on input "text" at bounding box center [314, 83] width 61 height 9
type input "SUJAL"
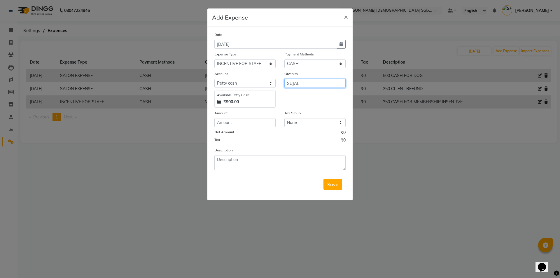
click at [324, 179] on button "Save" at bounding box center [333, 184] width 19 height 11
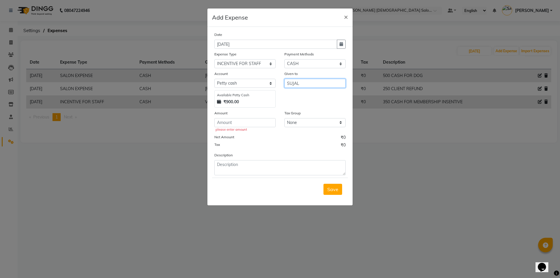
click at [302, 87] on input "SUJAL" at bounding box center [314, 83] width 61 height 9
click at [242, 124] on input "number" at bounding box center [244, 122] width 61 height 9
type input "8"
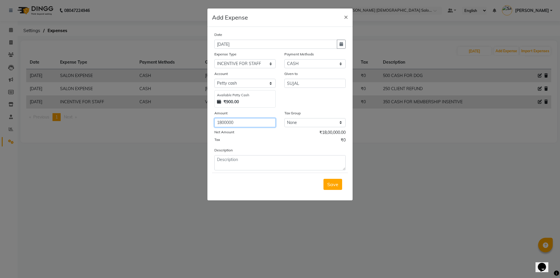
type input "1800000"
drag, startPoint x: 247, startPoint y: 181, endPoint x: 255, endPoint y: 154, distance: 28.1
click at [247, 181] on div "Save" at bounding box center [280, 184] width 136 height 23
click at [255, 154] on div "Description" at bounding box center [280, 158] width 140 height 23
click at [254, 157] on textarea at bounding box center [279, 162] width 131 height 15
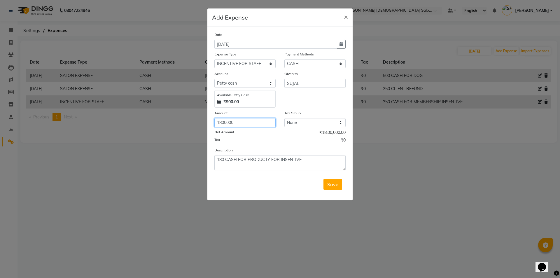
drag, startPoint x: 242, startPoint y: 123, endPoint x: 218, endPoint y: 126, distance: 24.8
click at [218, 126] on input "1800000" at bounding box center [244, 122] width 61 height 9
click at [270, 162] on textarea "180 CASH FOR PRODUCTY FOR INSENTIVE" at bounding box center [279, 162] width 131 height 15
type textarea "180 CASH FOR PRODUCT FOR INSENTIVE"
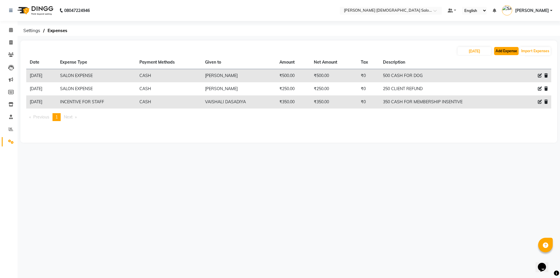
click at [507, 54] on button "Add Expense" at bounding box center [506, 51] width 25 height 8
select select "1"
select select "6665"
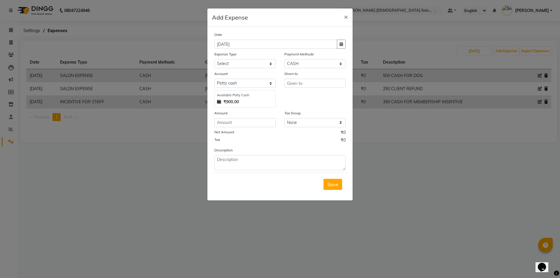
click at [280, 57] on div "Expense Type Select ADVANCE RUPEES FOR STAFF CLEANING GROSSERY CLENING ITEM HOU…" at bounding box center [245, 59] width 70 height 17
click at [268, 63] on select "Select ADVANCE RUPEES FOR STAFF CLEANING GROSSERY CLENING ITEM HOUSEKEEPIN clie…" at bounding box center [244, 63] width 61 height 9
select select "19200"
click at [214, 59] on select "Select ADVANCE RUPEES FOR STAFF CLEANING GROSSERY CLENING ITEM HOUSEKEEPIN clie…" at bounding box center [244, 63] width 61 height 9
click at [299, 79] on input "text" at bounding box center [314, 83] width 61 height 9
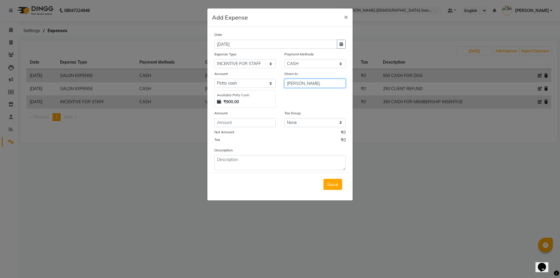
type input "[PERSON_NAME]."
drag, startPoint x: 286, startPoint y: 90, endPoint x: 263, endPoint y: 107, distance: 28.0
click at [281, 95] on div "Given to SUJAL." at bounding box center [315, 89] width 70 height 37
click at [263, 107] on div "Available Petty Cash ₹900.00" at bounding box center [244, 99] width 61 height 18
click at [234, 136] on div "Net Amount ₹0" at bounding box center [279, 134] width 131 height 8
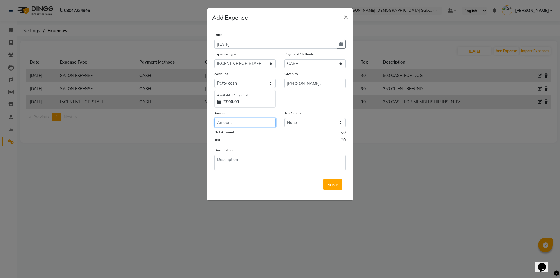
drag, startPoint x: 238, startPoint y: 123, endPoint x: 245, endPoint y: 125, distance: 6.2
click at [240, 123] on input "number" at bounding box center [244, 122] width 61 height 9
type input "180"
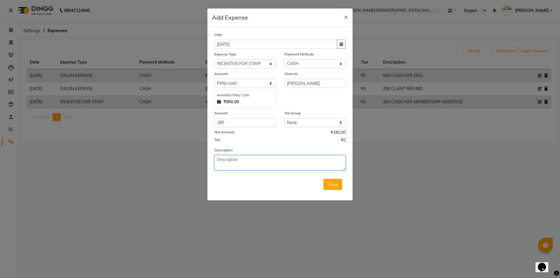
click at [233, 165] on textarea at bounding box center [279, 162] width 131 height 15
click at [257, 158] on textarea "180 CASH FOR INSRNTIVE PRODUVR" at bounding box center [279, 162] width 131 height 15
type textarea "180 CASH FOR INSENTIVE PRODUVR"
click at [269, 181] on div "Save" at bounding box center [280, 184] width 136 height 23
click at [337, 185] on span "Save" at bounding box center [332, 184] width 11 height 6
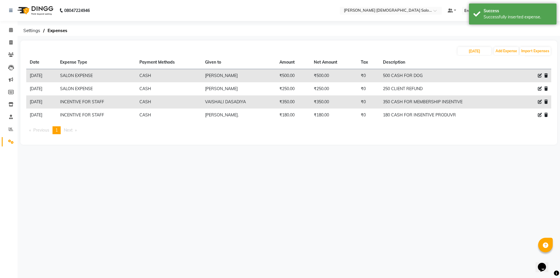
click at [537, 115] on div at bounding box center [538, 115] width 19 height 6
click at [541, 115] on icon at bounding box center [540, 115] width 4 height 4
select select "19200"
select select "1"
select select "6665"
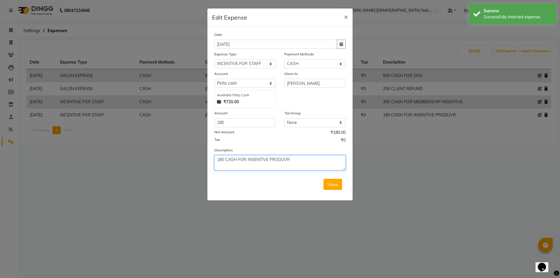
click at [307, 158] on textarea "180 CASH FOR INSENTIVE PRODUVR" at bounding box center [279, 162] width 131 height 15
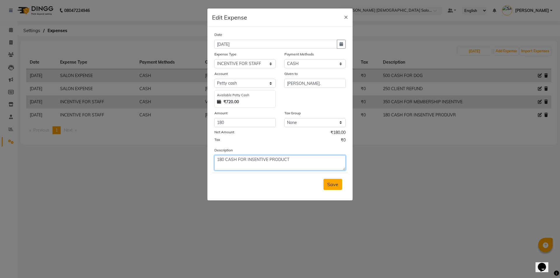
type textarea "180 CASH FOR INSENTIVE PRODUCT"
click at [331, 182] on span "Save" at bounding box center [332, 184] width 11 height 6
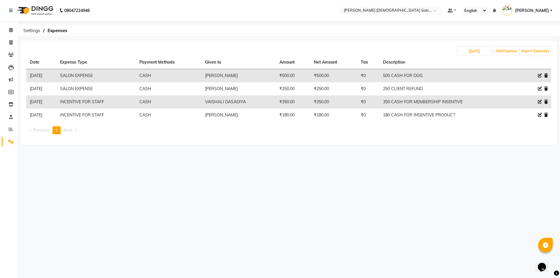
click at [284, 173] on div "08047224946 Select Location × Elaine Ladies Salon, Nr Balaji Hall Default Panel…" at bounding box center [280, 139] width 560 height 278
click at [8, 32] on span at bounding box center [11, 30] width 10 height 7
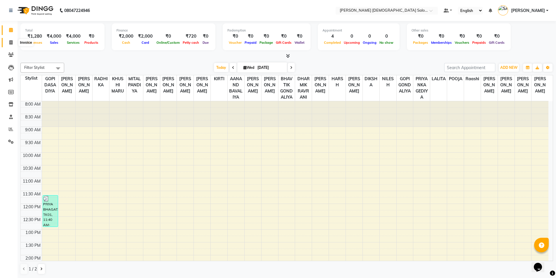
click at [13, 39] on span at bounding box center [11, 42] width 10 height 7
select select "service"
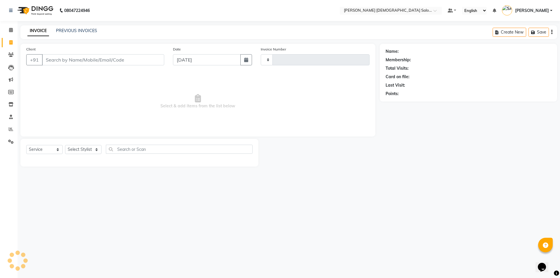
type input "4344"
select select "7542"
type input "8141029811"
click at [153, 62] on span "Add Client" at bounding box center [149, 60] width 23 height 6
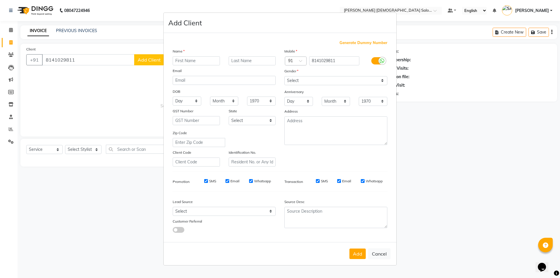
click at [186, 63] on input "text" at bounding box center [196, 60] width 47 height 9
type input "MADHAVI"
type input "SODHU"
click at [292, 79] on select "Select [DEMOGRAPHIC_DATA] [DEMOGRAPHIC_DATA] Other Prefer Not To Say" at bounding box center [335, 80] width 103 height 9
select select "[DEMOGRAPHIC_DATA]"
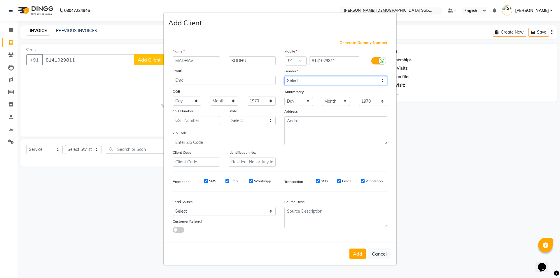
click at [284, 76] on select "Select [DEMOGRAPHIC_DATA] [DEMOGRAPHIC_DATA] Other Prefer Not To Say" at bounding box center [335, 80] width 103 height 9
click at [359, 249] on button "Add" at bounding box center [358, 254] width 16 height 11
select select
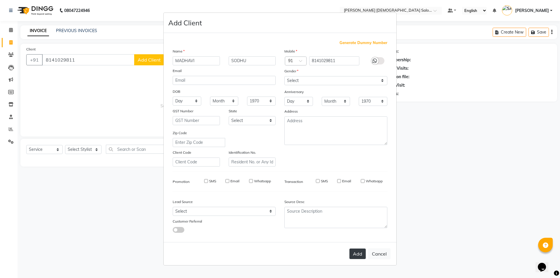
select select
checkbox input "false"
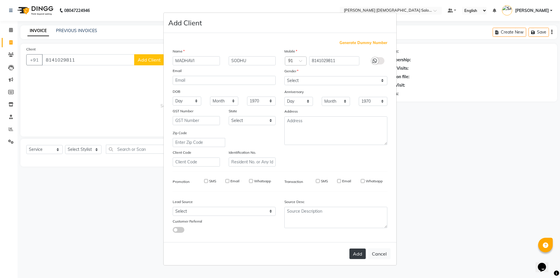
checkbox input "false"
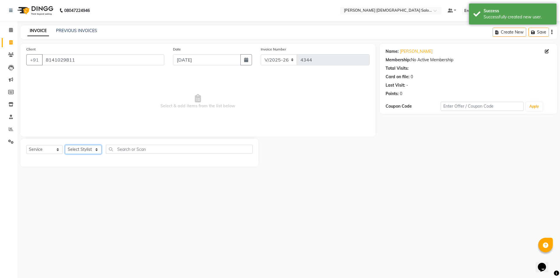
click at [72, 148] on select "Select Stylist [PERSON_NAME] BHAVTIK [PERSON_NAME] [PERSON_NAME] [PERSON_NAME] …" at bounding box center [83, 149] width 36 height 9
click at [65, 145] on select "Select Stylist [PERSON_NAME] BHAVTIK [PERSON_NAME] [PERSON_NAME] [PERSON_NAME] …" at bounding box center [83, 149] width 36 height 9
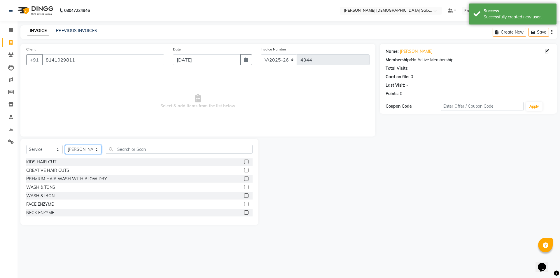
select select "67048"
click at [58, 170] on div "CREATIVE HAIR CUTS" at bounding box center [47, 170] width 43 height 6
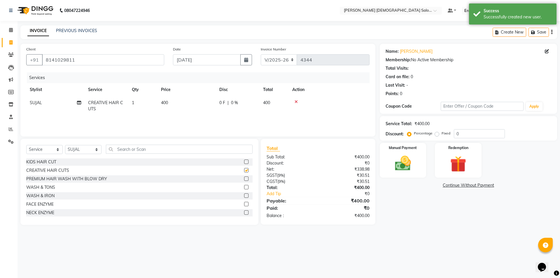
checkbox input "false"
click at [296, 101] on icon at bounding box center [296, 102] width 3 height 4
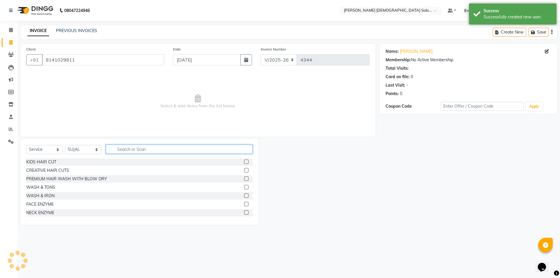
click at [177, 145] on input "text" at bounding box center [179, 149] width 147 height 9
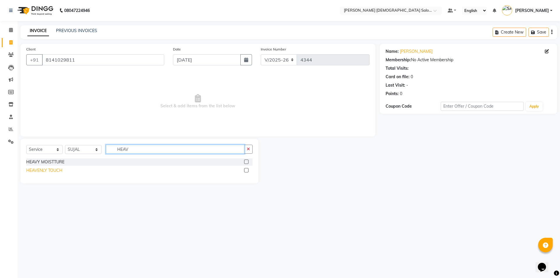
type input "HEAV"
click at [57, 168] on div "HEAVENLY TOUCH" at bounding box center [44, 170] width 36 height 6
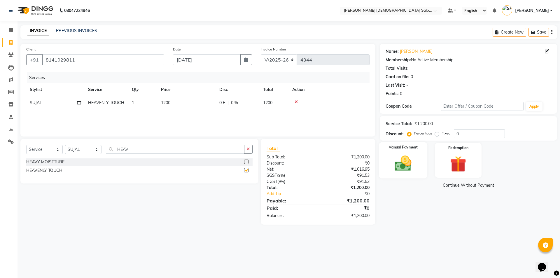
checkbox input "false"
click at [421, 155] on div "Manual Payment" at bounding box center [403, 160] width 48 height 36
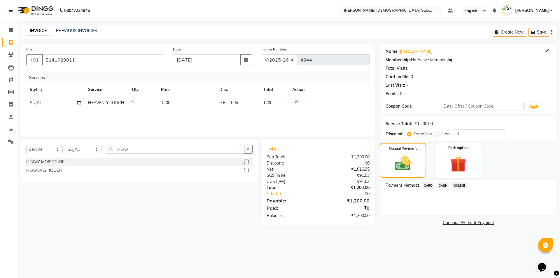
click at [430, 184] on span "CARD" at bounding box center [428, 185] width 13 height 7
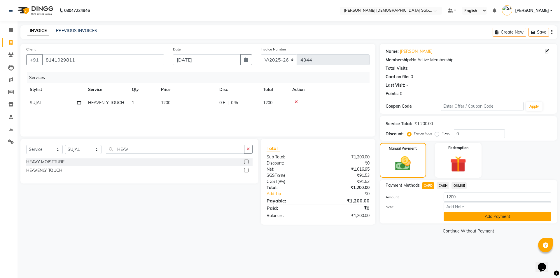
click at [449, 220] on button "Add Payment" at bounding box center [498, 216] width 108 height 9
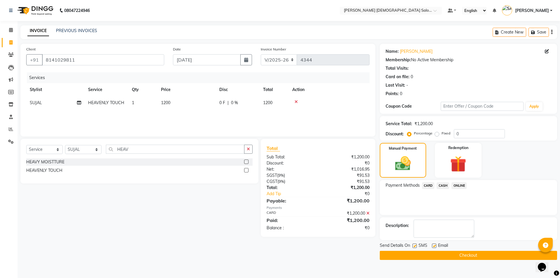
click at [434, 245] on label at bounding box center [434, 246] width 4 height 4
click at [434, 245] on input "checkbox" at bounding box center [434, 246] width 4 height 4
checkbox input "false"
drag, startPoint x: 416, startPoint y: 245, endPoint x: 415, endPoint y: 256, distance: 11.7
click at [417, 245] on label at bounding box center [415, 246] width 4 height 4
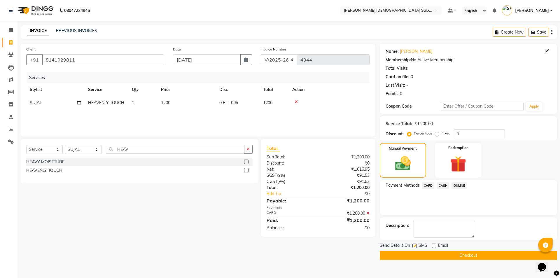
click at [416, 245] on input "checkbox" at bounding box center [415, 246] width 4 height 4
checkbox input "false"
click at [415, 259] on button "Checkout" at bounding box center [468, 255] width 177 height 9
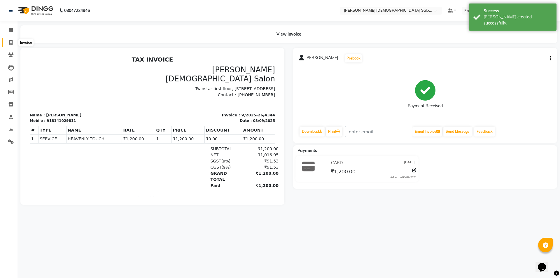
click at [9, 45] on span at bounding box center [11, 42] width 10 height 7
select select "7542"
select select "service"
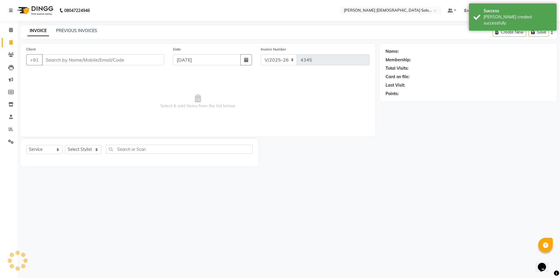
click at [80, 62] on input "Client" at bounding box center [103, 59] width 122 height 11
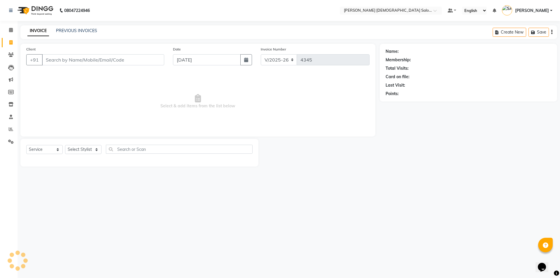
click at [67, 59] on input "Client" at bounding box center [103, 59] width 122 height 11
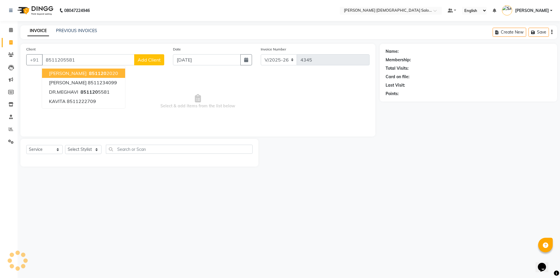
type input "8511205581"
click at [199, 73] on span "Select & add items from the list below" at bounding box center [197, 101] width 343 height 58
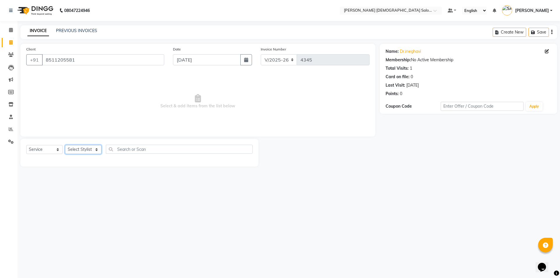
click at [70, 150] on select "Select Stylist [PERSON_NAME] BHAVTIK [PERSON_NAME] [PERSON_NAME] [PERSON_NAME] …" at bounding box center [83, 149] width 36 height 9
click at [65, 145] on select "Select Stylist [PERSON_NAME] BHAVTIK [PERSON_NAME] [PERSON_NAME] [PERSON_NAME] …" at bounding box center [83, 149] width 36 height 9
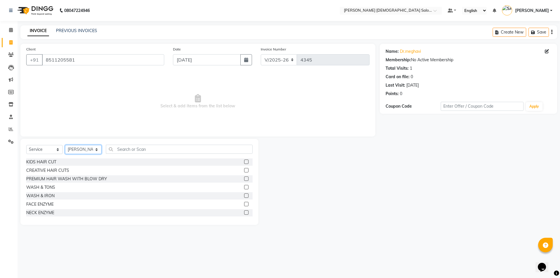
select select "67048"
click at [151, 152] on input "text" at bounding box center [179, 149] width 147 height 9
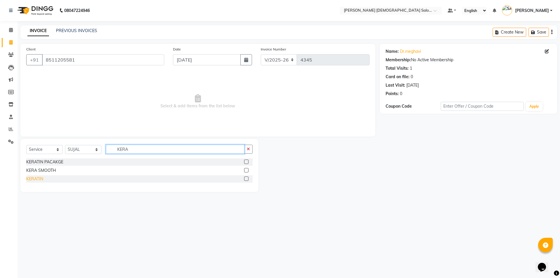
type input "KERA"
click at [40, 181] on div "KERATIN" at bounding box center [34, 179] width 17 height 6
checkbox input "false"
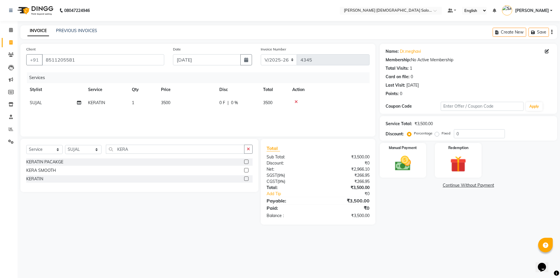
click at [198, 104] on td "3500" at bounding box center [187, 102] width 58 height 13
select select "67048"
click at [36, 169] on div "KERA SMOOTH" at bounding box center [41, 170] width 30 height 6
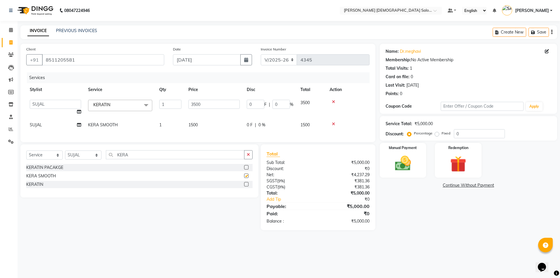
checkbox input "false"
click at [334, 102] on icon at bounding box center [333, 102] width 3 height 4
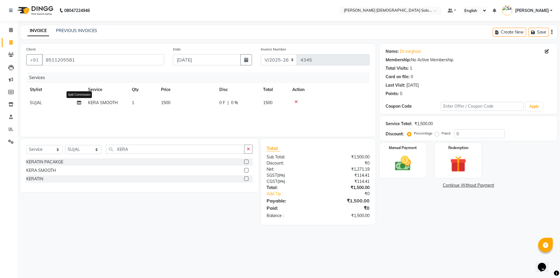
click at [79, 102] on icon at bounding box center [79, 103] width 4 height 4
select select "67048"
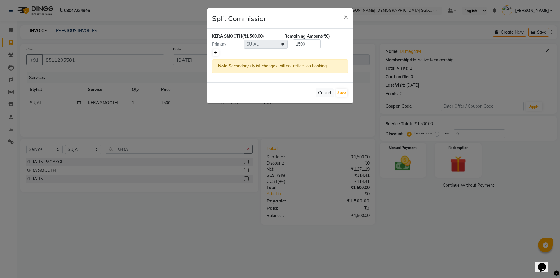
click at [218, 55] on link at bounding box center [216, 52] width 6 height 7
type input "750"
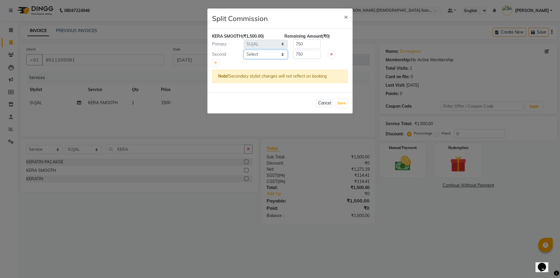
click at [261, 54] on select "Select [PERSON_NAME] BHAVTIK [PERSON_NAME] [PERSON_NAME] [PERSON_NAME] [PERSON_…" at bounding box center [266, 54] width 44 height 9
select select "67050"
click at [244, 50] on select "Select [PERSON_NAME] BHAVTIK [PERSON_NAME] [PERSON_NAME] [PERSON_NAME] [PERSON_…" at bounding box center [266, 54] width 44 height 9
click at [340, 105] on button "Save" at bounding box center [341, 103] width 11 height 8
select select "Select"
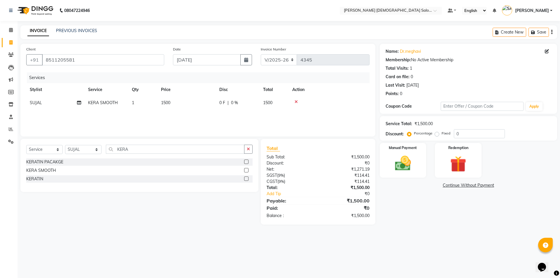
click at [420, 172] on div "Manual Payment" at bounding box center [403, 160] width 47 height 35
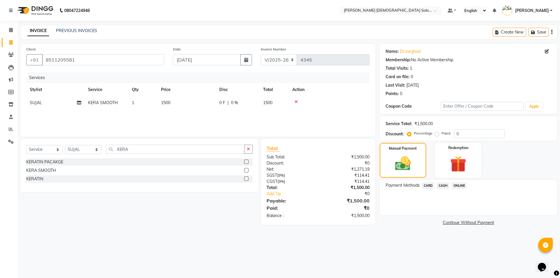
click at [446, 188] on span "CASH" at bounding box center [443, 185] width 13 height 7
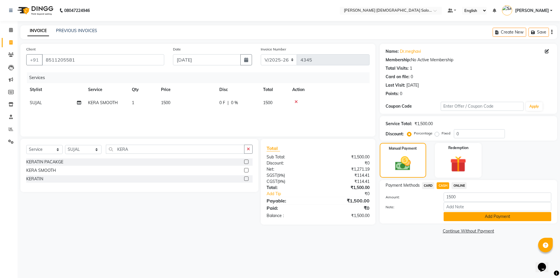
click at [451, 220] on button "Add Payment" at bounding box center [498, 216] width 108 height 9
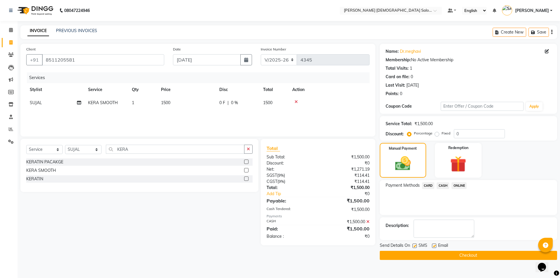
click at [431, 246] on div "SMS" at bounding box center [423, 245] width 20 height 7
click at [434, 246] on label at bounding box center [434, 246] width 4 height 4
click at [434, 246] on input "checkbox" at bounding box center [434, 246] width 4 height 4
checkbox input "false"
click at [416, 246] on label at bounding box center [415, 246] width 4 height 4
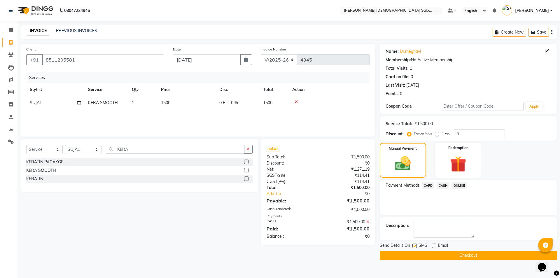
click at [416, 246] on input "checkbox" at bounding box center [415, 246] width 4 height 4
checkbox input "false"
click at [435, 254] on button "Checkout" at bounding box center [468, 255] width 177 height 9
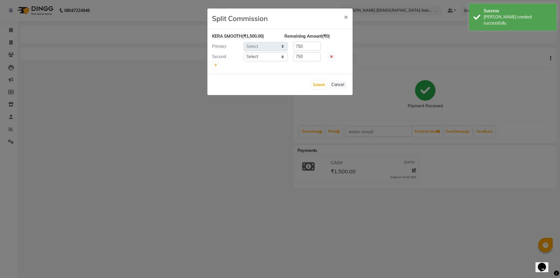
select select "67048"
select select "67050"
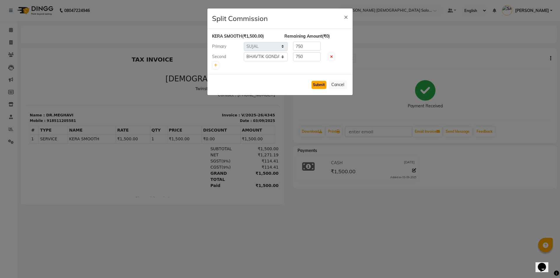
click at [319, 84] on button "Submit" at bounding box center [319, 85] width 15 height 8
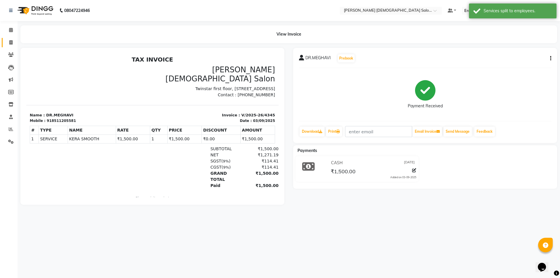
click at [13, 45] on span at bounding box center [11, 42] width 10 height 7
select select "service"
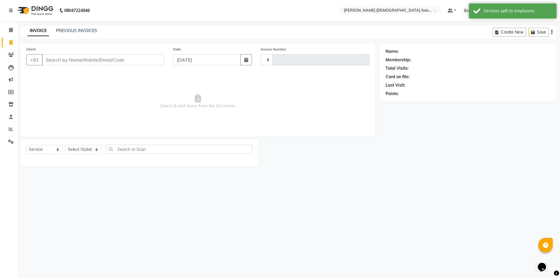
type input "4346"
select select "7542"
click at [71, 60] on input "Client" at bounding box center [103, 59] width 122 height 11
type input "6359591888"
click at [404, 104] on icon "button" at bounding box center [402, 102] width 4 height 4
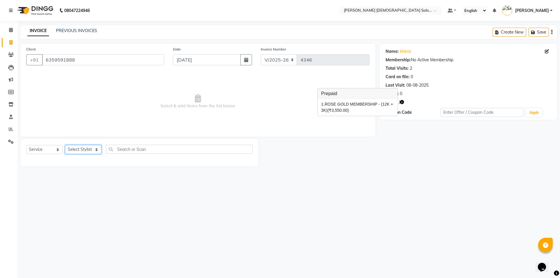
click at [79, 151] on select "Select Stylist AANAND BAVALIYA BHAVTIK GONDALIYA DHARMIK RAVRANI DHRUV BHATTI D…" at bounding box center [83, 149] width 36 height 9
click at [65, 145] on select "Select Stylist AANAND BAVALIYA BHAVTIK GONDALIYA DHARMIK RAVRANI DHRUV BHATTI D…" at bounding box center [83, 149] width 36 height 9
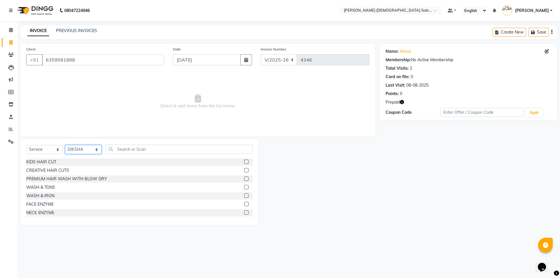
select select "67034"
click at [129, 151] on input "text" at bounding box center [179, 149] width 147 height 9
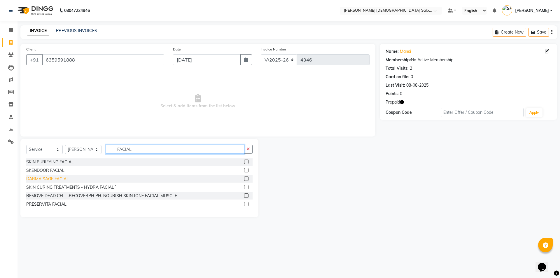
type input "FACIAL"
click at [48, 178] on div "DARMA SAGE FACIAL" at bounding box center [47, 179] width 43 height 6
checkbox input "false"
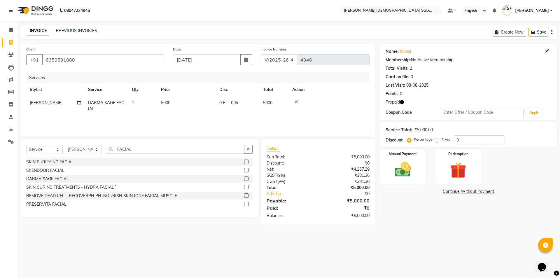
click at [297, 101] on icon at bounding box center [296, 102] width 3 height 4
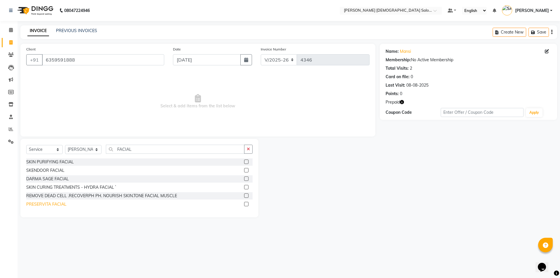
click at [53, 204] on div "PRESERVITA FACIAL" at bounding box center [46, 204] width 40 height 6
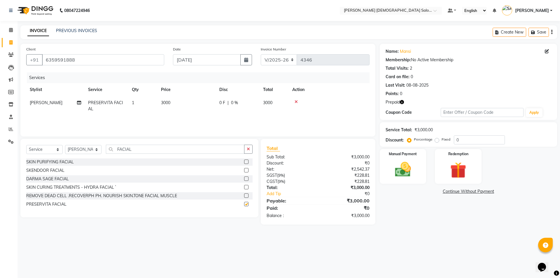
checkbox input "false"
click at [213, 97] on td "3000" at bounding box center [187, 105] width 58 height 19
select select "67034"
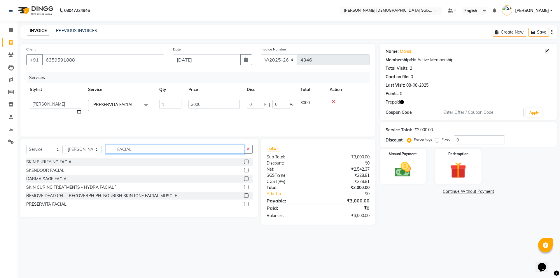
drag, startPoint x: 160, startPoint y: 152, endPoint x: 93, endPoint y: 151, distance: 67.7
click at [94, 152] on div "Select Service Product Membership Package Voucher Prepaid Gift Card Select Styl…" at bounding box center [139, 152] width 226 height 14
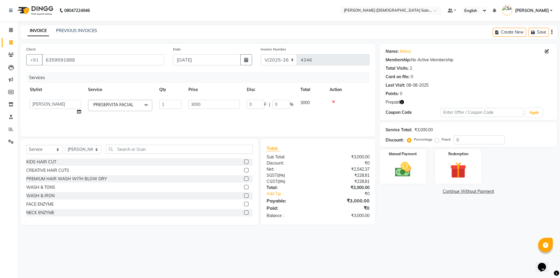
click at [36, 168] on div "CREATIVE HAIR CUTS" at bounding box center [47, 170] width 43 height 6
checkbox input "false"
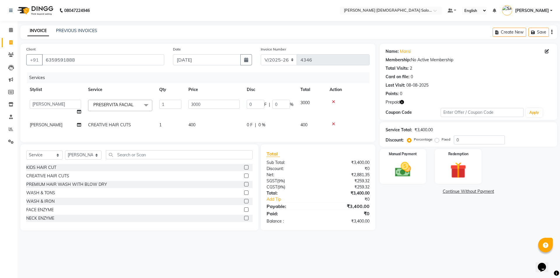
click at [194, 121] on td "400" at bounding box center [214, 124] width 58 height 13
select select "67034"
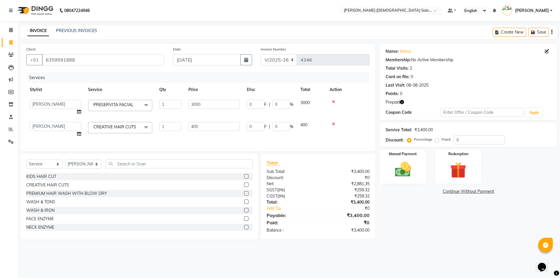
click at [334, 123] on icon at bounding box center [333, 124] width 3 height 4
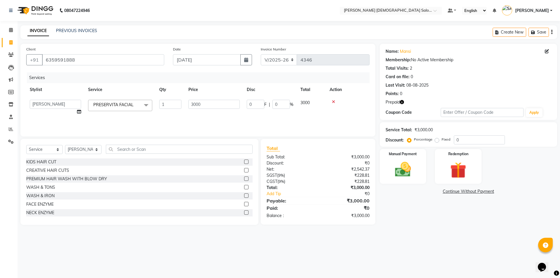
click at [401, 101] on icon "button" at bounding box center [402, 102] width 4 height 4
click at [290, 114] on td "0 F | 0 %" at bounding box center [270, 107] width 54 height 22
click at [434, 169] on div "Manual Payment Redemption" at bounding box center [469, 166] width 186 height 35
click at [455, 172] on img at bounding box center [458, 170] width 27 height 21
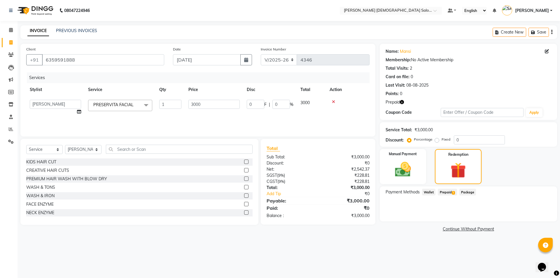
click at [444, 193] on span "Prepaid 1" at bounding box center [447, 192] width 19 height 7
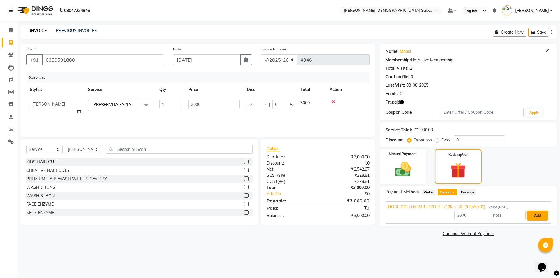
click at [537, 216] on button "Add" at bounding box center [537, 216] width 21 height 10
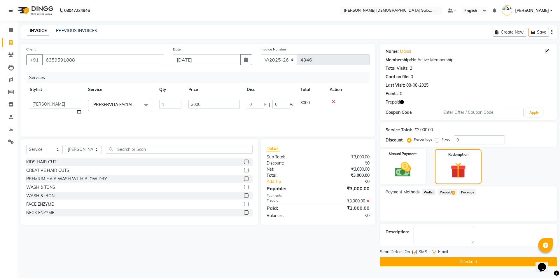
click at [432, 253] on label at bounding box center [434, 252] width 4 height 4
click at [432, 253] on input "checkbox" at bounding box center [434, 253] width 4 height 4
checkbox input "false"
click at [422, 258] on button "Checkout" at bounding box center [468, 261] width 177 height 9
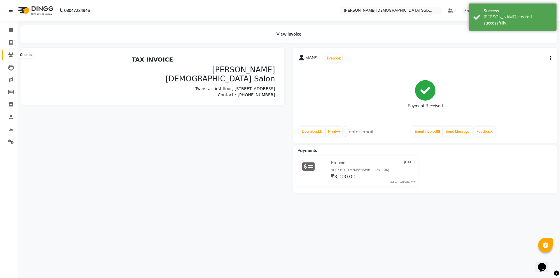
click at [13, 56] on icon at bounding box center [11, 55] width 6 height 4
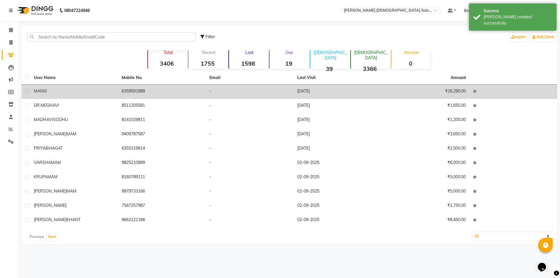
click at [90, 93] on div "MANSI" at bounding box center [74, 91] width 81 height 6
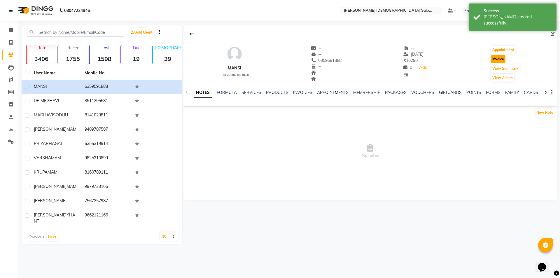
click at [502, 59] on button "Invoice" at bounding box center [498, 59] width 15 height 8
select select "7542"
select select "service"
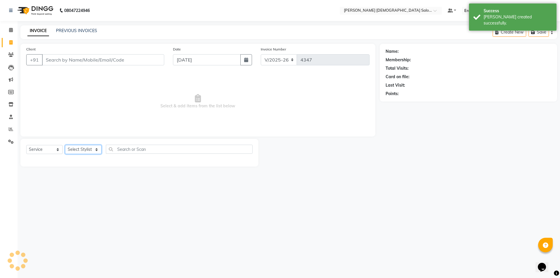
click at [83, 148] on select "Select Stylist" at bounding box center [83, 149] width 36 height 9
type input "6359591888"
click at [65, 145] on select "Select Stylist AANAND BAVALIYA BHAVTIK GONDALIYA DHARMIK RAVRANI DHRUV BHATTI D…" at bounding box center [83, 149] width 36 height 9
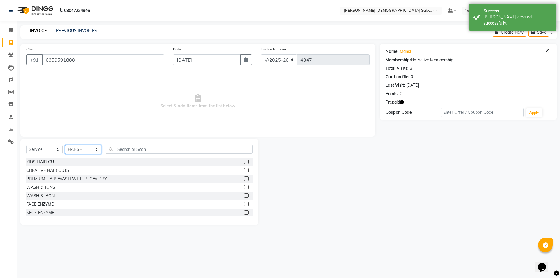
select select "67025"
click at [132, 151] on input "text" at bounding box center [179, 149] width 147 height 9
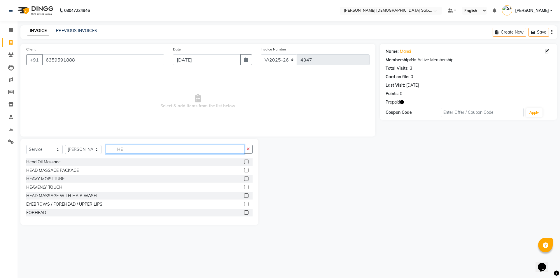
type input "H"
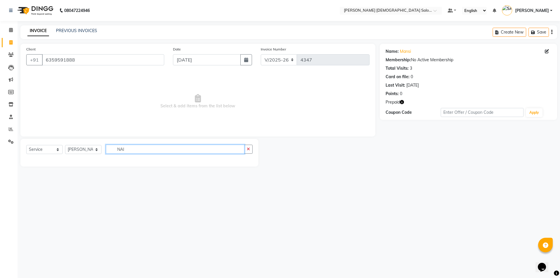
type input "NA"
drag, startPoint x: 128, startPoint y: 149, endPoint x: 97, endPoint y: 149, distance: 31.5
click at [97, 149] on div "Select Service Product Membership Package Voucher Prepaid Gift Card Select Styl…" at bounding box center [139, 152] width 226 height 14
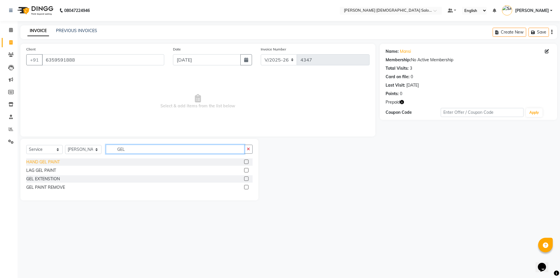
type input "GEL"
click at [52, 161] on div "HAND GEL PAINT" at bounding box center [43, 162] width 34 height 6
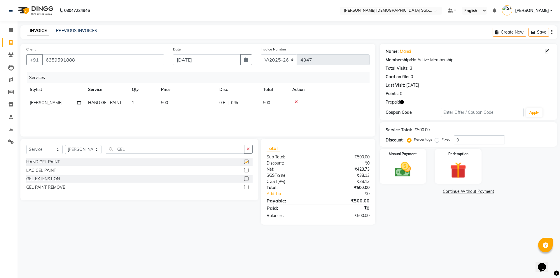
checkbox input "false"
click at [187, 103] on td "500" at bounding box center [187, 102] width 58 height 13
select select "67025"
drag, startPoint x: 188, startPoint y: 103, endPoint x: 169, endPoint y: 107, distance: 20.0
click at [169, 107] on tr "AANAND BAVALIYA BHAVTIK GONDALIYA DHARMIK RAVRANI DHRUV BHATTI DIKSHA DIMPAL SE…" at bounding box center [197, 107] width 343 height 22
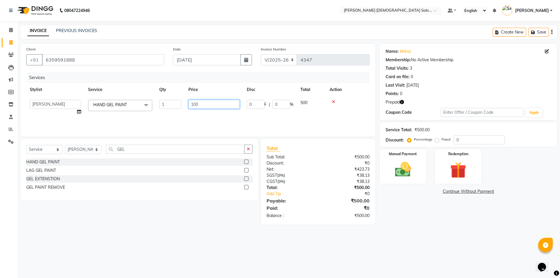
type input "1000"
click at [221, 116] on div "Services Stylist Service Qty Price Disc Total Action AANAND BAVALIYA BHAVTIK GO…" at bounding box center [197, 101] width 343 height 58
click at [213, 106] on td "1000" at bounding box center [187, 102] width 58 height 13
select select "67025"
drag, startPoint x: 207, startPoint y: 105, endPoint x: 157, endPoint y: 104, distance: 50.5
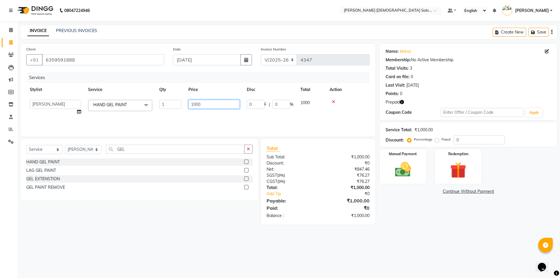
click at [160, 105] on tr "AANAND BAVALIYA BHAVTIK GONDALIYA DHARMIK RAVRANI DHRUV BHATTI DIKSHA DIMPAL SE…" at bounding box center [197, 107] width 343 height 22
type input "0"
click at [413, 176] on img at bounding box center [403, 169] width 27 height 19
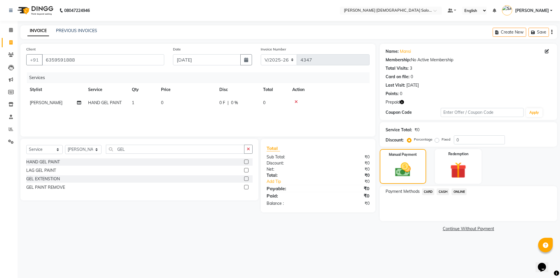
click at [423, 192] on span "CARD" at bounding box center [428, 191] width 13 height 7
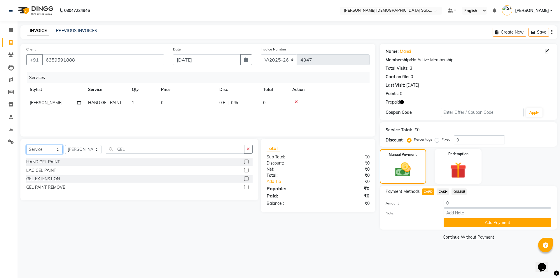
click at [41, 153] on select "Select Service Product Membership Package Voucher Prepaid Gift Card" at bounding box center [44, 149] width 36 height 9
select select "product"
click at [26, 145] on select "Select Service Product Membership Package Voucher Prepaid Gift Card" at bounding box center [44, 149] width 36 height 9
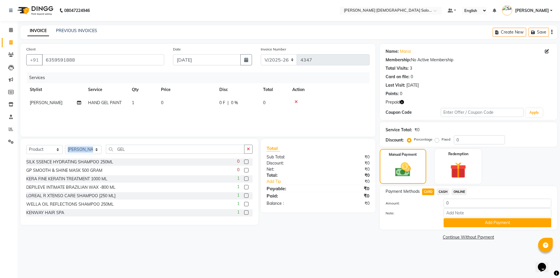
drag, startPoint x: 125, startPoint y: 148, endPoint x: 83, endPoint y: 152, distance: 41.9
click at [83, 152] on div "Select Service Product Membership Package Voucher Prepaid Gift Card Select Styl…" at bounding box center [139, 182] width 238 height 86
click at [143, 154] on div "Select Service Product Membership Package Voucher Prepaid Gift Card Select Styl…" at bounding box center [139, 152] width 226 height 14
click at [141, 150] on input "GEL" at bounding box center [175, 149] width 139 height 9
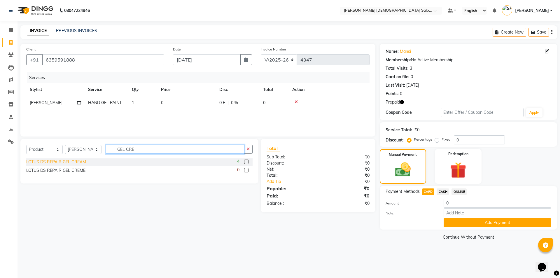
type input "GEL CRE"
click at [66, 162] on div "LOTUS DS REPAIR GEL CREAM" at bounding box center [56, 162] width 60 height 6
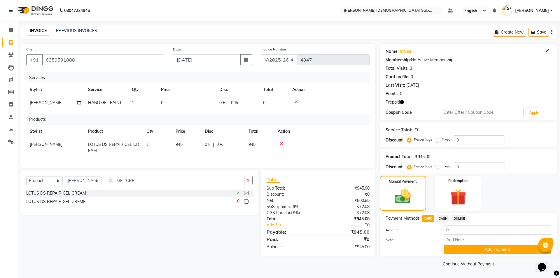
checkbox input "false"
click at [56, 141] on td "[PERSON_NAME]" at bounding box center [55, 147] width 58 height 19
select select "67025"
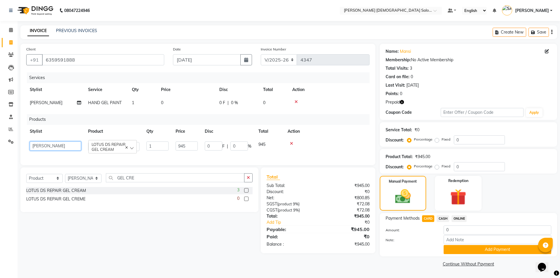
click at [55, 143] on select "AANAND BAVALIYA BHAVTIK GONDALIYA DHARMIK RAVRANI DHRUV BHATTI DIKSHA DIMPAL SE…" at bounding box center [55, 146] width 51 height 9
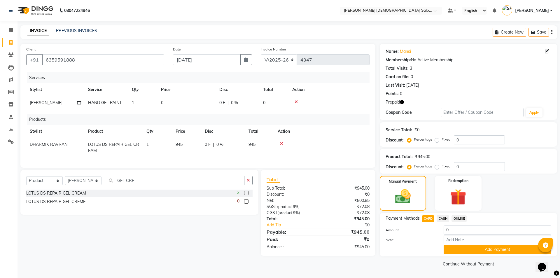
click at [55, 143] on span "DHARMIK RAVRANI" at bounding box center [49, 144] width 39 height 5
select select "67051"
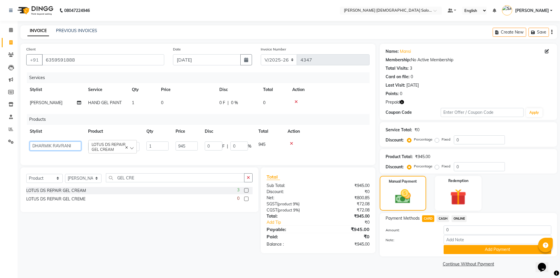
click at [55, 143] on select "AANAND BAVALIYA BHAVTIK GONDALIYA DHARMIK RAVRANI DHRUV BHATTI DIKSHA DIMPAL SE…" at bounding box center [55, 146] width 51 height 9
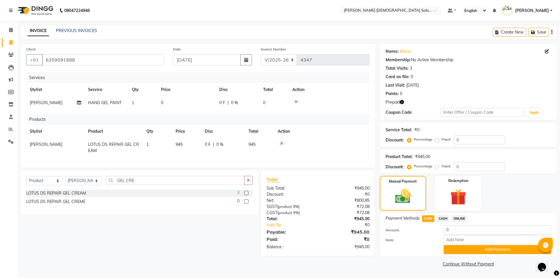
click at [55, 143] on span "[PERSON_NAME]" at bounding box center [46, 144] width 33 height 5
select select "67049"
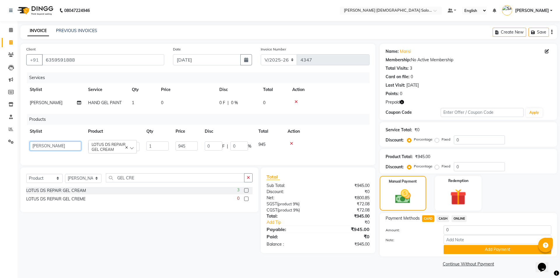
click at [55, 143] on select "AANAND BAVALIYA BHAVTIK GONDALIYA DHARMIK RAVRANI DHRUV BHATTI DIKSHA DIMPAL SE…" at bounding box center [55, 146] width 51 height 9
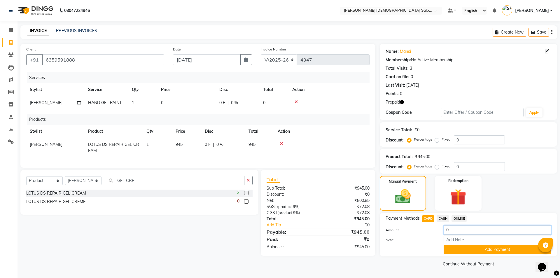
click at [461, 227] on input "0" at bounding box center [498, 230] width 108 height 9
drag, startPoint x: 448, startPoint y: 231, endPoint x: 440, endPoint y: 229, distance: 8.7
click at [440, 229] on div "0" at bounding box center [497, 230] width 116 height 9
type input "1000"
click at [455, 249] on button "Add Payment" at bounding box center [498, 249] width 108 height 9
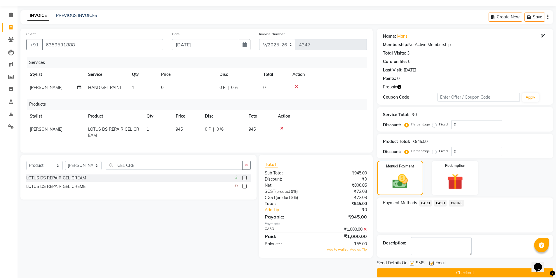
scroll to position [23, 0]
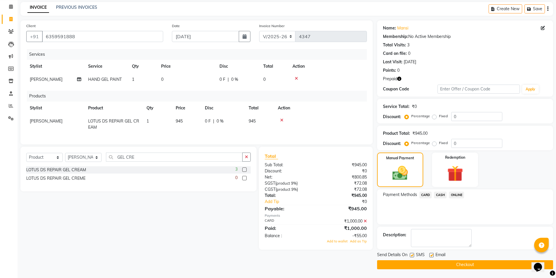
click at [365, 223] on icon at bounding box center [365, 221] width 3 height 4
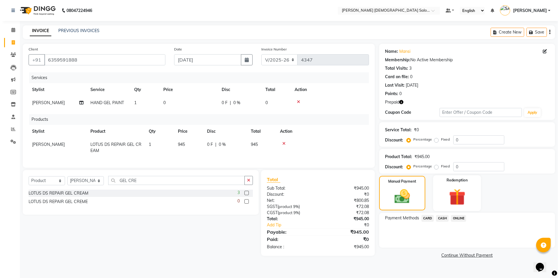
scroll to position [0, 0]
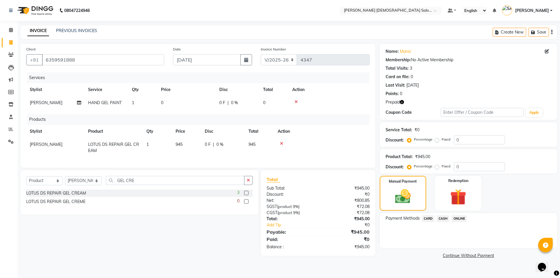
click at [298, 103] on div at bounding box center [329, 102] width 74 height 4
click at [296, 101] on icon at bounding box center [296, 102] width 3 height 4
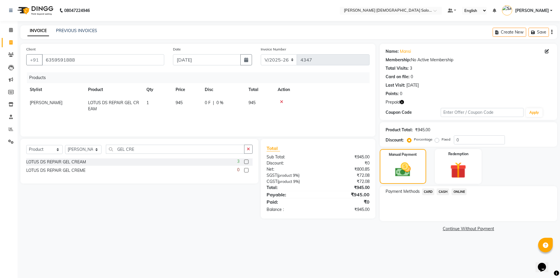
click at [429, 186] on div "Payment Methods CARD CASH ONLINE" at bounding box center [468, 203] width 177 height 35
click at [429, 189] on span "CARD" at bounding box center [428, 191] width 13 height 7
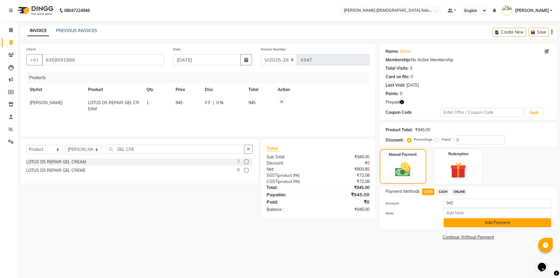
click at [467, 225] on button "Add Payment" at bounding box center [498, 222] width 108 height 9
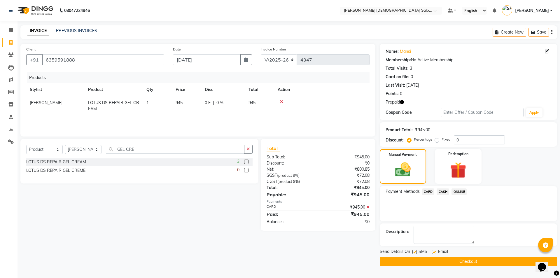
click at [435, 253] on label at bounding box center [434, 252] width 4 height 4
click at [435, 253] on input "checkbox" at bounding box center [434, 252] width 4 height 4
checkbox input "false"
click at [403, 105] on button "button" at bounding box center [402, 102] width 4 height 6
click at [430, 193] on span "CARD" at bounding box center [428, 191] width 13 height 7
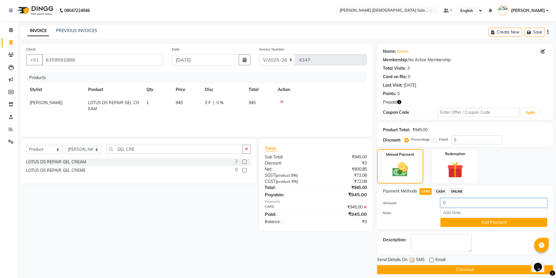
drag, startPoint x: 448, startPoint y: 202, endPoint x: 434, endPoint y: 202, distance: 14.0
click at [434, 202] on div "Amount: 0" at bounding box center [464, 203] width 173 height 10
type input "850"
click at [457, 223] on button "Add Payment" at bounding box center [493, 222] width 107 height 9
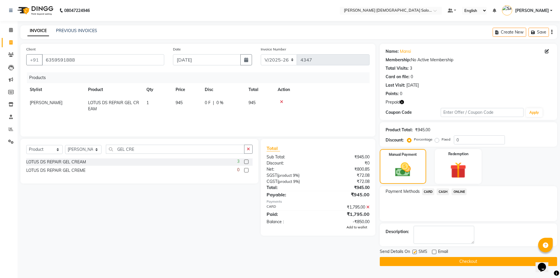
click at [355, 228] on span "Add to wallet" at bounding box center [357, 227] width 21 height 4
click at [412, 251] on div "Send Details On SMS Email" at bounding box center [468, 252] width 177 height 7
click at [413, 252] on label at bounding box center [415, 252] width 4 height 4
click at [413, 252] on input "checkbox" at bounding box center [415, 252] width 4 height 4
click at [414, 250] on label at bounding box center [415, 252] width 4 height 4
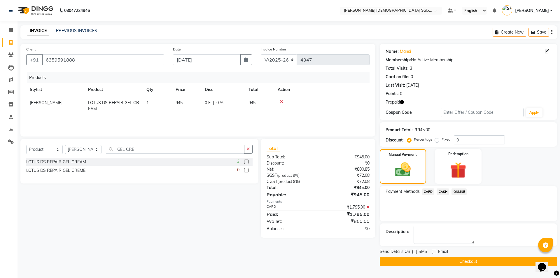
click at [414, 250] on input "checkbox" at bounding box center [415, 252] width 4 height 4
checkbox input "true"
click at [414, 259] on button "Checkout" at bounding box center [468, 261] width 177 height 9
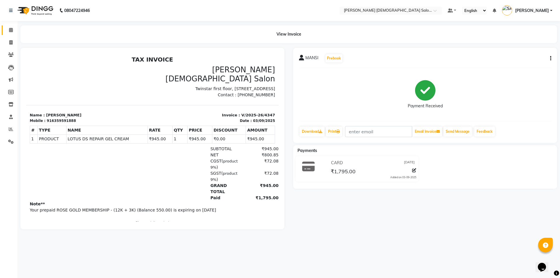
click at [12, 33] on span at bounding box center [11, 30] width 10 height 7
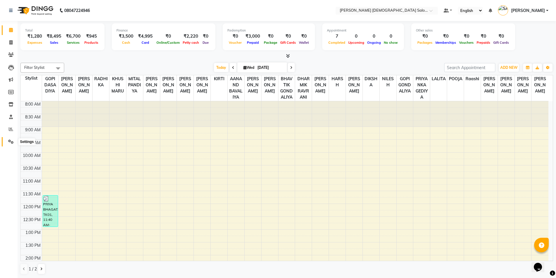
click at [13, 141] on icon at bounding box center [11, 141] width 6 height 4
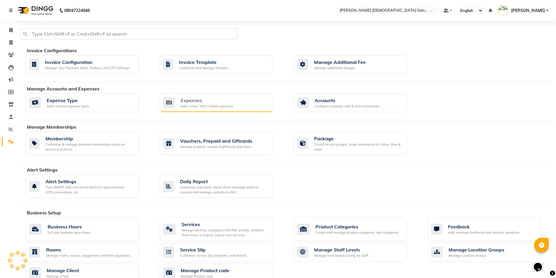
click at [193, 104] on div "Add / View / Edit / Delete expenses" at bounding box center [207, 106] width 52 height 5
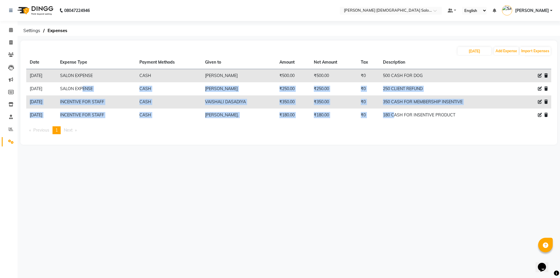
drag, startPoint x: 398, startPoint y: 115, endPoint x: 95, endPoint y: 82, distance: 304.3
click at [95, 82] on tbody "03-09-2025 SALON EXPENSE CASH HIRAL BAVALIYA ₹500.00 ₹500.00 ₹0 500 CASH FOR DO…" at bounding box center [288, 95] width 525 height 53
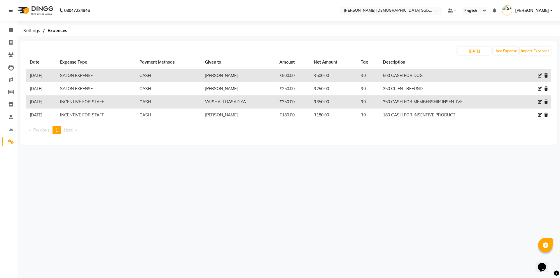
click at [163, 52] on div "03-09-2025 Add Expense Import Expenses" at bounding box center [288, 50] width 525 height 9
click at [13, 44] on icon at bounding box center [10, 42] width 3 height 4
select select "7542"
select select "service"
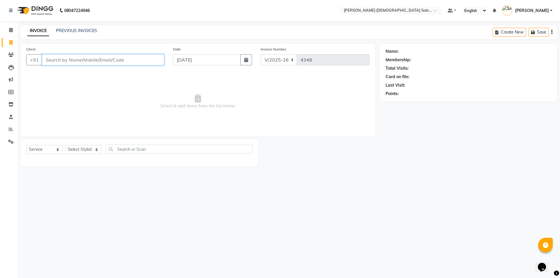
click at [67, 60] on input "Client" at bounding box center [103, 59] width 122 height 11
type input "9"
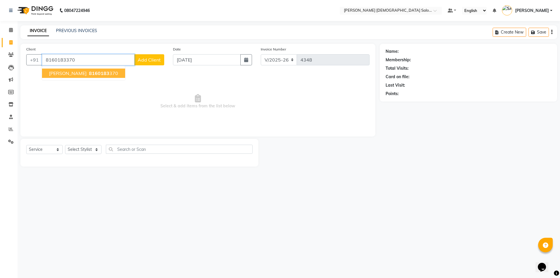
type input "8160183370"
click at [70, 69] on button "URVISHA 8160183 370" at bounding box center [83, 73] width 83 height 9
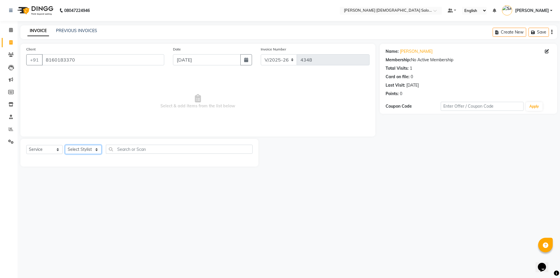
click at [81, 145] on select "Select Stylist AANAND BAVALIYA BHAVTIK GONDALIYA DHARMIK RAVRANI DHRUV BHATTI D…" at bounding box center [83, 149] width 36 height 9
click at [216, 109] on span "Select & add items from the list below" at bounding box center [197, 101] width 343 height 58
click at [83, 153] on select "Select Stylist AANAND BAVALIYA BHAVTIK GONDALIYA DHARMIK RAVRANI DHRUV BHATTI D…" at bounding box center [83, 149] width 36 height 9
click at [108, 186] on div "08047224946 Select Location × Elaine Ladies Salon, Nr Balaji Hall Default Panel…" at bounding box center [280, 139] width 560 height 278
click at [85, 149] on select "Select Stylist AANAND BAVALIYA BHAVTIK GONDALIYA DHARMIK RAVRANI DHRUV BHATTI D…" at bounding box center [83, 149] width 36 height 9
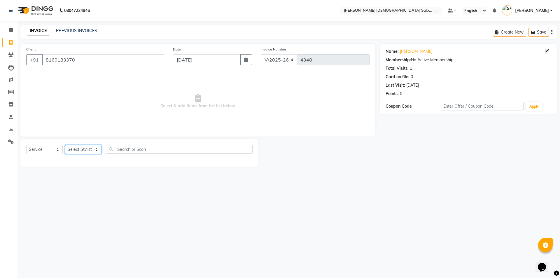
select select "67044"
click at [65, 145] on select "Select Stylist AANAND BAVALIYA BHAVTIK GONDALIYA DHARMIK RAVRANI DHRUV BHATTI D…" at bounding box center [83, 149] width 36 height 9
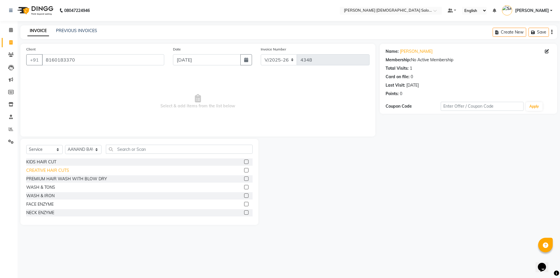
click at [57, 170] on div "CREATIVE HAIR CUTS" at bounding box center [47, 170] width 43 height 6
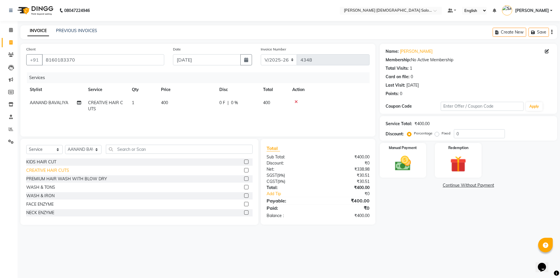
click at [57, 171] on div "CREATIVE HAIR CUTS" at bounding box center [47, 170] width 43 height 6
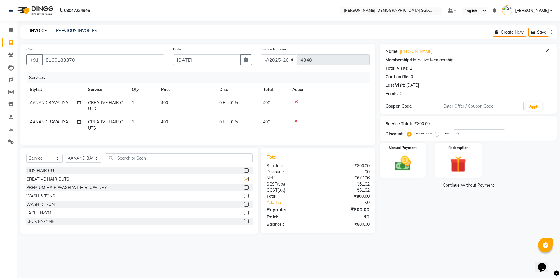
checkbox input "false"
click at [49, 120] on span "AANAND BAVALIYA" at bounding box center [49, 121] width 39 height 5
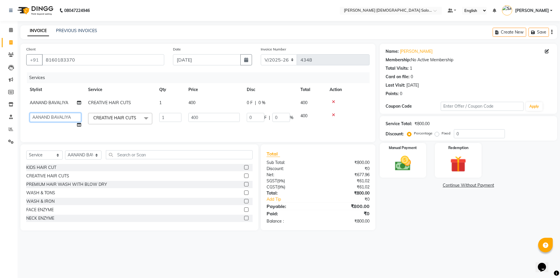
click at [49, 119] on select "AANAND BAVALIYA BHAVTIK GONDALIYA DHARMIK RAVRANI DHRUV BHATTI DIKSHA DIMPAL SE…" at bounding box center [55, 117] width 51 height 9
select select "75952"
click at [49, 119] on select "AANAND BAVALIYA BHAVTIK GONDALIYA DHARMIK RAVRANI DHRUV BHATTI DIKSHA DIMPAL SE…" at bounding box center [55, 117] width 51 height 9
select select "67029"
click at [49, 119] on select "AANAND BAVALIYA BHAVTIK GONDALIYA DHARMIK RAVRANI DHRUV BHATTI DIKSHA DIMPAL SE…" at bounding box center [55, 117] width 51 height 9
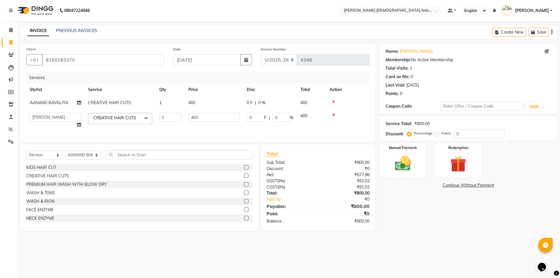
select select "67047"
click at [79, 104] on icon at bounding box center [79, 103] width 4 height 4
select select "67044"
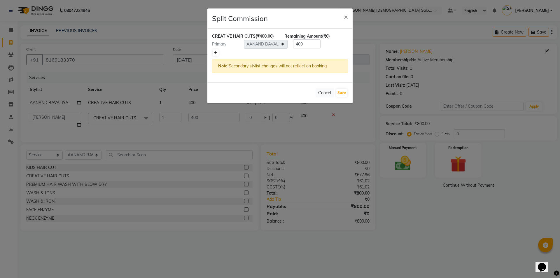
click at [217, 52] on icon at bounding box center [215, 53] width 3 height 4
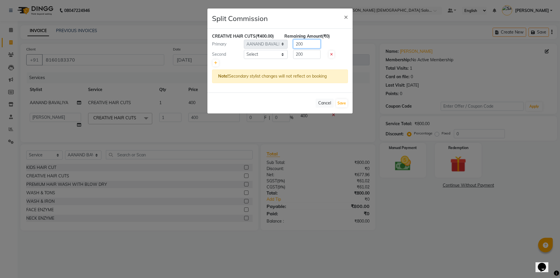
click at [287, 45] on div "Primary Select AANAND BAVALIYA BHAVTIK GONDALIYA DHARMIK RAVRANI DHRUV BHATTI D…" at bounding box center [280, 43] width 145 height 9
type input "300"
drag, startPoint x: 302, startPoint y: 52, endPoint x: 289, endPoint y: 55, distance: 13.1
click at [289, 55] on div "200" at bounding box center [306, 54] width 36 height 9
type input "100"
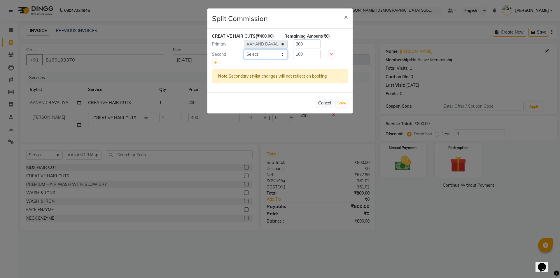
click at [275, 53] on select "Select AANAND BAVALIYA BHAVTIK GONDALIYA DHARMIK RAVRANI DHRUV BHATTI DIKSHA DI…" at bounding box center [266, 54] width 44 height 9
select select "83691"
click at [244, 50] on select "Select AANAND BAVALIYA BHAVTIK GONDALIYA DHARMIK RAVRANI DHRUV BHATTI DIKSHA DI…" at bounding box center [266, 54] width 44 height 9
click at [344, 101] on button "Save" at bounding box center [341, 103] width 11 height 8
select select "Select"
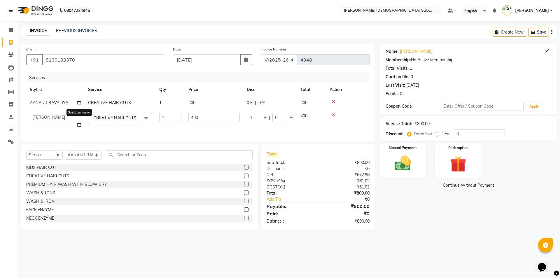
click at [82, 124] on td "AANAND BAVALIYA BHAVTIK GONDALIYA DHARMIK RAVRANI DHRUV BHATTI DIKSHA DIMPAL SE…" at bounding box center [55, 120] width 58 height 22
click at [79, 123] on icon at bounding box center [79, 125] width 4 height 4
select select "67047"
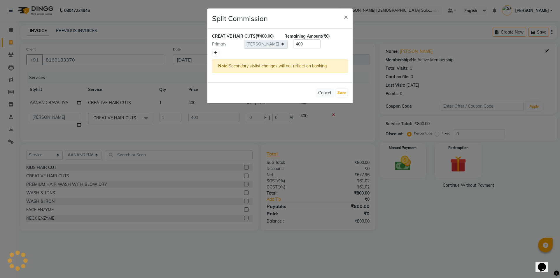
click at [217, 50] on link at bounding box center [216, 52] width 6 height 7
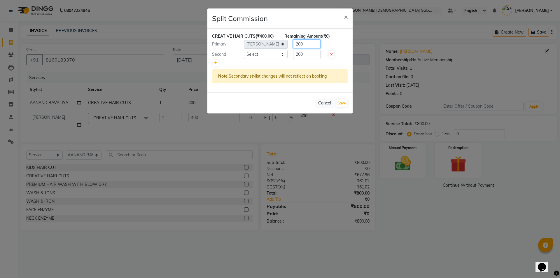
click at [280, 48] on div "Primary Select AANAND BAVALIYA BHAVTIK GONDALIYA DHARMIK RAVRANI DHRUV BHATTI D…" at bounding box center [280, 43] width 145 height 9
type input "300"
drag, startPoint x: 277, startPoint y: 63, endPoint x: 269, endPoint y: 64, distance: 7.7
click at [269, 64] on div "CREATIVE HAIR CUTS (₹400.00) Remaining Amount (-₹100.00) Primary Select AANAND …" at bounding box center [279, 61] width 145 height 64
type input "100"
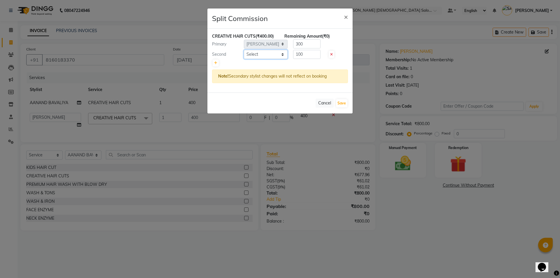
click at [260, 55] on select "Select AANAND BAVALIYA BHAVTIK GONDALIYA DHARMIK RAVRANI DHRUV BHATTI DIKSHA DI…" at bounding box center [266, 54] width 44 height 9
click at [244, 50] on select "Select AANAND BAVALIYA BHAVTIK GONDALIYA DHARMIK RAVRANI DHRUV BHATTI DIKSHA DI…" at bounding box center [266, 54] width 44 height 9
select select "68533"
click at [342, 104] on button "Save" at bounding box center [341, 103] width 11 height 8
select select "Select"
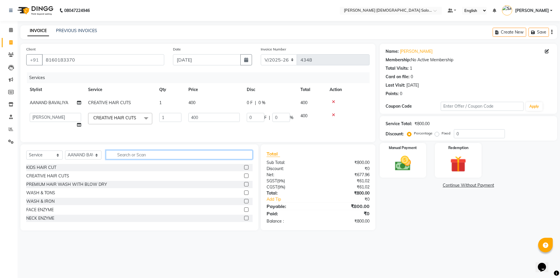
click at [132, 159] on input "text" at bounding box center [179, 154] width 147 height 9
type input "LIPO"
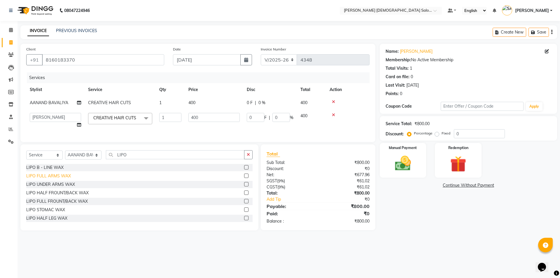
click at [57, 179] on div "LIPO FULL ARMS WAX" at bounding box center [48, 176] width 45 height 6
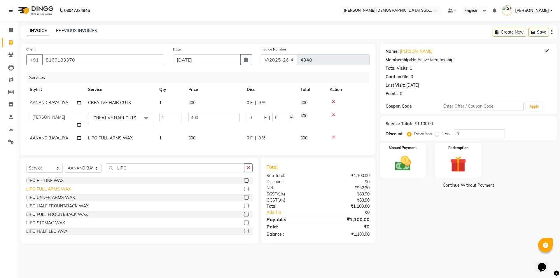
click at [57, 192] on div "LIPO FULL ARMS WAX" at bounding box center [48, 189] width 45 height 6
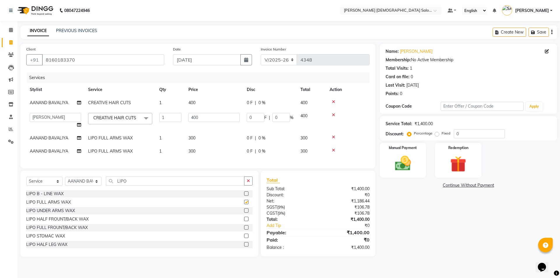
checkbox input "false"
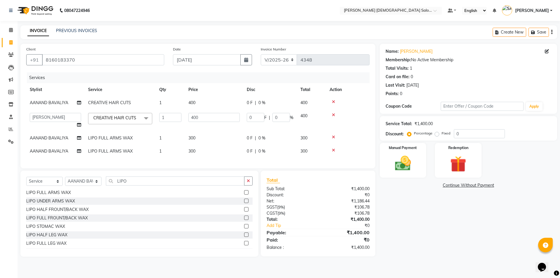
scroll to position [18, 0]
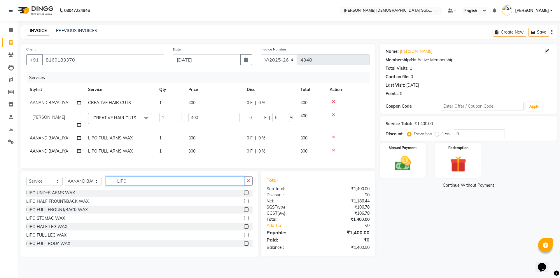
drag, startPoint x: 130, startPoint y: 184, endPoint x: 109, endPoint y: 187, distance: 20.7
click at [111, 186] on input "LIPO" at bounding box center [175, 181] width 139 height 9
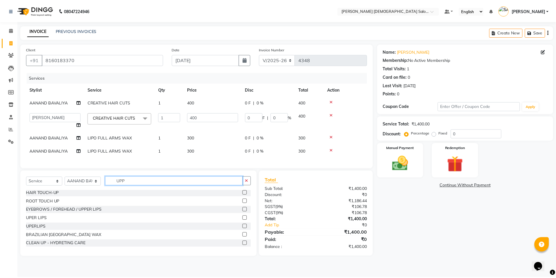
scroll to position [0, 0]
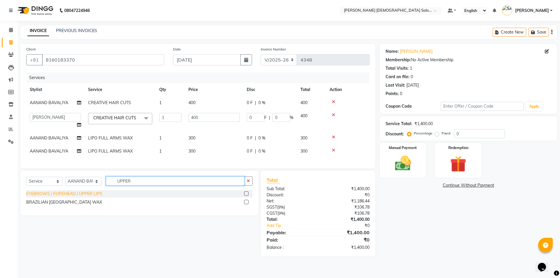
type input "UPPER"
click at [75, 197] on div "EYEBROWS / FOREHEAD / UPPER LIPS" at bounding box center [64, 194] width 76 height 6
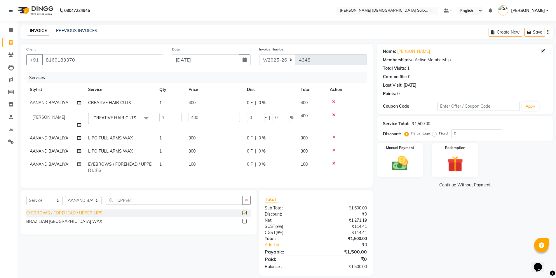
checkbox input "false"
click at [290, 170] on td "0 F | 0 %" at bounding box center [270, 167] width 54 height 19
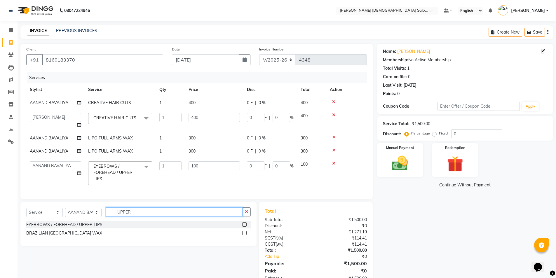
drag, startPoint x: 122, startPoint y: 210, endPoint x: 100, endPoint y: 210, distance: 21.9
click at [100, 210] on div "Select Service Product Membership Package Voucher Prepaid Gift Card Select Styl…" at bounding box center [138, 214] width 224 height 14
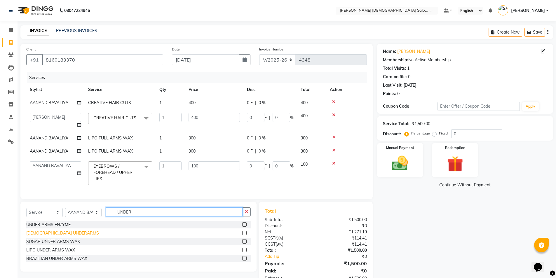
type input "UNDER"
click at [64, 231] on div "BRAZILIAN UNDERARMS" at bounding box center [62, 233] width 73 height 6
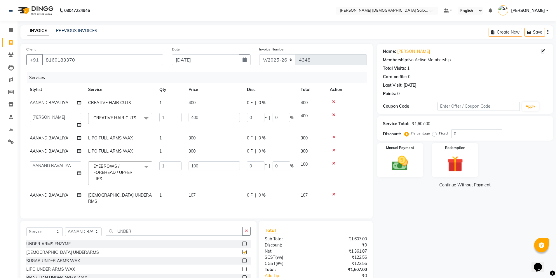
checkbox input "false"
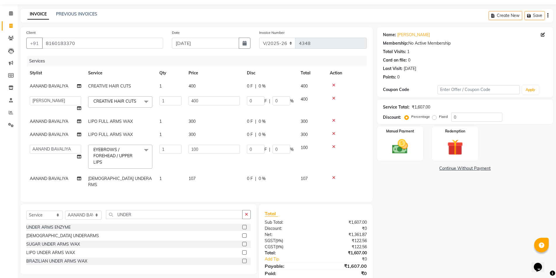
scroll to position [29, 0]
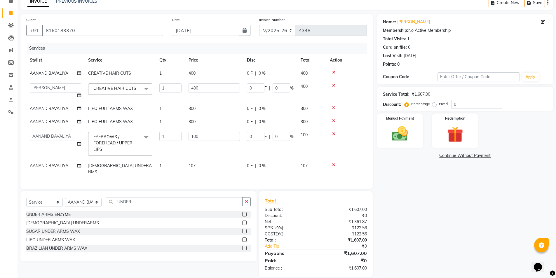
click at [219, 159] on td "107" at bounding box center [214, 168] width 58 height 19
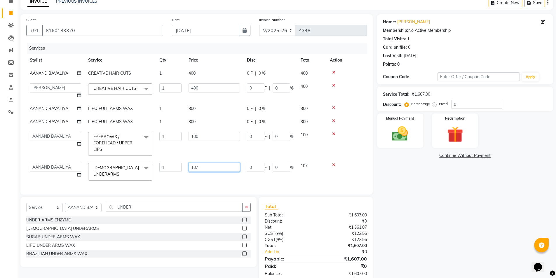
drag, startPoint x: 228, startPoint y: 162, endPoint x: 160, endPoint y: 162, distance: 67.1
click at [160, 162] on tr "AANAND BAVALIYA BHAVTIK GONDALIYA DHARMIK RAVRANI DHRUV BHATTI DIKSHA DIMPAL SE…" at bounding box center [196, 171] width 341 height 25
type input "150"
click at [197, 175] on div "Services Stylist Service Qty Price Disc Total Action AANAND BAVALIYA CREATIVE H…" at bounding box center [196, 116] width 341 height 146
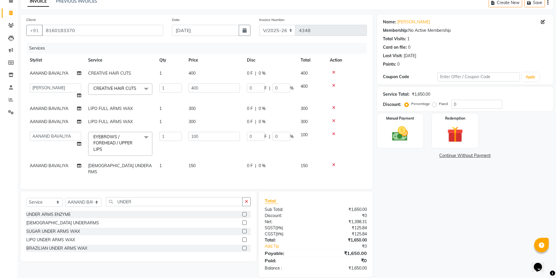
click at [135, 191] on div "Select Service Product Membership Package Voucher Prepaid Gift Card Select Styl…" at bounding box center [138, 226] width 236 height 70
drag, startPoint x: 141, startPoint y: 198, endPoint x: 109, endPoint y: 196, distance: 31.6
click at [109, 197] on input "UNDER" at bounding box center [174, 201] width 137 height 9
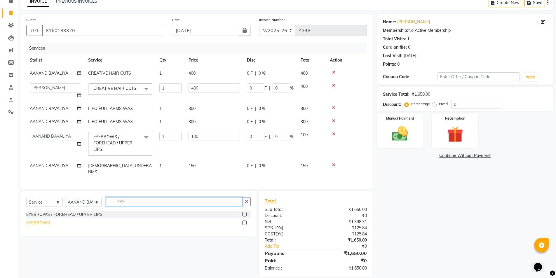
type input "EYE"
click at [44, 220] on div "EYEBROWS" at bounding box center [38, 223] width 24 height 6
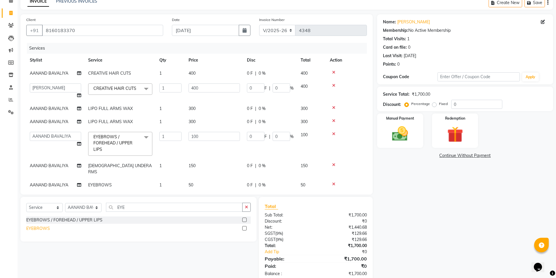
click at [43, 229] on div "EYEBROWS" at bounding box center [38, 229] width 24 height 6
checkbox input "false"
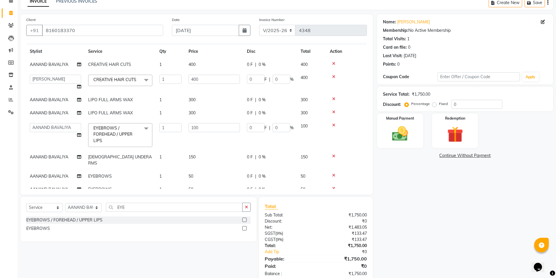
scroll to position [13, 0]
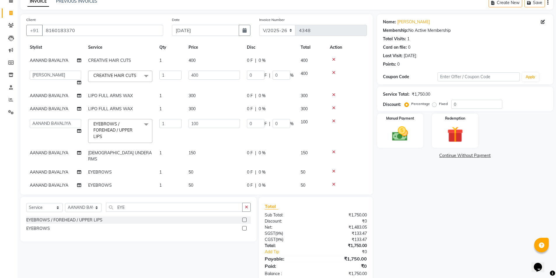
click at [209, 166] on td "50" at bounding box center [214, 172] width 58 height 13
click at [228, 188] on td "50" at bounding box center [214, 194] width 58 height 13
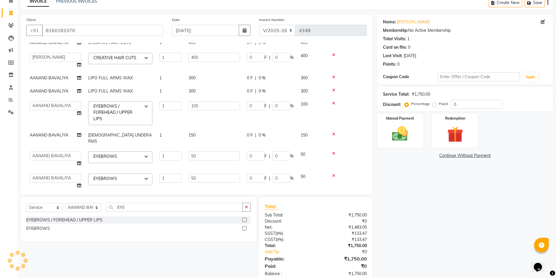
scroll to position [31, 0]
click at [206, 173] on input "50" at bounding box center [213, 177] width 51 height 9
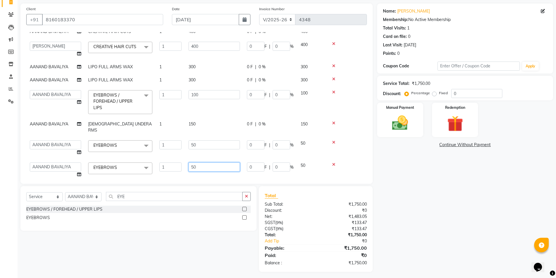
scroll to position [43, 0]
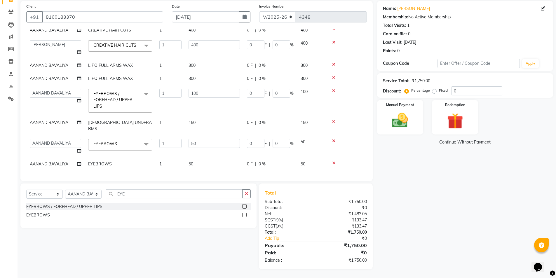
click at [328, 161] on td at bounding box center [346, 164] width 41 height 13
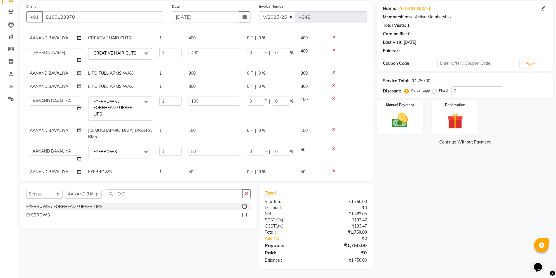
click at [281, 165] on td "0 F | 0 %" at bounding box center [270, 171] width 54 height 13
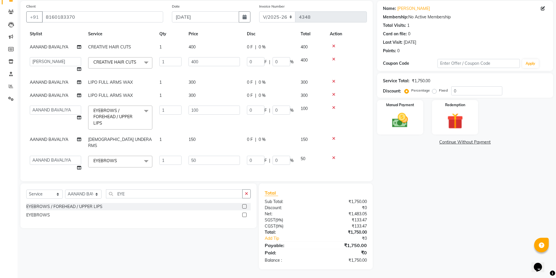
scroll to position [31, 0]
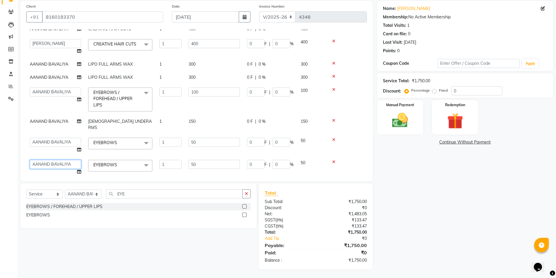
click at [59, 160] on select "AANAND BAVALIYA BHAVTIK GONDALIYA DHARMIK RAVRANI DHRUV BHATTI DIKSHA DIMPAL SE…" at bounding box center [55, 164] width 51 height 9
select select "83691"
click at [59, 160] on select "AANAND BAVALIYA BHAVTIK GONDALIYA DHARMIK RAVRANI DHRUV BHATTI DIKSHA DIMPAL SE…" at bounding box center [55, 164] width 51 height 9
drag, startPoint x: 63, startPoint y: 163, endPoint x: 52, endPoint y: 146, distance: 19.7
click at [63, 163] on td "AANAND BAVALIYA BHAVTIK GONDALIYA DHARMIK RAVRANI DHRUV BHATTI DIKSHA DIMPAL SE…" at bounding box center [55, 167] width 58 height 22
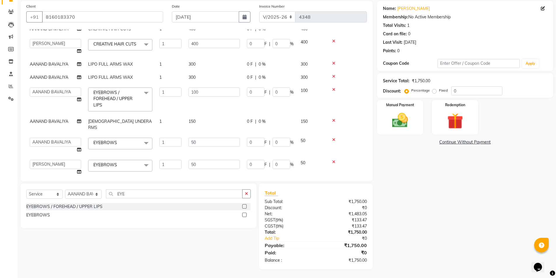
select select "83691"
click at [47, 138] on select "AANAND BAVALIYA BHAVTIK GONDALIYA DHARMIK RAVRANI DHRUV BHATTI DIKSHA DIMPAL SE…" at bounding box center [55, 142] width 51 height 9
select select "83691"
click at [51, 119] on span "AANAND BAVALIYA" at bounding box center [49, 121] width 39 height 5
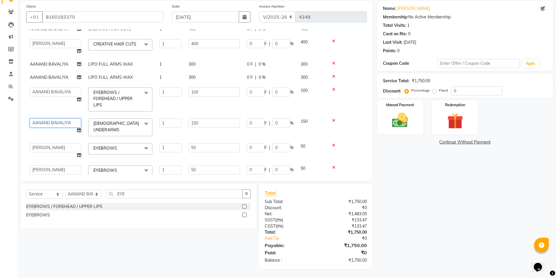
click at [51, 118] on select "AANAND BAVALIYA BHAVTIK GONDALIYA DHARMIK RAVRANI DHRUV BHATTI DIKSHA DIMPAL SE…" at bounding box center [55, 122] width 51 height 9
select select "67030"
click at [64, 118] on select "AANAND BAVALIYA BHAVTIK GONDALIYA DHARMIK RAVRANI DHRUV BHATTI DIKSHA DIMPAL SE…" at bounding box center [55, 122] width 51 height 9
select select "67043"
click at [64, 106] on td "AANAND BAVALIYA BHAVTIK GONDALIYA DHARMIK RAVRANI DHRUV BHATTI DIKSHA DIMPAL SE…" at bounding box center [55, 99] width 58 height 31
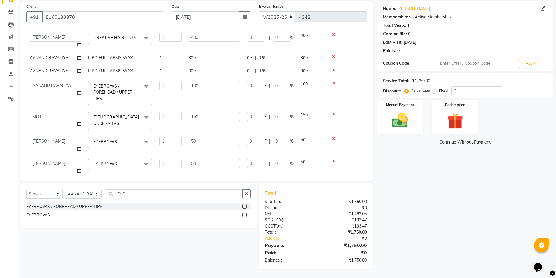
scroll to position [43, 0]
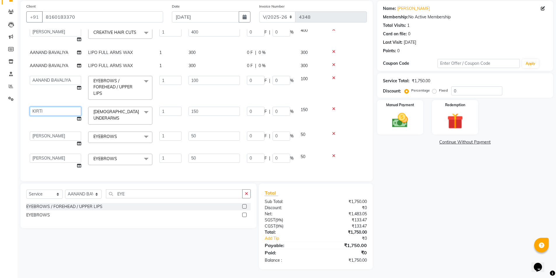
click at [50, 107] on select "AANAND BAVALIYA BHAVTIK GONDALIYA DHARMIK RAVRANI DHRUV BHATTI DIKSHA DIMPAL SE…" at bounding box center [55, 111] width 51 height 9
select select "67026"
click at [50, 107] on select "AANAND BAVALIYA BHAVTIK GONDALIYA DHARMIK RAVRANI DHRUV BHATTI DIKSHA DIMPAL SE…" at bounding box center [55, 111] width 51 height 9
select select "67043"
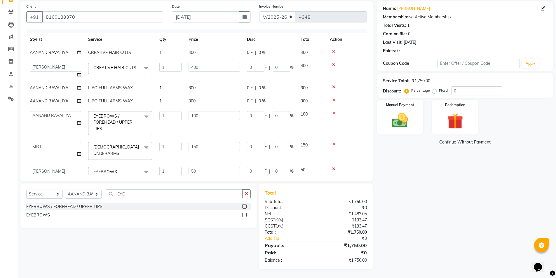
scroll to position [0, 0]
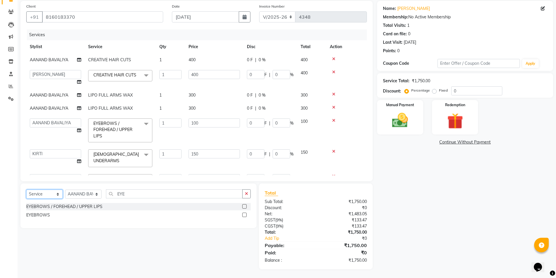
click at [53, 192] on select "Select Service Product Membership Package Voucher Prepaid Gift Card" at bounding box center [44, 194] width 36 height 9
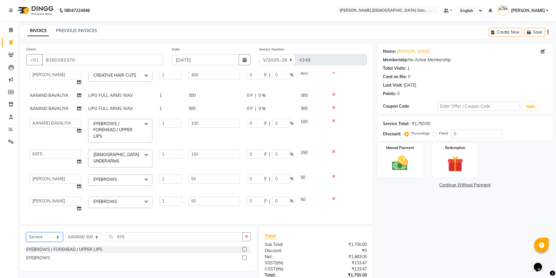
scroll to position [43, 0]
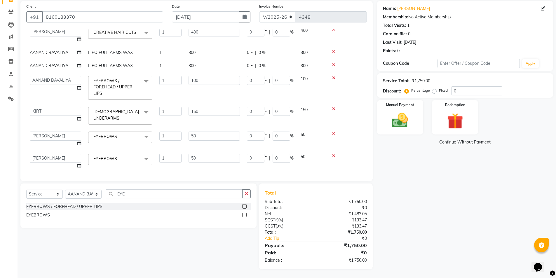
click at [46, 189] on div "Select Service Product Membership Package Voucher Prepaid Gift Card Select Styl…" at bounding box center [138, 196] width 224 height 14
drag, startPoint x: 43, startPoint y: 195, endPoint x: 43, endPoint y: 198, distance: 3.5
click at [43, 195] on select "Select Service Product Membership Package Voucher Prepaid Gift Card" at bounding box center [44, 194] width 36 height 9
select select "product"
click at [26, 190] on select "Select Service Product Membership Package Voucher Prepaid Gift Card" at bounding box center [44, 194] width 36 height 9
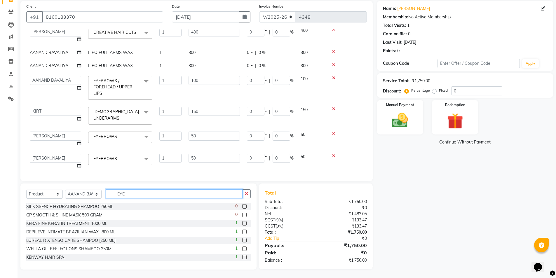
drag, startPoint x: 97, startPoint y: 195, endPoint x: 80, endPoint y: 195, distance: 17.8
click at [89, 195] on div "Select Service Product Membership Package Voucher Prepaid Gift Card Select Styl…" at bounding box center [138, 196] width 224 height 14
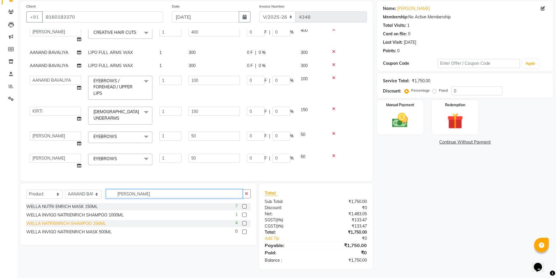
type input "ENRIC"
click at [91, 225] on div "WELLA NATRIENRICH SHAMPOO 250ML" at bounding box center [66, 224] width 80 height 6
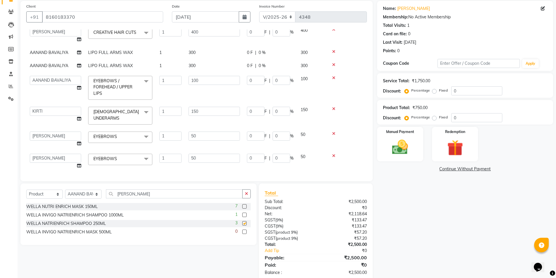
checkbox input "false"
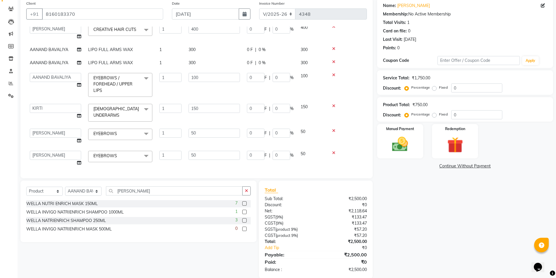
scroll to position [55, 0]
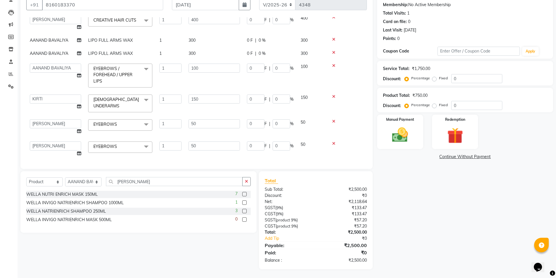
click at [138, 155] on div "Services Stylist Service Qty Price Disc Total Action AANAND BAVALIYA CREATIVE H…" at bounding box center [196, 90] width 341 height 146
drag, startPoint x: 133, startPoint y: 181, endPoint x: 106, endPoint y: 187, distance: 27.5
click at [106, 187] on div "Select Service Product Membership Package Voucher Prepaid Gift Card Select Styl…" at bounding box center [138, 184] width 224 height 14
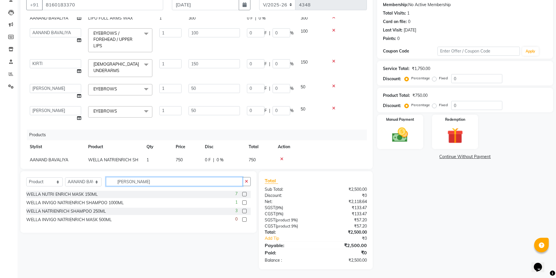
scroll to position [90, 0]
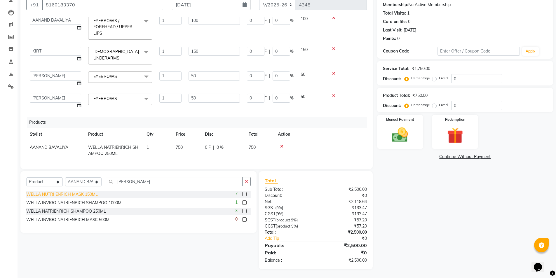
click at [87, 193] on div "WELLA NUTRI ENRICH MASK 150ML" at bounding box center [61, 194] width 71 height 6
checkbox input "false"
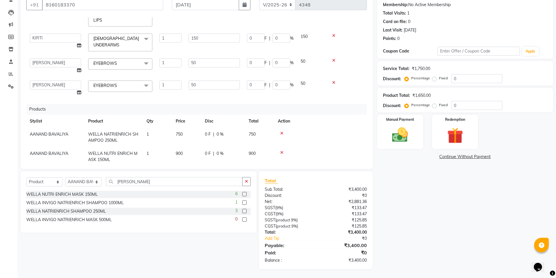
scroll to position [110, 0]
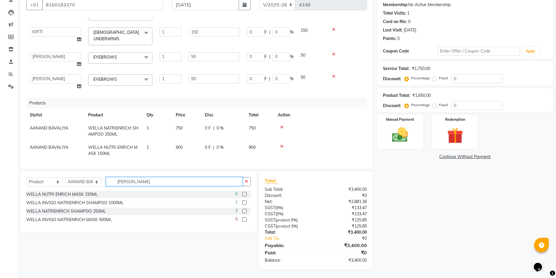
drag, startPoint x: 161, startPoint y: 182, endPoint x: 124, endPoint y: 182, distance: 37.1
click at [125, 182] on input "ENRIC" at bounding box center [174, 181] width 137 height 9
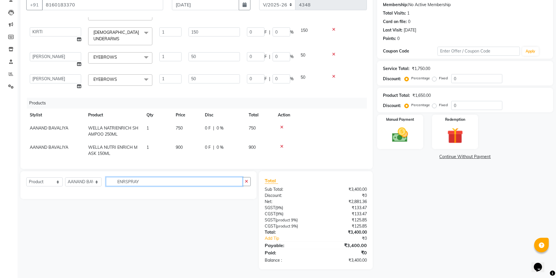
drag, startPoint x: 142, startPoint y: 181, endPoint x: 95, endPoint y: 187, distance: 47.1
click at [95, 187] on div "Select Service Product Membership Package Voucher Prepaid Gift Card Select Styl…" at bounding box center [138, 184] width 224 height 14
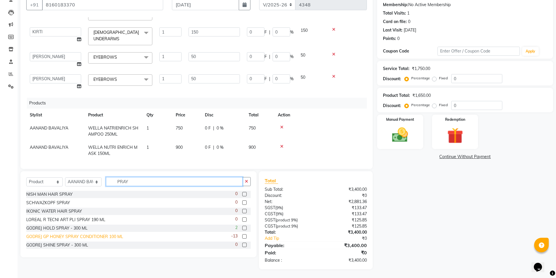
type input "PRAY"
click at [79, 237] on div "GODREJ GP HONEY SPRAY CONDITIONER 100 ML" at bounding box center [74, 237] width 97 height 6
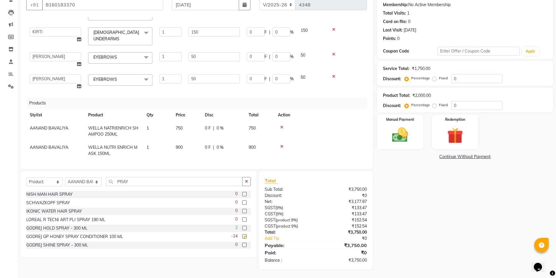
checkbox input "false"
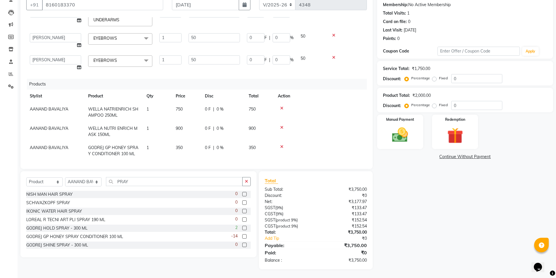
scroll to position [129, 0]
click at [192, 149] on td "350" at bounding box center [186, 150] width 29 height 19
drag, startPoint x: 196, startPoint y: 144, endPoint x: 172, endPoint y: 142, distance: 24.4
click at [173, 142] on td "350" at bounding box center [186, 150] width 29 height 19
type input "400"
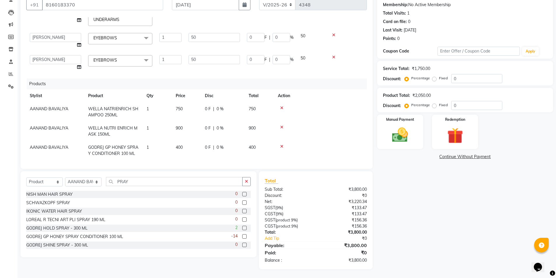
click at [190, 153] on td "400" at bounding box center [186, 150] width 29 height 19
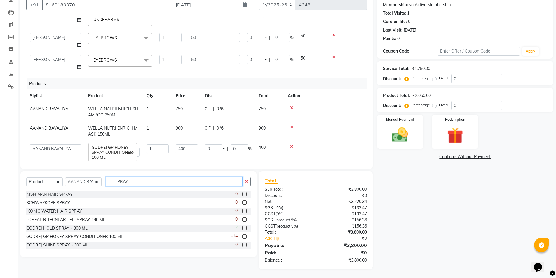
click at [111, 185] on input "PRAY" at bounding box center [174, 181] width 137 height 9
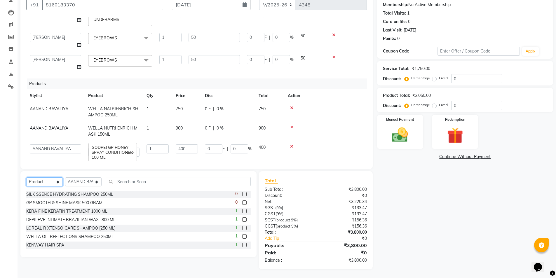
drag, startPoint x: 46, startPoint y: 181, endPoint x: 45, endPoint y: 184, distance: 3.4
click at [46, 181] on select "Select Service Product Membership Package Voucher Prepaid Gift Card" at bounding box center [44, 181] width 36 height 9
select select "service"
click at [26, 177] on select "Select Service Product Membership Package Voucher Prepaid Gift Card" at bounding box center [44, 181] width 36 height 9
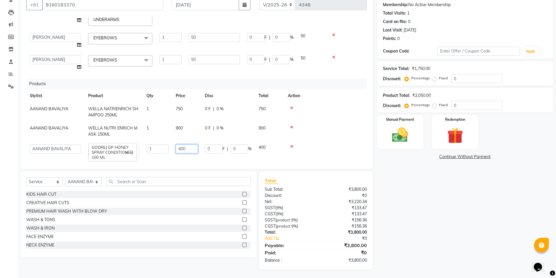
click at [197, 146] on input "400" at bounding box center [187, 148] width 22 height 9
type input "4"
type input "380"
click at [315, 128] on td at bounding box center [320, 131] width 92 height 19
click at [48, 145] on span "AANAND BAVALIYA" at bounding box center [49, 147] width 39 height 5
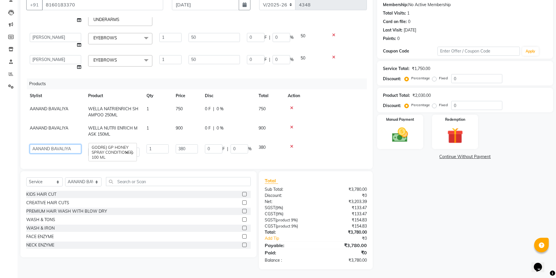
drag, startPoint x: 46, startPoint y: 143, endPoint x: 46, endPoint y: 139, distance: 4.4
click at [46, 144] on select "AANAND BAVALIYA BHAVTIK GONDALIYA DHARMIK RAVRANI DHRUV BHATTI DIKSHA DIMPAL SE…" at bounding box center [55, 148] width 51 height 9
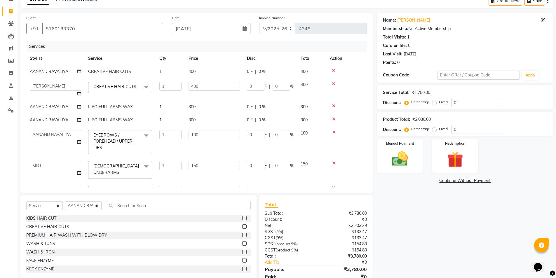
scroll to position [26, 0]
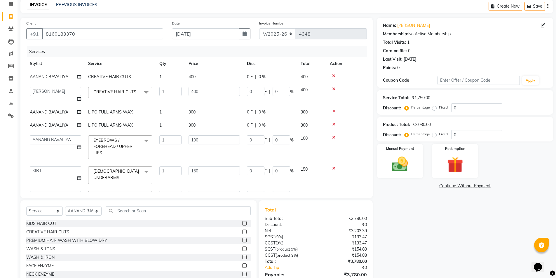
click at [50, 128] on span "AANAND BAVALIYA" at bounding box center [49, 125] width 39 height 5
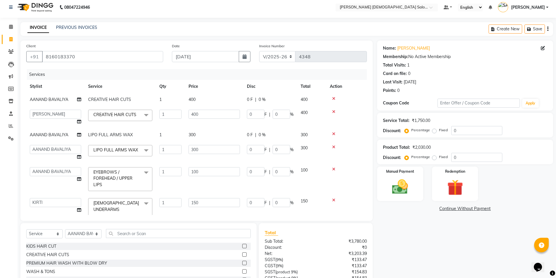
scroll to position [0, 0]
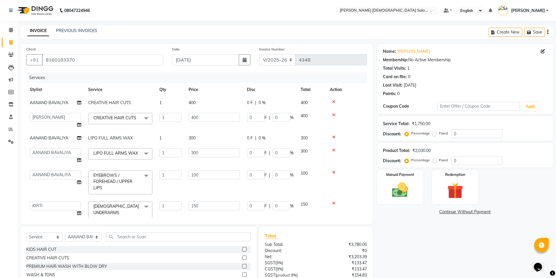
click at [61, 104] on span "AANAND BAVALIYA" at bounding box center [49, 102] width 39 height 5
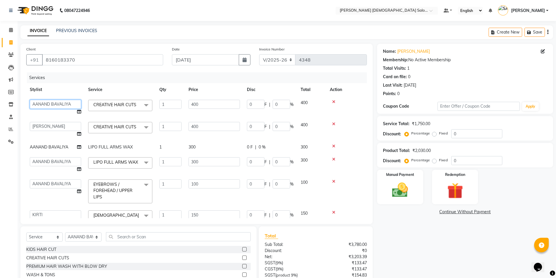
click at [58, 104] on select "AANAND BAVALIYA BHAVTIK GONDALIYA DHARMIK RAVRANI DHRUV BHATTI DIKSHA DIMPAL SE…" at bounding box center [55, 104] width 51 height 9
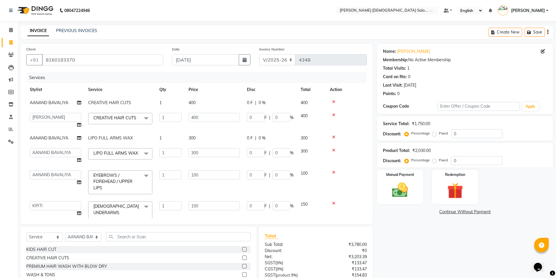
click at [67, 91] on th "Stylist" at bounding box center [55, 89] width 58 height 13
click at [73, 104] on td "AANAND BAVALIYA" at bounding box center [55, 102] width 58 height 13
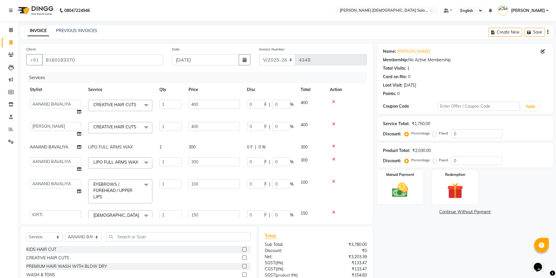
click at [76, 89] on th "Stylist" at bounding box center [55, 89] width 58 height 13
click at [71, 127] on select "AANAND BAVALIYA BHAVTIK GONDALIYA DHARMIK RAVRANI DHRUV BHATTI DIKSHA DIMPAL SE…" at bounding box center [55, 126] width 51 height 9
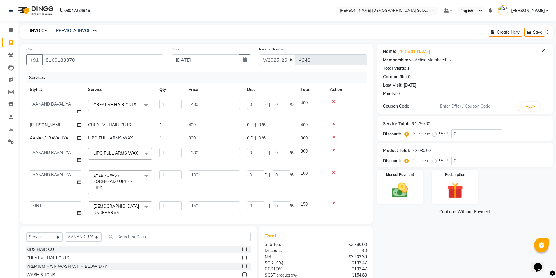
click at [137, 66] on div "Client +91 8160183370" at bounding box center [95, 58] width 146 height 24
click at [80, 124] on icon at bounding box center [79, 125] width 4 height 4
select select "67047"
select select "68533"
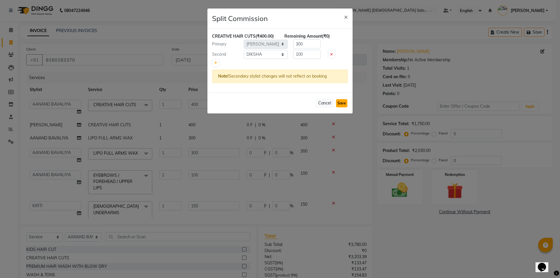
click at [341, 105] on button "Save" at bounding box center [341, 103] width 11 height 8
select select "Select"
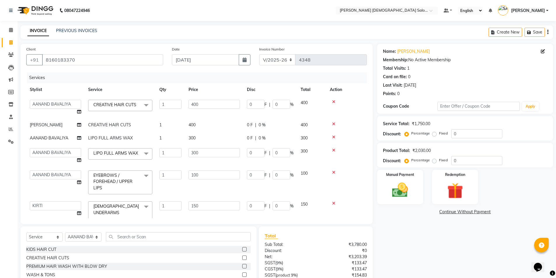
click at [50, 137] on span "AANAND BAVALIYA" at bounding box center [49, 137] width 39 height 5
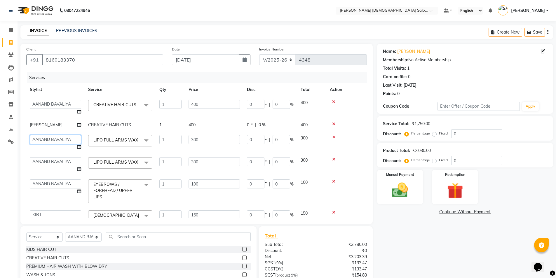
click at [50, 137] on select "AANAND BAVALIYA BHAVTIK GONDALIYA DHARMIK RAVRANI DHRUV BHATTI DIKSHA DIMPAL SE…" at bounding box center [55, 139] width 51 height 9
select select "67030"
click at [57, 161] on select "AANAND BAVALIYA BHAVTIK GONDALIYA DHARMIK RAVRANI DHRUV BHATTI DIKSHA DIMPAL SE…" at bounding box center [55, 161] width 51 height 9
select select "83691"
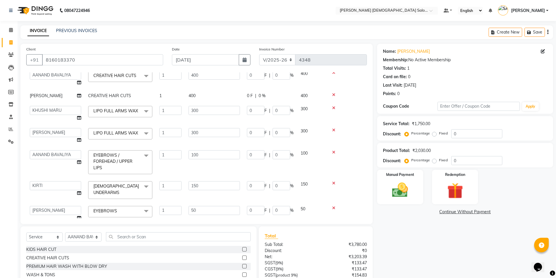
scroll to position [58, 0]
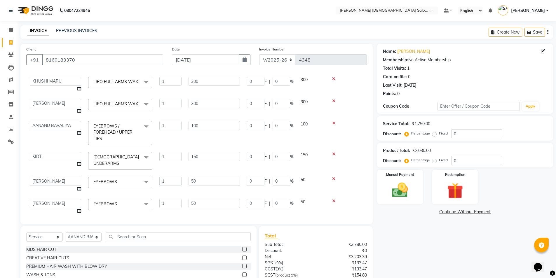
click at [66, 156] on td "AANAND BAVALIYA BHAVTIK GONDALIYA DHARMIK RAVRANI DHRUV BHATTI DIKSHA DIMPAL SE…" at bounding box center [55, 161] width 58 height 25
click at [67, 152] on select "AANAND BAVALIYA BHAVTIK GONDALIYA DHARMIK RAVRANI DHRUV BHATTI DIKSHA DIMPAL SE…" at bounding box center [55, 156] width 51 height 9
select select "67030"
click at [60, 127] on select "AANAND BAVALIYA BHAVTIK GONDALIYA DHARMIK RAVRANI DHRUV BHATTI DIKSHA DIMPAL SE…" at bounding box center [55, 125] width 51 height 9
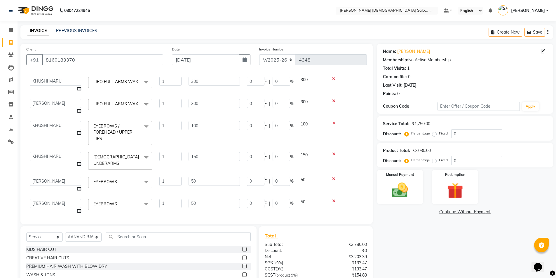
select select "67030"
click at [59, 152] on select "AANAND BAVALIYA BHAVTIK GONDALIYA DHARMIK RAVRANI DHRUV BHATTI DIKSHA DIMPAL SE…" at bounding box center [55, 156] width 51 height 9
select select "83691"
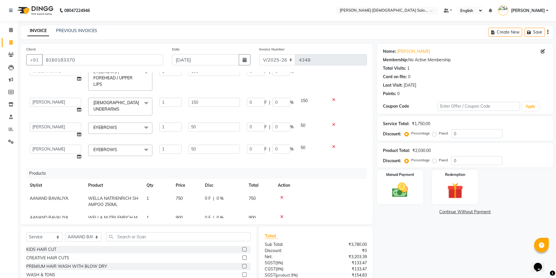
scroll to position [118, 0]
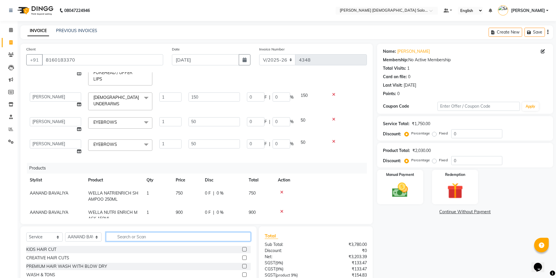
click at [135, 237] on input "text" at bounding box center [178, 236] width 145 height 9
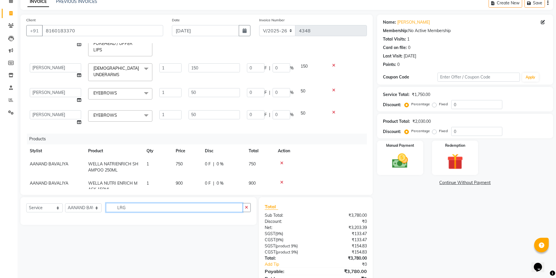
drag, startPoint x: 132, startPoint y: 209, endPoint x: 111, endPoint y: 209, distance: 20.1
click at [111, 209] on input "LRG" at bounding box center [174, 207] width 137 height 9
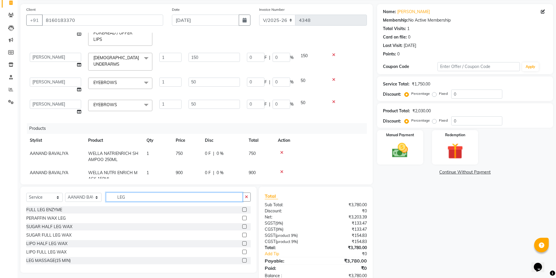
scroll to position [55, 0]
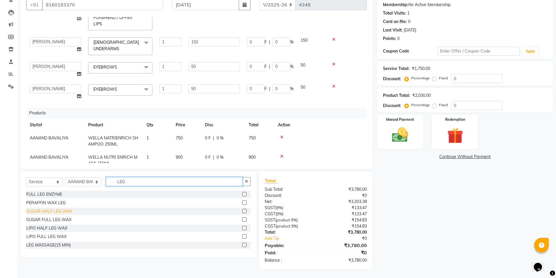
type input "LEG"
click at [59, 213] on div "SUGAR HALF LEG WAX" at bounding box center [49, 211] width 46 height 6
checkbox input "false"
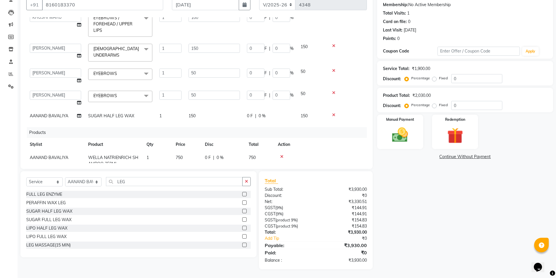
scroll to position [160, 0]
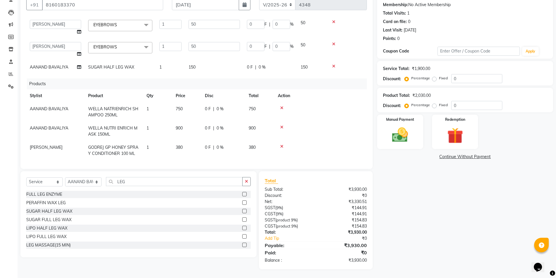
click at [91, 66] on td "SUGAR HALF LEG WAX" at bounding box center [120, 67] width 71 height 13
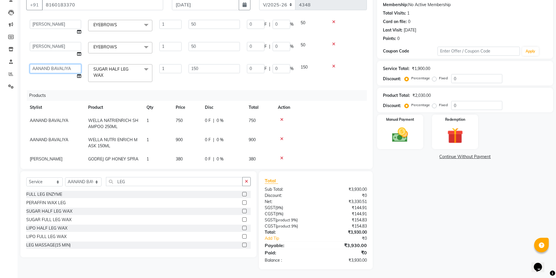
click at [67, 64] on select "AANAND BAVALIYA BHAVTIK GONDALIYA DHARMIK RAVRANI DHRUV BHATTI DIKSHA DIMPAL SE…" at bounding box center [55, 68] width 51 height 9
select select "83691"
drag, startPoint x: 67, startPoint y: 64, endPoint x: 95, endPoint y: 65, distance: 27.7
click at [68, 64] on select "AANAND BAVALIYA BHAVTIK GONDALIYA DHARMIK RAVRANI DHRUV BHATTI DIKSHA DIMPAL SE…" at bounding box center [55, 68] width 51 height 9
click at [280, 77] on div "Services Stylist Service Qty Price Disc Total Action AANAND BAVALIYA BHAVTIK GO…" at bounding box center [196, 90] width 341 height 146
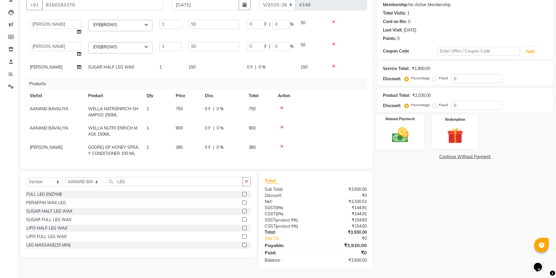
click at [399, 136] on img at bounding box center [400, 134] width 27 height 19
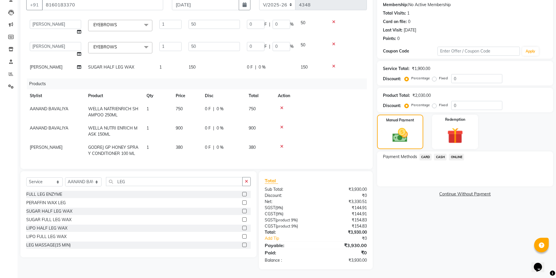
click at [439, 154] on span "CASH" at bounding box center [440, 157] width 13 height 7
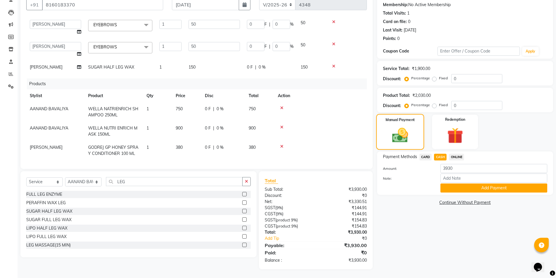
click at [408, 131] on img at bounding box center [400, 135] width 26 height 18
click at [425, 158] on span "CARD" at bounding box center [425, 157] width 13 height 7
click at [440, 152] on div "Payment Methods CARD CASH ONLINE Amount: 3930 Note: Add Payment" at bounding box center [465, 172] width 176 height 43
click at [445, 157] on span "CASH" at bounding box center [440, 157] width 13 height 7
drag, startPoint x: 433, startPoint y: 169, endPoint x: 427, endPoint y: 168, distance: 5.9
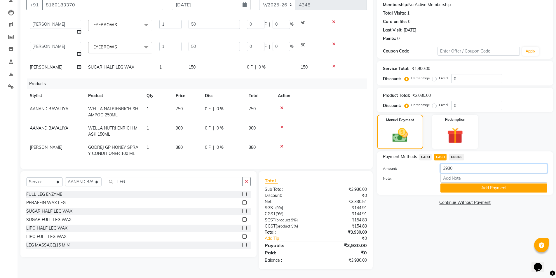
click at [427, 168] on div "Amount: 3930" at bounding box center [464, 169] width 173 height 10
type input "1750"
click at [451, 188] on button "Add Payment" at bounding box center [493, 188] width 107 height 9
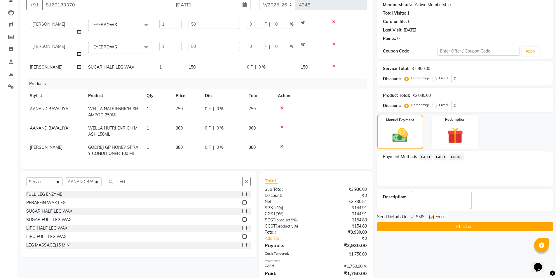
click at [439, 157] on span "CASH" at bounding box center [440, 157] width 13 height 7
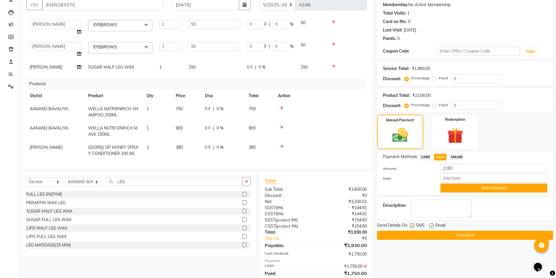
click at [190, 144] on td "380" at bounding box center [186, 150] width 29 height 19
select select "83691"
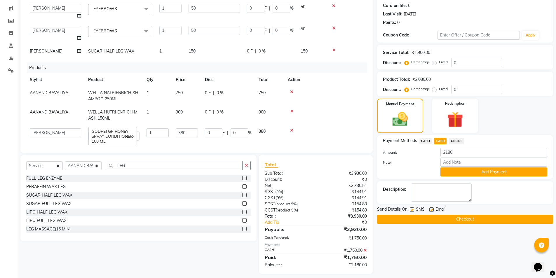
scroll to position [76, 0]
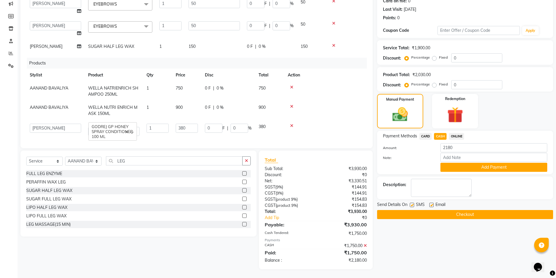
click at [426, 137] on span "CARD" at bounding box center [425, 136] width 13 height 7
drag, startPoint x: 453, startPoint y: 148, endPoint x: 432, endPoint y: 150, distance: 20.8
click at [432, 150] on div "Amount: 2180" at bounding box center [464, 148] width 173 height 10
click at [440, 140] on div "CASH" at bounding box center [439, 137] width 15 height 8
click at [442, 136] on span "CASH" at bounding box center [440, 136] width 13 height 7
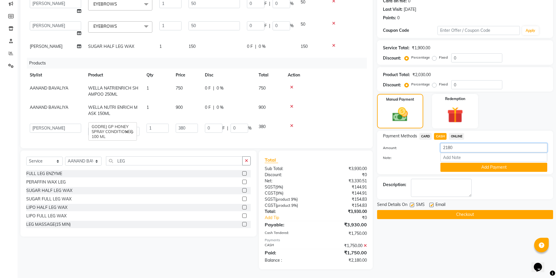
drag, startPoint x: 451, startPoint y: 146, endPoint x: 435, endPoint y: 146, distance: 16.0
click at [435, 146] on div "Amount: 2180" at bounding box center [464, 148] width 173 height 10
type input "250"
click at [448, 167] on button "Add Payment" at bounding box center [493, 167] width 107 height 9
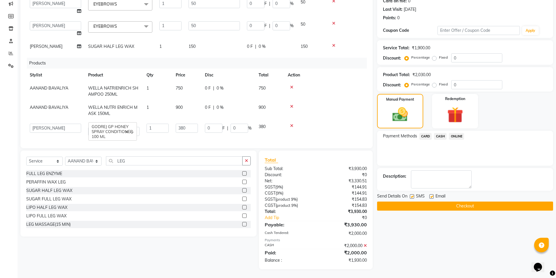
click at [438, 134] on span "CASH" at bounding box center [440, 136] width 13 height 7
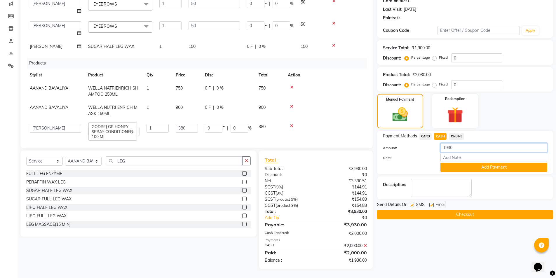
drag, startPoint x: 450, startPoint y: 147, endPoint x: 426, endPoint y: 146, distance: 23.6
click at [426, 146] on div "Amount: 1930" at bounding box center [464, 148] width 173 height 10
click at [494, 121] on div "Manual Payment Redemption" at bounding box center [465, 111] width 185 height 34
click at [441, 135] on span "CASH" at bounding box center [440, 136] width 13 height 7
drag, startPoint x: 455, startPoint y: 149, endPoint x: 434, endPoint y: 149, distance: 20.7
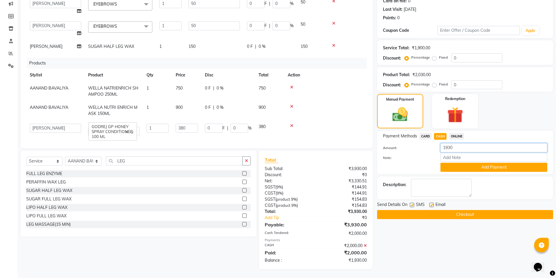
click at [434, 149] on div "Amount: 1930" at bounding box center [464, 148] width 173 height 10
type input "250"
drag, startPoint x: 451, startPoint y: 149, endPoint x: 435, endPoint y: 146, distance: 16.2
click at [439, 148] on div "250" at bounding box center [494, 147] width 116 height 9
click at [503, 122] on div "Manual Payment Redemption" at bounding box center [465, 111] width 185 height 34
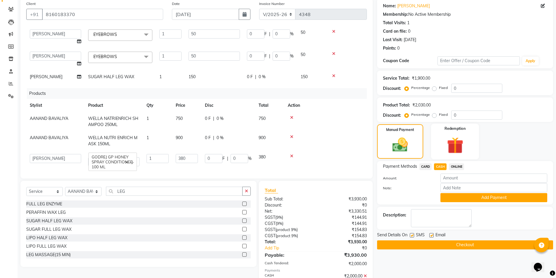
scroll to position [18, 0]
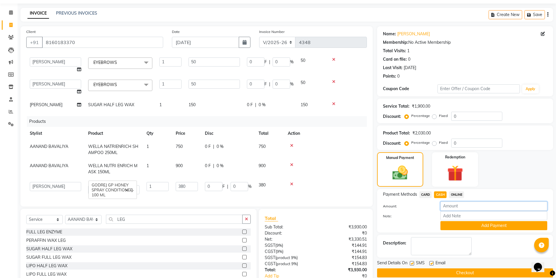
drag, startPoint x: 459, startPoint y: 205, endPoint x: 457, endPoint y: 207, distance: 3.1
click at [459, 205] on input "number" at bounding box center [493, 206] width 107 height 9
type input "250"
click at [448, 229] on button "Add Payment" at bounding box center [493, 225] width 107 height 9
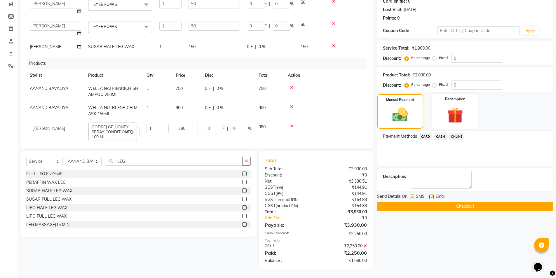
scroll to position [76, 0]
click at [439, 136] on span "CASH" at bounding box center [440, 136] width 13 height 7
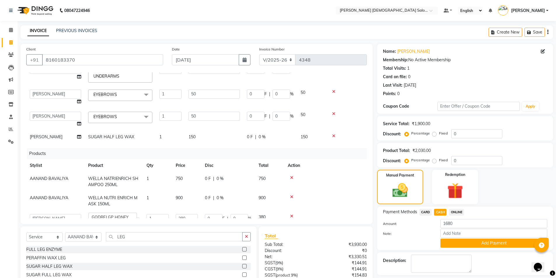
scroll to position [146, 0]
click at [223, 131] on td "150" at bounding box center [214, 136] width 58 height 13
select select "83691"
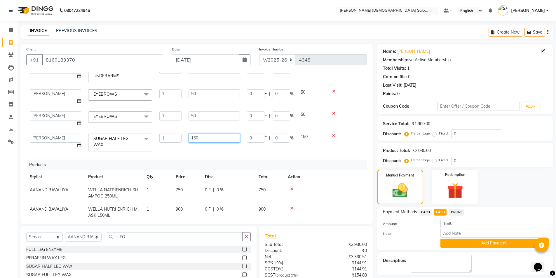
click at [223, 134] on input "150" at bounding box center [213, 138] width 51 height 9
drag, startPoint x: 217, startPoint y: 132, endPoint x: 186, endPoint y: 142, distance: 32.2
click at [186, 142] on td "150" at bounding box center [214, 142] width 58 height 25
type input "250"
click at [209, 142] on div "Services Stylist Service Qty Price Disc Total Action AANAND BAVALIYA BHAVTIK GO…" at bounding box center [196, 145] width 341 height 146
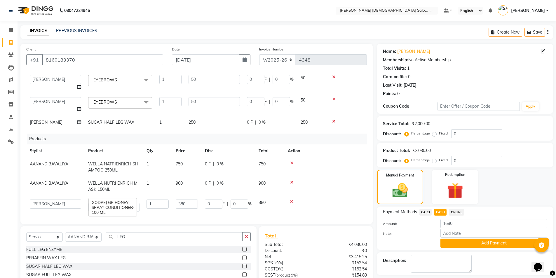
scroll to position [76, 0]
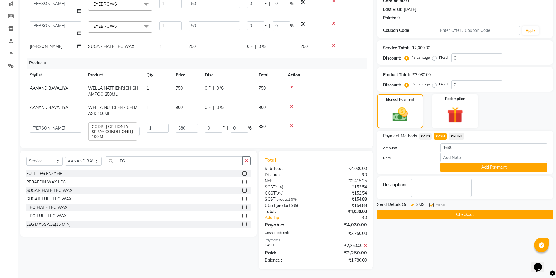
click at [365, 246] on icon at bounding box center [365, 246] width 3 height 4
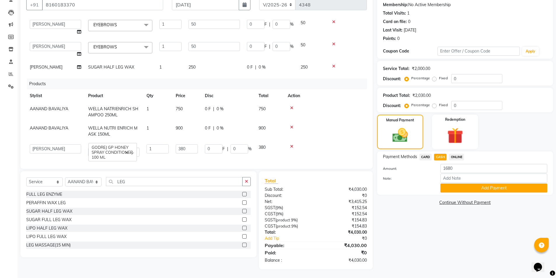
click at [426, 158] on span "CARD" at bounding box center [425, 157] width 13 height 7
click at [442, 159] on span "CASH" at bounding box center [440, 157] width 13 height 7
drag, startPoint x: 456, startPoint y: 169, endPoint x: 440, endPoint y: 172, distance: 15.9
click at [440, 172] on input "4030" at bounding box center [493, 168] width 107 height 9
type input "1750"
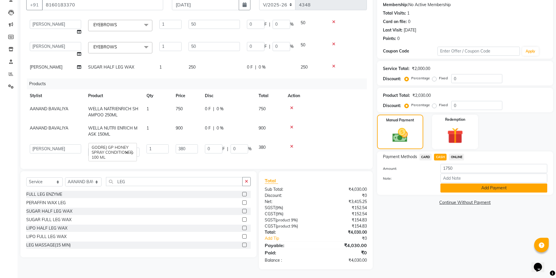
click at [469, 189] on button "Add Payment" at bounding box center [493, 188] width 107 height 9
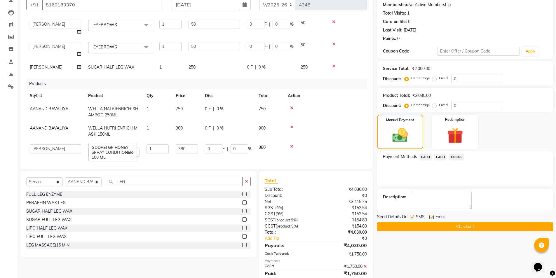
click at [440, 158] on span "CASH" at bounding box center [440, 157] width 13 height 7
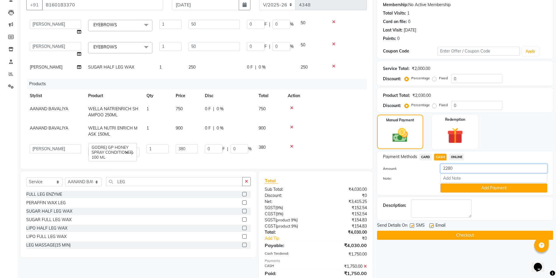
drag, startPoint x: 453, startPoint y: 168, endPoint x: 431, endPoint y: 170, distance: 22.2
click at [431, 170] on div "Amount: 2280" at bounding box center [464, 169] width 173 height 10
type input "250"
click at [456, 188] on button "Add Payment" at bounding box center [493, 188] width 107 height 9
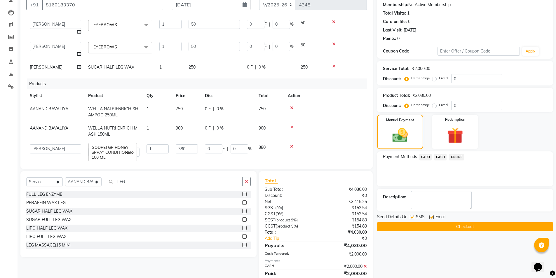
click at [445, 158] on span "CASH" at bounding box center [440, 157] width 13 height 7
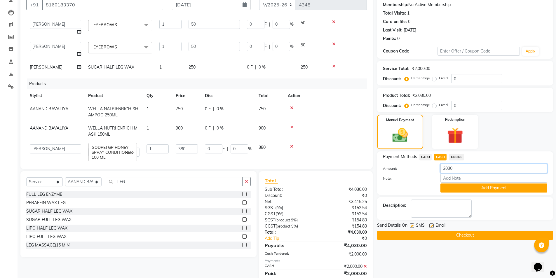
drag, startPoint x: 461, startPoint y: 168, endPoint x: 430, endPoint y: 170, distance: 30.4
click at [430, 170] on div "Amount: 2030" at bounding box center [464, 169] width 173 height 10
click at [448, 188] on button "Add Payment" at bounding box center [493, 188] width 107 height 9
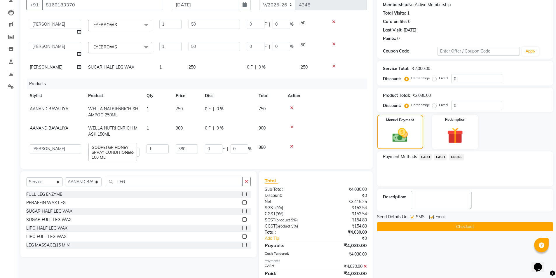
scroll to position [76, 0]
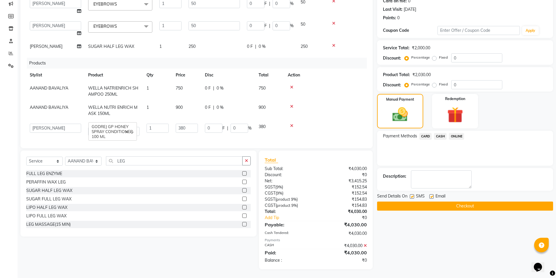
click at [432, 197] on label at bounding box center [431, 196] width 4 height 4
click at [432, 197] on input "checkbox" at bounding box center [431, 197] width 4 height 4
checkbox input "false"
click at [411, 197] on label at bounding box center [412, 196] width 4 height 4
click at [411, 197] on input "checkbox" at bounding box center [412, 197] width 4 height 4
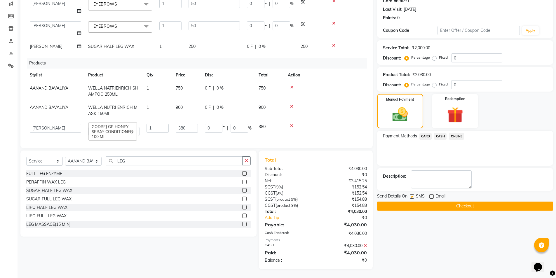
checkbox input "false"
click at [407, 206] on button "Checkout" at bounding box center [465, 206] width 176 height 9
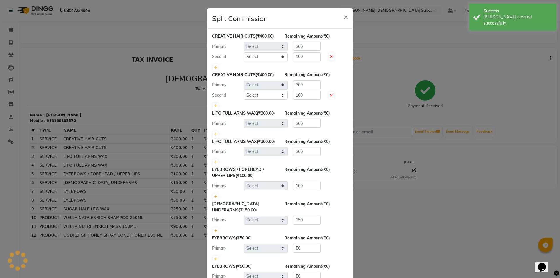
select select "67044"
select select "83691"
select select "67047"
select select "68533"
select select "67030"
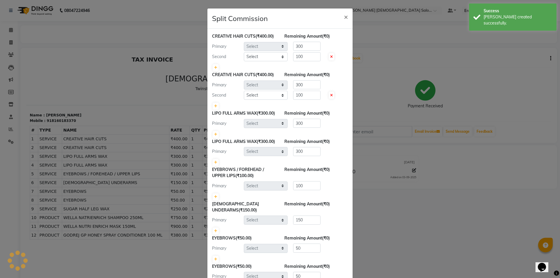
select select "83691"
select select "67030"
select select "83691"
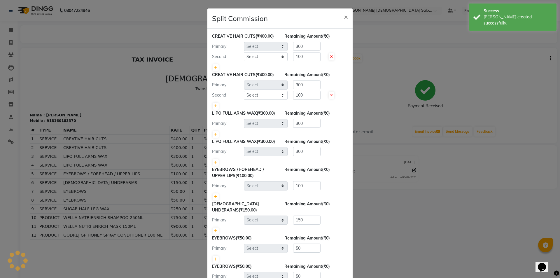
select select "83691"
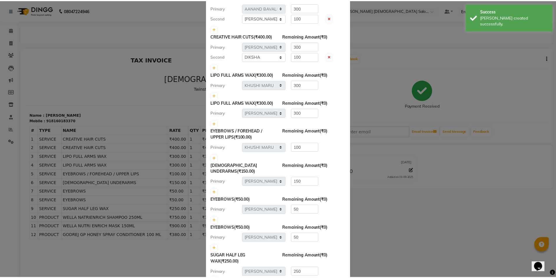
scroll to position [92, 0]
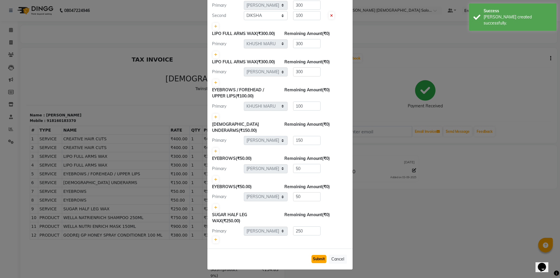
click at [314, 259] on button "Submit" at bounding box center [319, 259] width 15 height 8
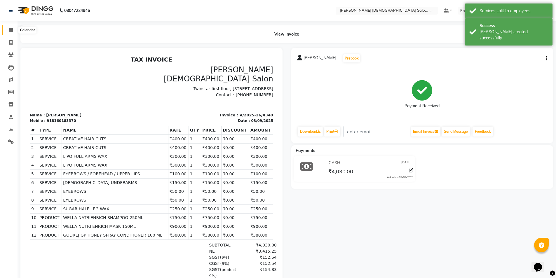
click at [10, 28] on icon at bounding box center [11, 30] width 4 height 4
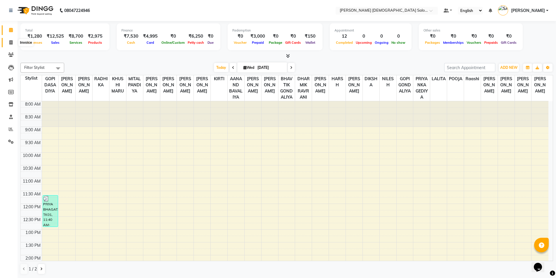
click at [13, 43] on icon at bounding box center [10, 42] width 3 height 4
select select "service"
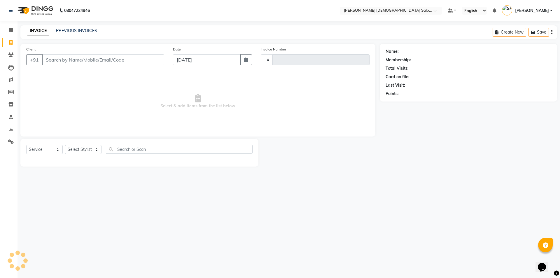
type input "4350"
select select "7542"
click at [96, 59] on input "Client" at bounding box center [103, 59] width 122 height 11
type input "9028075882"
click at [153, 55] on button "Add Client" at bounding box center [149, 59] width 30 height 11
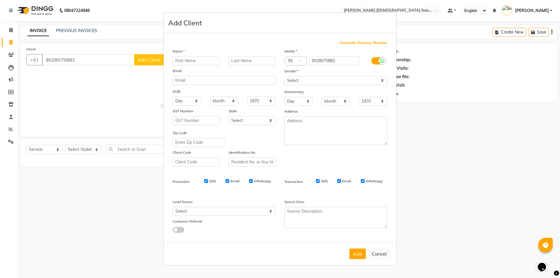
click at [202, 64] on input "text" at bounding box center [196, 60] width 47 height 9
type input "RASHMI"
type input "KESI"
click at [328, 82] on select "Select Male Female Other Prefer Not To Say" at bounding box center [335, 80] width 103 height 9
select select "female"
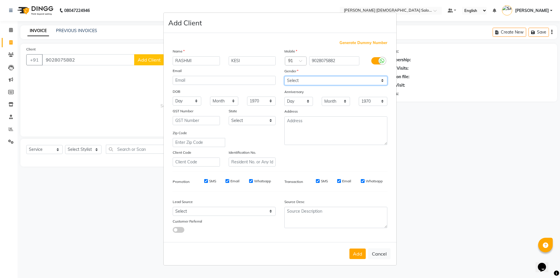
click at [284, 76] on select "Select Male Female Other Prefer Not To Say" at bounding box center [335, 80] width 103 height 9
click at [361, 254] on button "Add" at bounding box center [358, 254] width 16 height 11
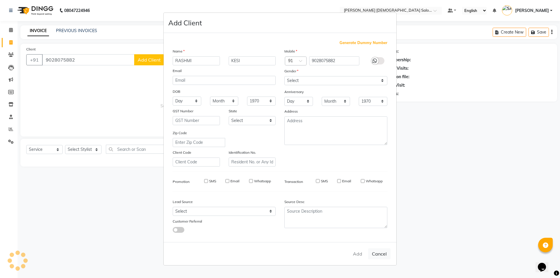
select select
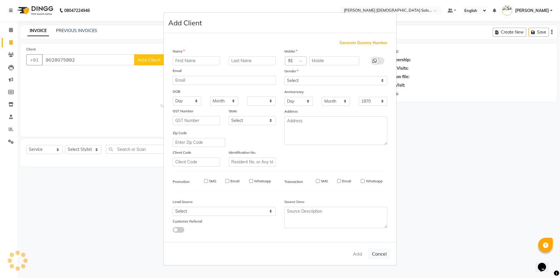
select select
checkbox input "false"
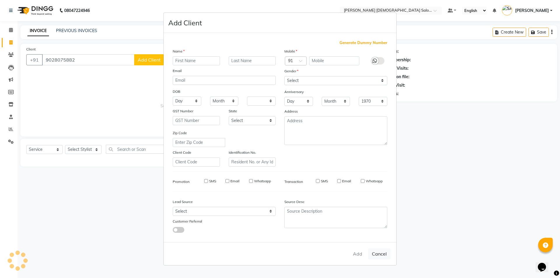
checkbox input "false"
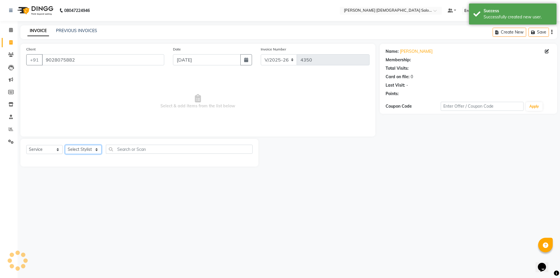
click at [77, 150] on select "Select Stylist AANAND BAVALIYA BHAVTIK GONDALIYA DHARMIK RAVRANI DHRUV BHATTI D…" at bounding box center [83, 149] width 36 height 9
select select "74176"
click at [65, 145] on select "Select Stylist AANAND BAVALIYA BHAVTIK GONDALIYA DHARMIK RAVRANI DHRUV BHATTI D…" at bounding box center [83, 149] width 36 height 9
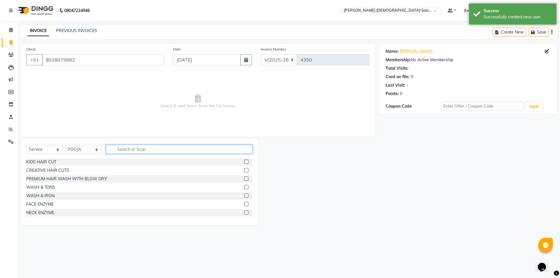
click at [137, 151] on input "text" at bounding box center [179, 149] width 147 height 9
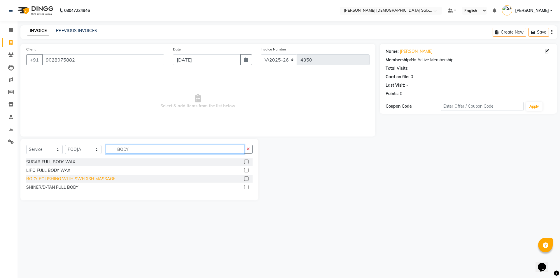
type input "BODY"
click at [61, 181] on div "BODY POLISHING WITH SWEDISH MASSAGE" at bounding box center [70, 179] width 89 height 6
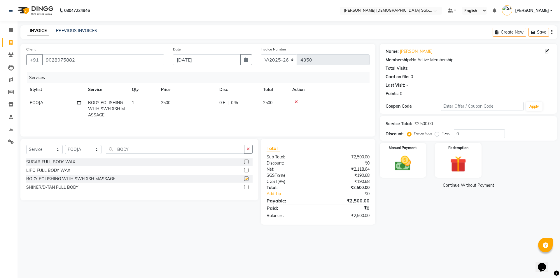
checkbox input "false"
click at [208, 100] on td "2500" at bounding box center [187, 108] width 58 height 25
select select "74176"
click at [78, 111] on icon at bounding box center [79, 112] width 4 height 4
select select "74176"
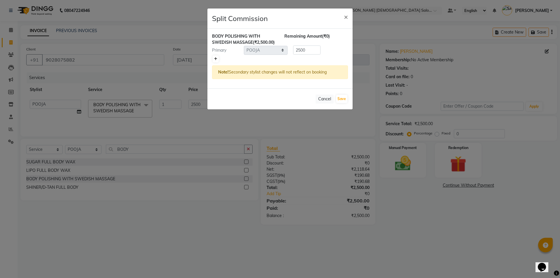
click at [215, 62] on link at bounding box center [216, 58] width 6 height 7
type input "1250"
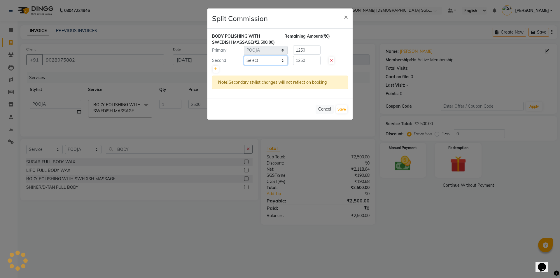
drag, startPoint x: 268, startPoint y: 68, endPoint x: 264, endPoint y: 69, distance: 4.5
click at [268, 65] on select "Select AANAND BAVALIYA BHAVTIK GONDALIYA DHARMIK RAVRANI DHRUV BHATTI DIKSHA DI…" at bounding box center [266, 60] width 44 height 9
select select "70344"
click at [244, 62] on select "Select AANAND BAVALIYA BHAVTIK GONDALIYA DHARMIK RAVRANI DHRUV BHATTI DIKSHA DI…" at bounding box center [266, 60] width 44 height 9
click at [345, 114] on button "Save" at bounding box center [341, 109] width 11 height 8
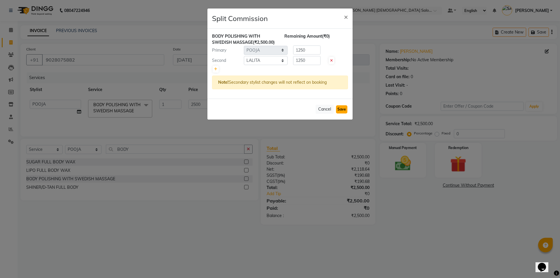
select select "Select"
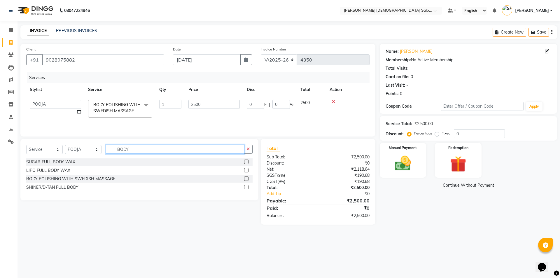
drag, startPoint x: 118, startPoint y: 150, endPoint x: 56, endPoint y: 151, distance: 62.7
click at [94, 153] on div "Select Service Product Membership Package Voucher Prepaid Gift Card Select Styl…" at bounding box center [139, 152] width 226 height 14
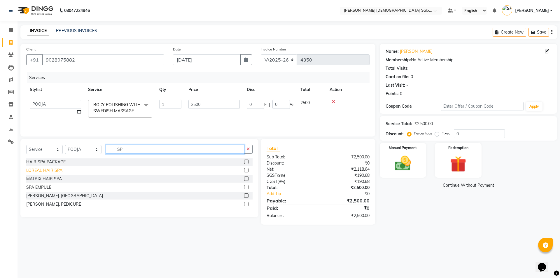
type input "SP"
click at [48, 168] on div "LOREAL HAIR SPA" at bounding box center [44, 170] width 36 height 6
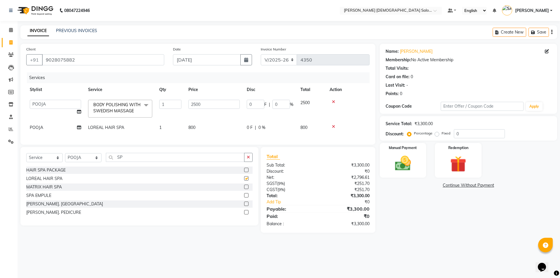
checkbox input "false"
click at [415, 164] on img at bounding box center [403, 163] width 26 height 19
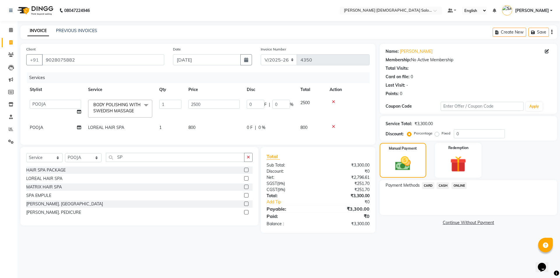
click at [442, 184] on span "CASH" at bounding box center [443, 185] width 13 height 7
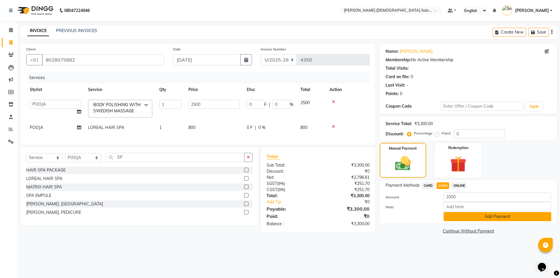
click at [462, 214] on button "Add Payment" at bounding box center [498, 216] width 108 height 9
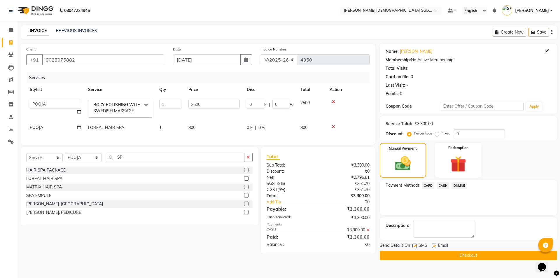
drag, startPoint x: 433, startPoint y: 249, endPoint x: 434, endPoint y: 245, distance: 4.5
click at [433, 249] on div at bounding box center [434, 247] width 4 height 6
click at [434, 244] on label at bounding box center [434, 246] width 4 height 4
click at [434, 244] on input "checkbox" at bounding box center [434, 246] width 4 height 4
checkbox input "false"
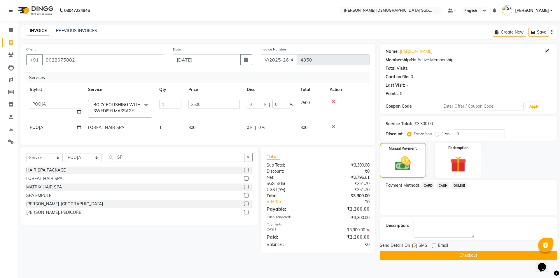
click at [414, 245] on label at bounding box center [415, 246] width 4 height 4
click at [414, 245] on input "checkbox" at bounding box center [415, 246] width 4 height 4
checkbox input "false"
click at [424, 255] on button "Checkout" at bounding box center [468, 255] width 177 height 9
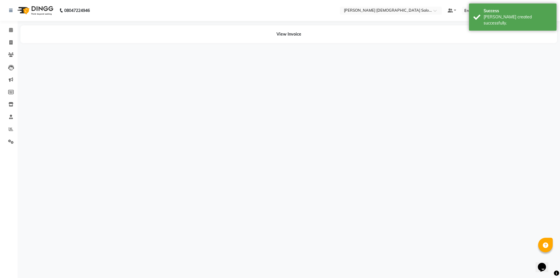
select select "74176"
select select "70344"
select select "74176"
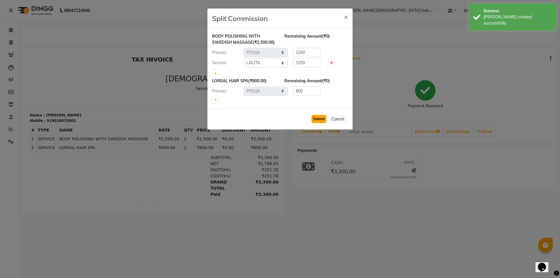
click at [322, 123] on button "Submit" at bounding box center [319, 119] width 15 height 8
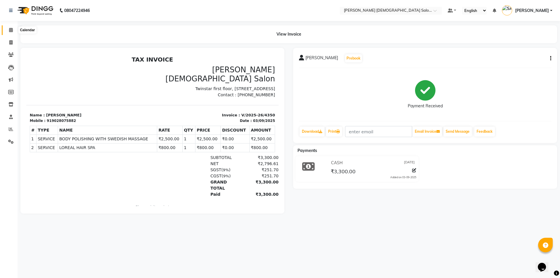
click at [10, 32] on span at bounding box center [11, 30] width 10 height 7
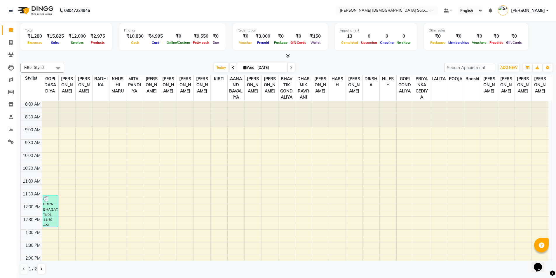
click at [13, 36] on li "Calendar" at bounding box center [9, 30] width 18 height 13
click at [15, 41] on span at bounding box center [11, 42] width 10 height 7
select select "service"
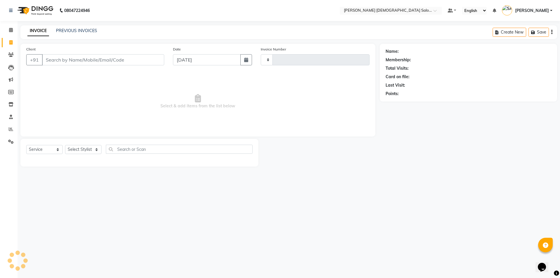
type input "4351"
click at [92, 33] on link "PREVIOUS INVOICES" at bounding box center [76, 30] width 41 height 5
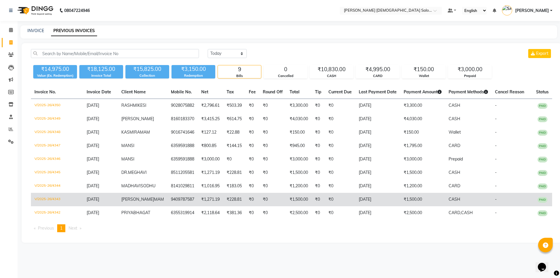
click at [290, 206] on td "₹1,500.00" at bounding box center [298, 199] width 25 height 13
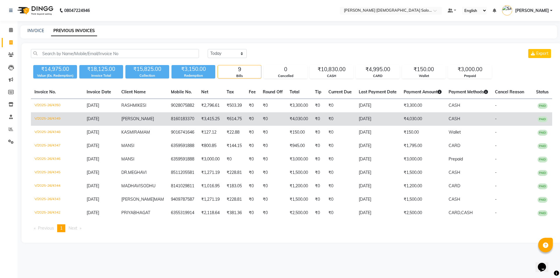
click at [326, 126] on td "₹0" at bounding box center [340, 118] width 30 height 13
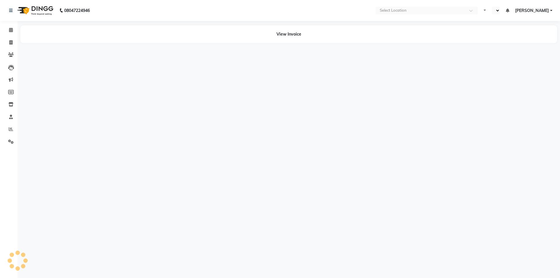
select select "en"
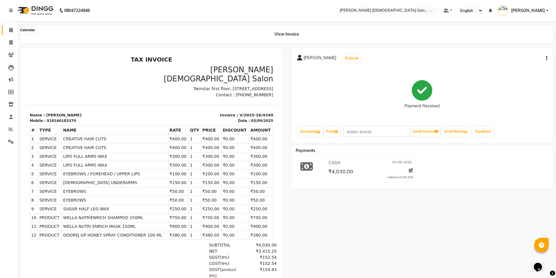
click at [8, 32] on span at bounding box center [11, 30] width 10 height 7
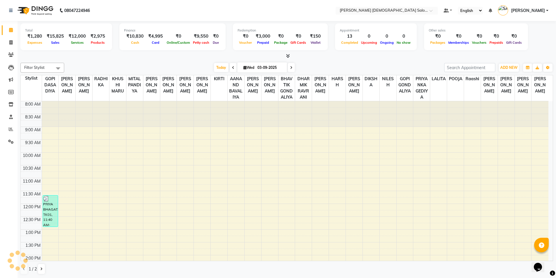
click at [175, 58] on div at bounding box center [286, 56] width 532 height 6
click at [12, 147] on li "Settings" at bounding box center [9, 142] width 18 height 13
click at [12, 141] on icon at bounding box center [11, 141] width 6 height 4
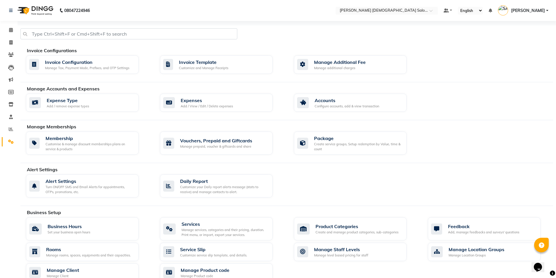
click at [218, 113] on div "Expense Type Add / remove expense types Expenses Add / View / Edit / Delete exp…" at bounding box center [290, 104] width 536 height 21
click at [225, 107] on div "Add / View / Edit / Delete expenses" at bounding box center [207, 106] width 52 height 5
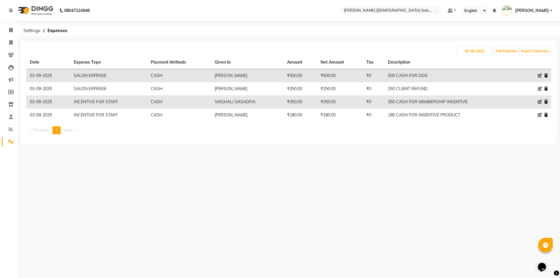
drag, startPoint x: 288, startPoint y: 102, endPoint x: 474, endPoint y: 80, distance: 187.1
click at [474, 80] on tbody "[DATE] SALON EXPENSE CASH [PERSON_NAME] ₹500.00 ₹500.00 ₹0 500 CASH FOR DOG [DA…" at bounding box center [288, 95] width 525 height 53
click at [469, 84] on td "250 CLIENT REFUND" at bounding box center [450, 88] width 131 height 13
click at [539, 88] on icon at bounding box center [540, 89] width 4 height 4
select select "19507"
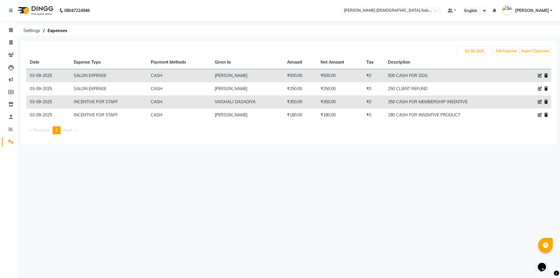
select select "1"
select select "6665"
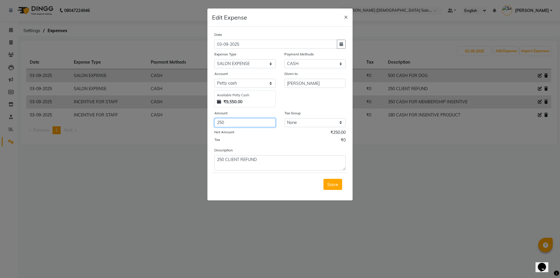
drag, startPoint x: 237, startPoint y: 122, endPoint x: 201, endPoint y: 122, distance: 35.3
click at [201, 122] on ngb-modal-window "Edit Expense × Date [DATE] Expense Type Select ADVANCE RUPEES FOR STAFF CLEANIN…" at bounding box center [280, 139] width 560 height 278
type input "450"
drag, startPoint x: 212, startPoint y: 162, endPoint x: 162, endPoint y: 158, distance: 49.7
click at [195, 159] on ngb-modal-window "Edit Expense × Date [DATE] Expense Type Select ADVANCE RUPEES FOR STAFF CLEANIN…" at bounding box center [280, 139] width 560 height 278
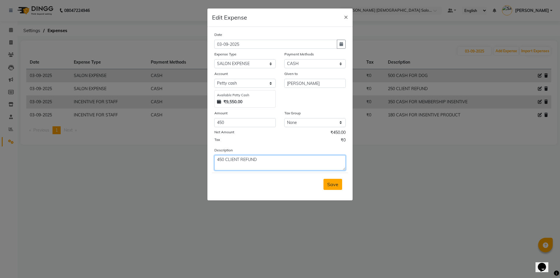
type textarea "450 CLIENT REFUND"
click at [327, 181] on button "Save" at bounding box center [333, 184] width 19 height 11
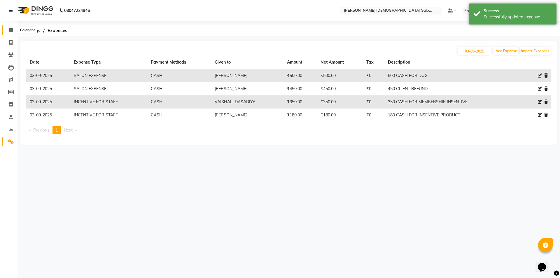
click at [8, 28] on span at bounding box center [11, 30] width 10 height 7
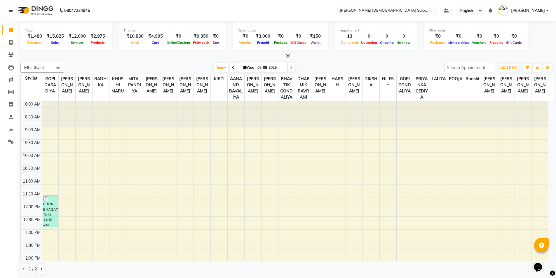
click at [188, 55] on div at bounding box center [286, 56] width 532 height 6
drag, startPoint x: 189, startPoint y: 59, endPoint x: 156, endPoint y: 57, distance: 33.0
click at [156, 57] on div at bounding box center [286, 56] width 532 height 6
click at [9, 44] on icon at bounding box center [10, 42] width 3 height 4
select select "service"
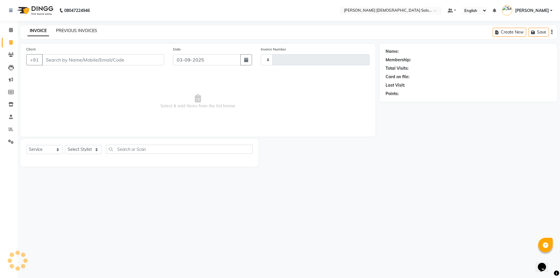
type input "4351"
select select "7542"
click at [78, 29] on link "PREVIOUS INVOICES" at bounding box center [76, 30] width 41 height 5
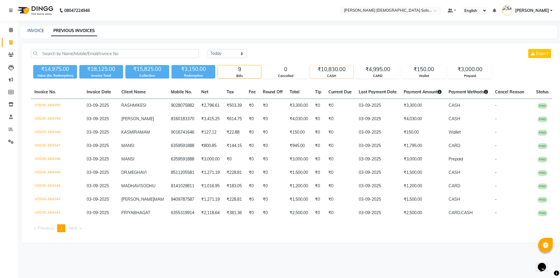
click at [340, 72] on div "₹10,830.00" at bounding box center [331, 69] width 43 height 8
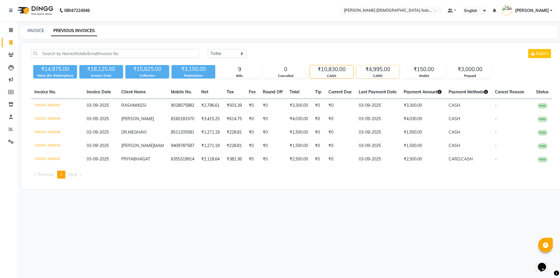
click at [390, 70] on div "₹4,995.00" at bounding box center [377, 69] width 43 height 8
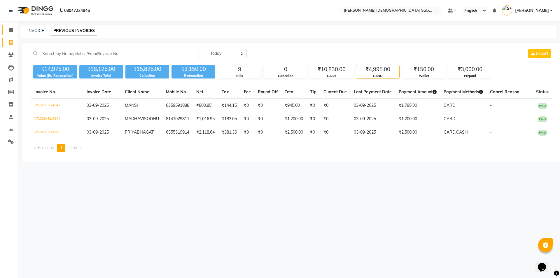
click at [11, 30] on icon at bounding box center [11, 30] width 4 height 4
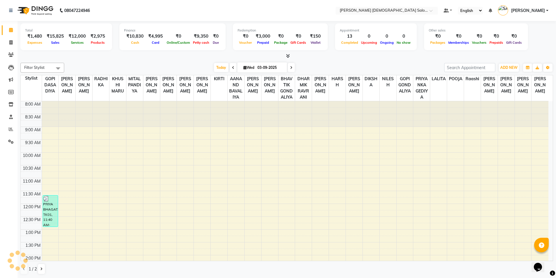
click at [192, 51] on div "Total ₹1,480 Expenses ₹15,825 Sales ₹12,000 Services ₹2,975 Products Finance ₹1…" at bounding box center [286, 37] width 532 height 29
click at [3, 143] on link "Settings" at bounding box center [9, 142] width 14 height 10
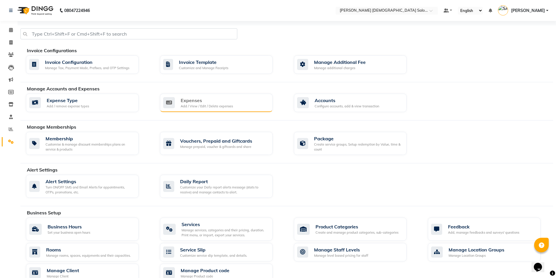
click at [192, 111] on div "Expenses Add / View / Edit / Delete expenses" at bounding box center [216, 103] width 113 height 19
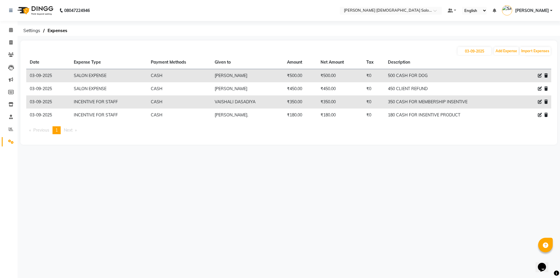
drag, startPoint x: 284, startPoint y: 75, endPoint x: 451, endPoint y: 75, distance: 166.3
click at [447, 78] on tr "03-09-2025 SALON EXPENSE CASH HIRAL BAVALIYA ₹500.00 ₹500.00 ₹0 500 CASH FOR DOG" at bounding box center [288, 75] width 525 height 13
click at [451, 75] on td "500 CASH FOR DOG" at bounding box center [450, 75] width 131 height 13
drag, startPoint x: 475, startPoint y: 101, endPoint x: 509, endPoint y: 86, distance: 36.9
click at [508, 88] on tbody "03-09-2025 SALON EXPENSE CASH HIRAL BAVALIYA ₹500.00 ₹500.00 ₹0 500 CASH FOR DO…" at bounding box center [288, 95] width 525 height 53
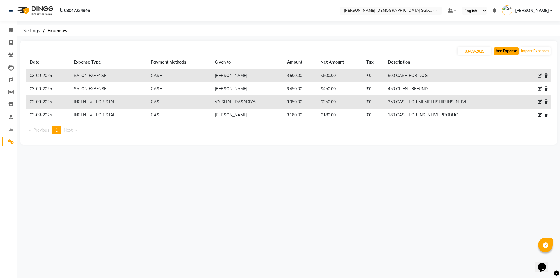
click at [498, 50] on button "Add Expense" at bounding box center [506, 51] width 25 height 8
select select "1"
select select "6665"
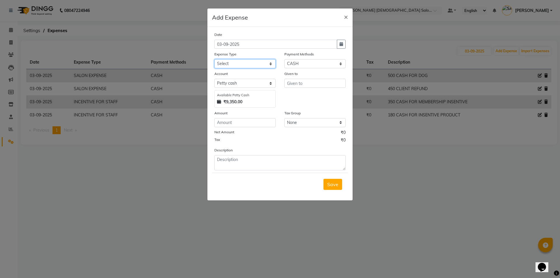
click at [259, 62] on select "Select ADVANCE RUPEES FOR STAFF CLEANING GROSSERY CLENING ITEM HOUSEKEEPIN clie…" at bounding box center [244, 63] width 61 height 9
click at [214, 59] on select "Select ADVANCE RUPEES FOR STAFF CLEANING GROSSERY CLENING ITEM HOUSEKEEPIN clie…" at bounding box center [244, 63] width 61 height 9
select select "19507"
click at [304, 81] on input "text" at bounding box center [314, 83] width 61 height 9
click at [344, 18] on span "×" at bounding box center [346, 16] width 4 height 9
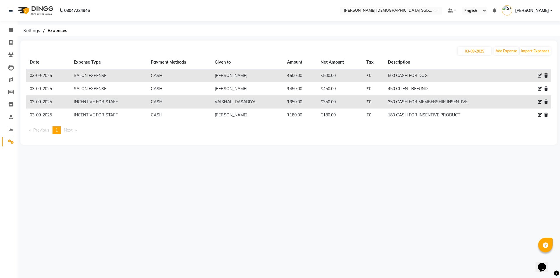
click at [538, 74] on icon at bounding box center [540, 76] width 4 height 4
select select "19507"
select select "1"
select select "6665"
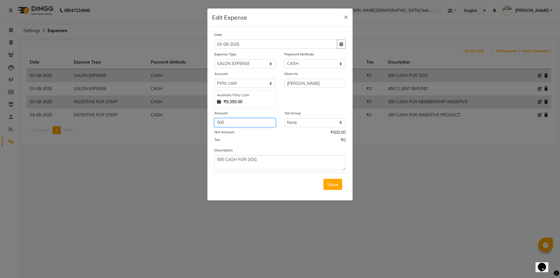
click at [195, 129] on ngb-modal-window "Edit Expense × Date 03-09-2025 Expense Type Select ADVANCE RUPEES FOR STAFF CLE…" at bounding box center [280, 139] width 560 height 278
type input "1000"
drag, startPoint x: 225, startPoint y: 161, endPoint x: 212, endPoint y: 163, distance: 13.5
click at [212, 163] on div "Description 500 CASH FOR DOG" at bounding box center [280, 158] width 140 height 23
type textarea "1000 CASH FOR DOG"
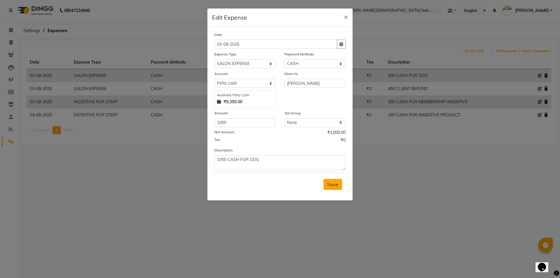
click at [330, 183] on span "Save" at bounding box center [332, 184] width 11 height 6
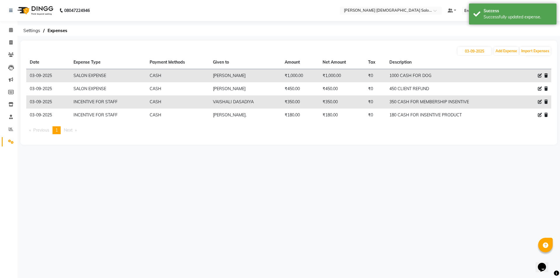
click at [541, 89] on icon at bounding box center [540, 89] width 4 height 4
select select "19507"
select select "1"
select select "6665"
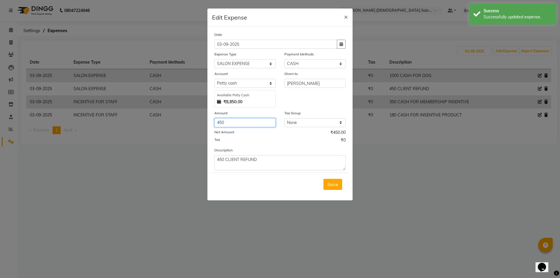
drag, startPoint x: 235, startPoint y: 123, endPoint x: 191, endPoint y: 123, distance: 43.5
click at [192, 123] on ngb-modal-window "Edit Expense × Date 03-09-2025 Expense Type Select ADVANCE RUPEES FOR STAFF CLE…" at bounding box center [280, 139] width 560 height 278
type input "200"
drag, startPoint x: 224, startPoint y: 159, endPoint x: 211, endPoint y: 162, distance: 13.1
click at [211, 162] on div "Description 450 CLIENT REFUND" at bounding box center [280, 158] width 140 height 23
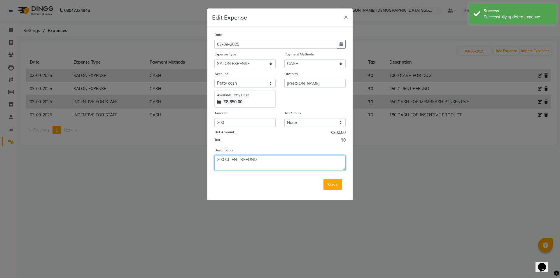
type textarea "200 CLIENT REFUND"
click at [343, 185] on div "Save" at bounding box center [280, 184] width 136 height 23
click at [337, 183] on span "Save" at bounding box center [332, 184] width 11 height 6
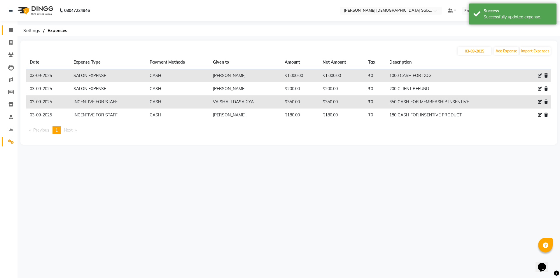
click at [8, 29] on span at bounding box center [11, 30] width 10 height 7
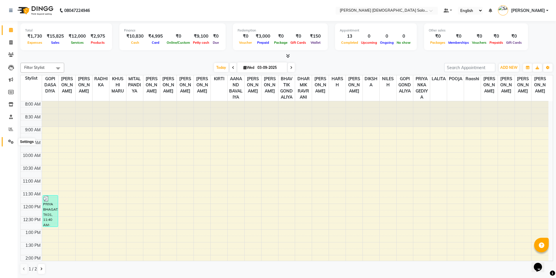
click at [14, 142] on span at bounding box center [11, 142] width 10 height 7
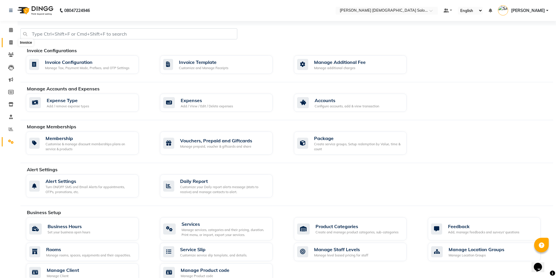
click at [11, 41] on icon at bounding box center [10, 42] width 3 height 4
select select "7542"
select select "service"
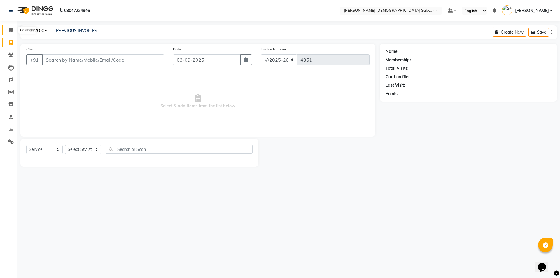
click at [11, 28] on icon at bounding box center [11, 30] width 4 height 4
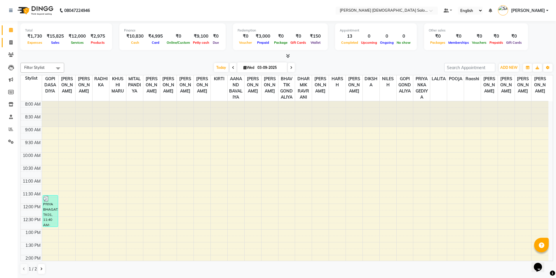
click at [14, 42] on span at bounding box center [11, 42] width 10 height 7
select select "service"
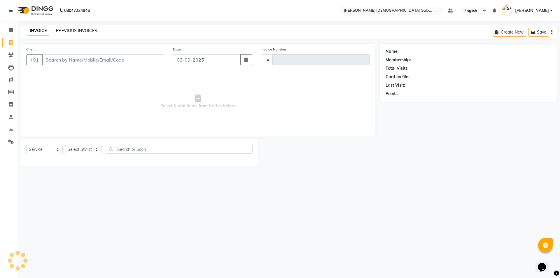
type input "4351"
select select "7542"
click at [71, 31] on link "PREVIOUS INVOICES" at bounding box center [76, 30] width 41 height 5
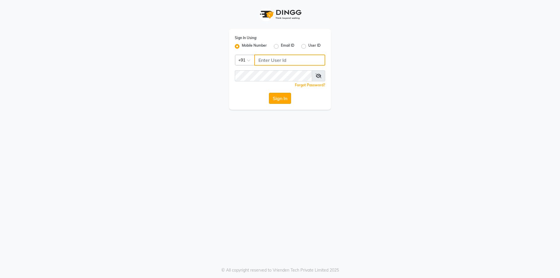
type input "7203090146"
click at [281, 93] on button "Sign In" at bounding box center [280, 98] width 22 height 11
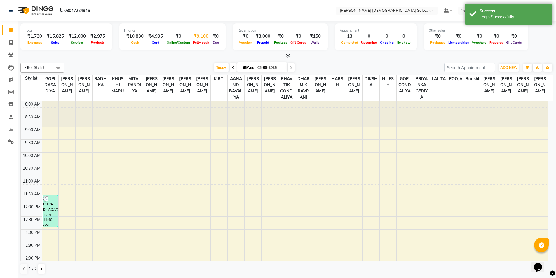
click at [201, 38] on div "₹9,100" at bounding box center [200, 36] width 19 height 7
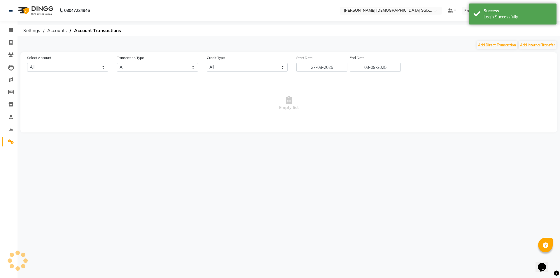
select select "6665"
click at [490, 46] on button "Add Direct Transaction" at bounding box center [497, 45] width 41 height 8
select select "direct"
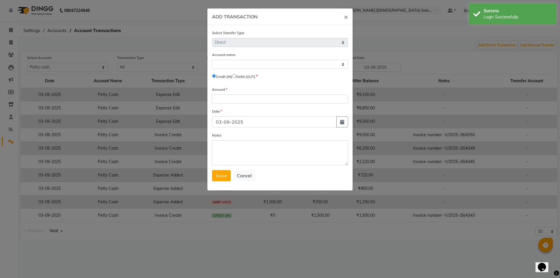
select select "6665"
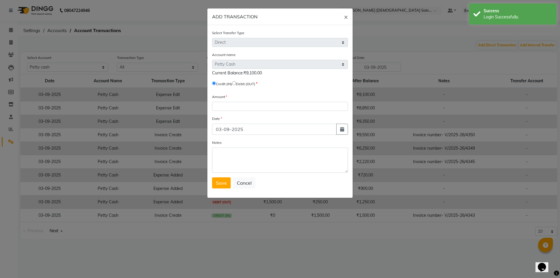
click at [236, 83] on input "radio" at bounding box center [234, 83] width 4 height 4
radio input "true"
click at [250, 104] on input "number" at bounding box center [280, 106] width 136 height 9
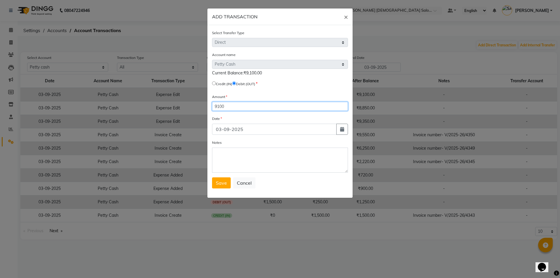
type input "9100"
click at [218, 189] on div "Select Transfer Type Select Direct Internal Account name Select [PERSON_NAME] C…" at bounding box center [279, 111] width 145 height 173
click at [217, 181] on span "Save" at bounding box center [221, 183] width 11 height 6
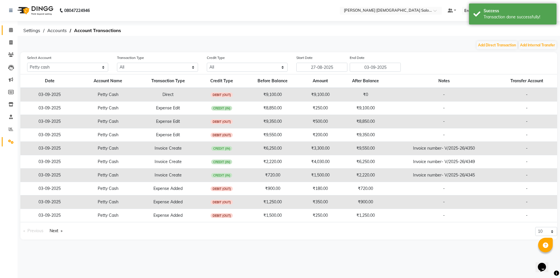
click at [10, 27] on span at bounding box center [11, 30] width 10 height 7
